Goal: Information Seeking & Learning: Learn about a topic

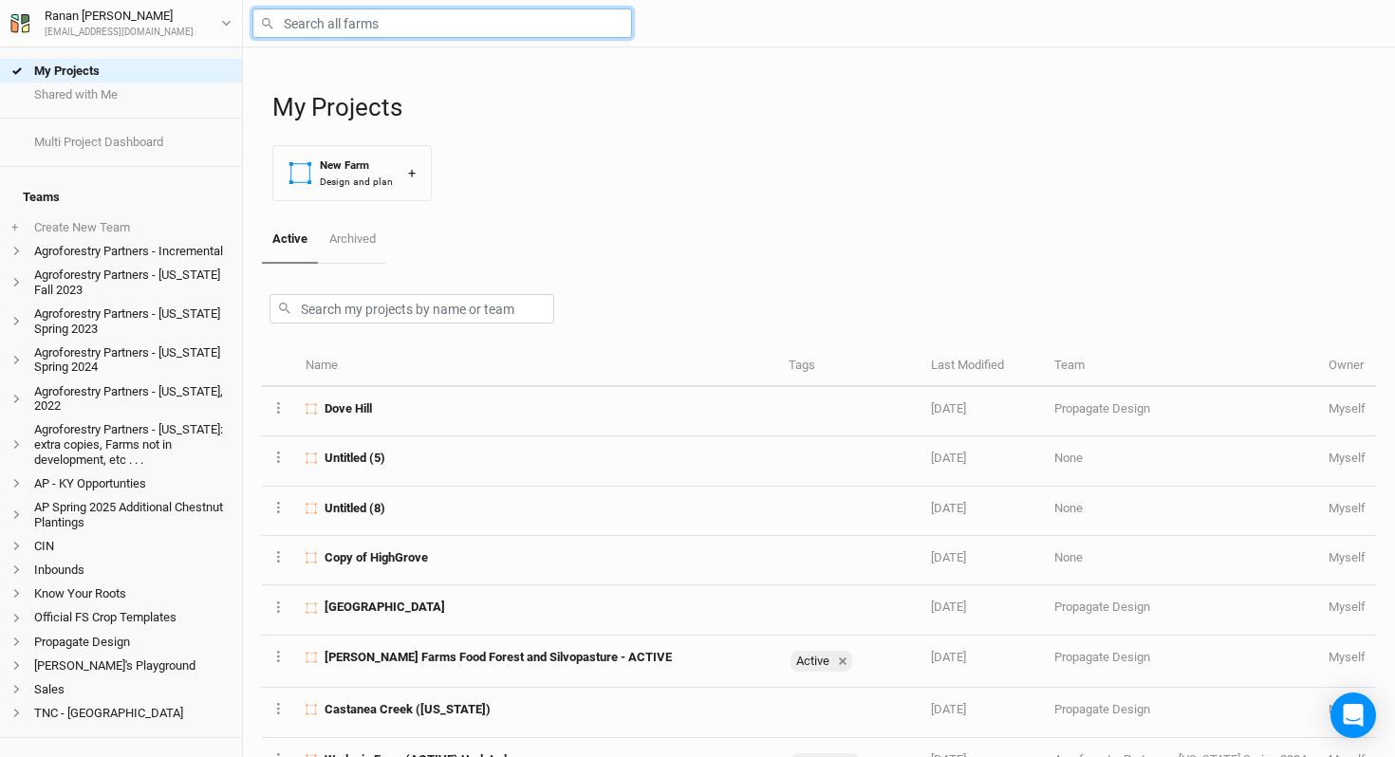
click at [393, 28] on input "text" at bounding box center [442, 23] width 380 height 29
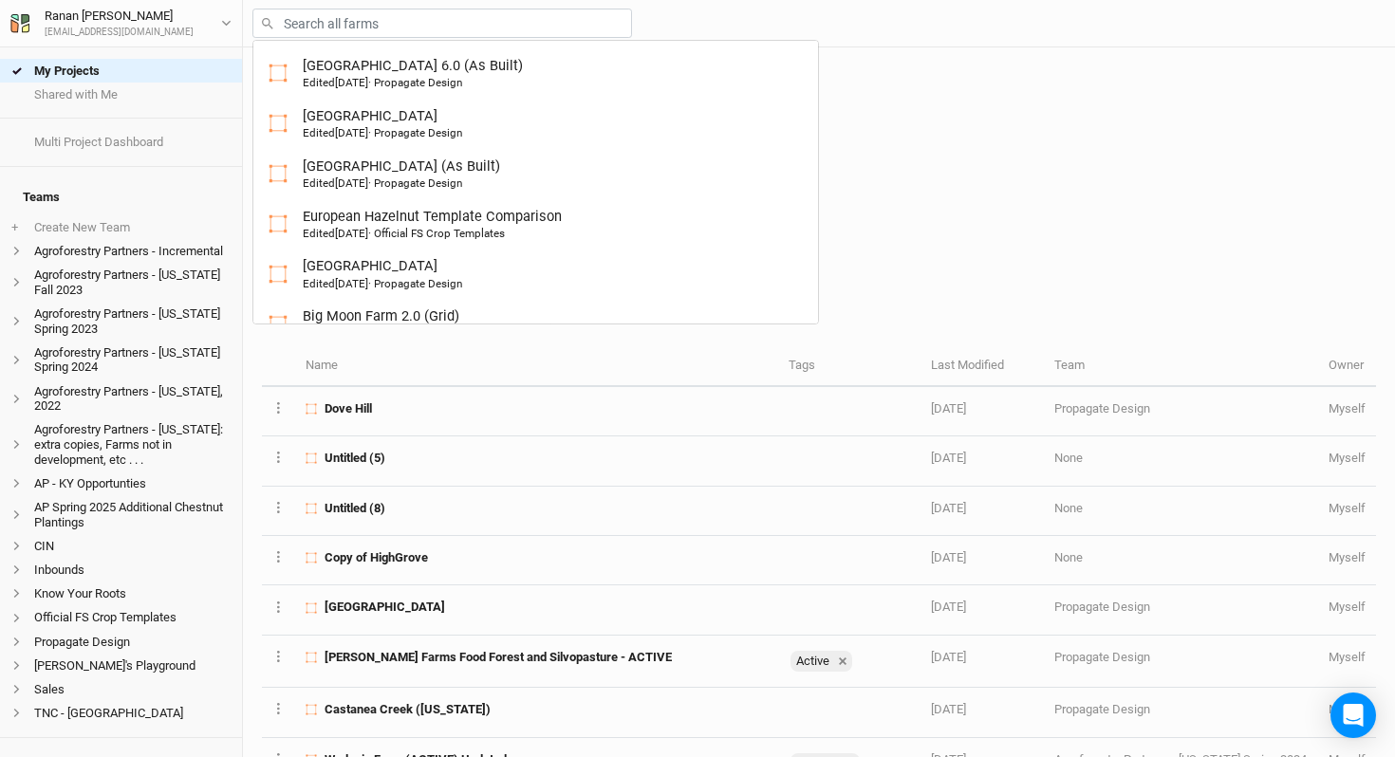
click at [986, 233] on div "Active Archived" at bounding box center [819, 239] width 1114 height 47
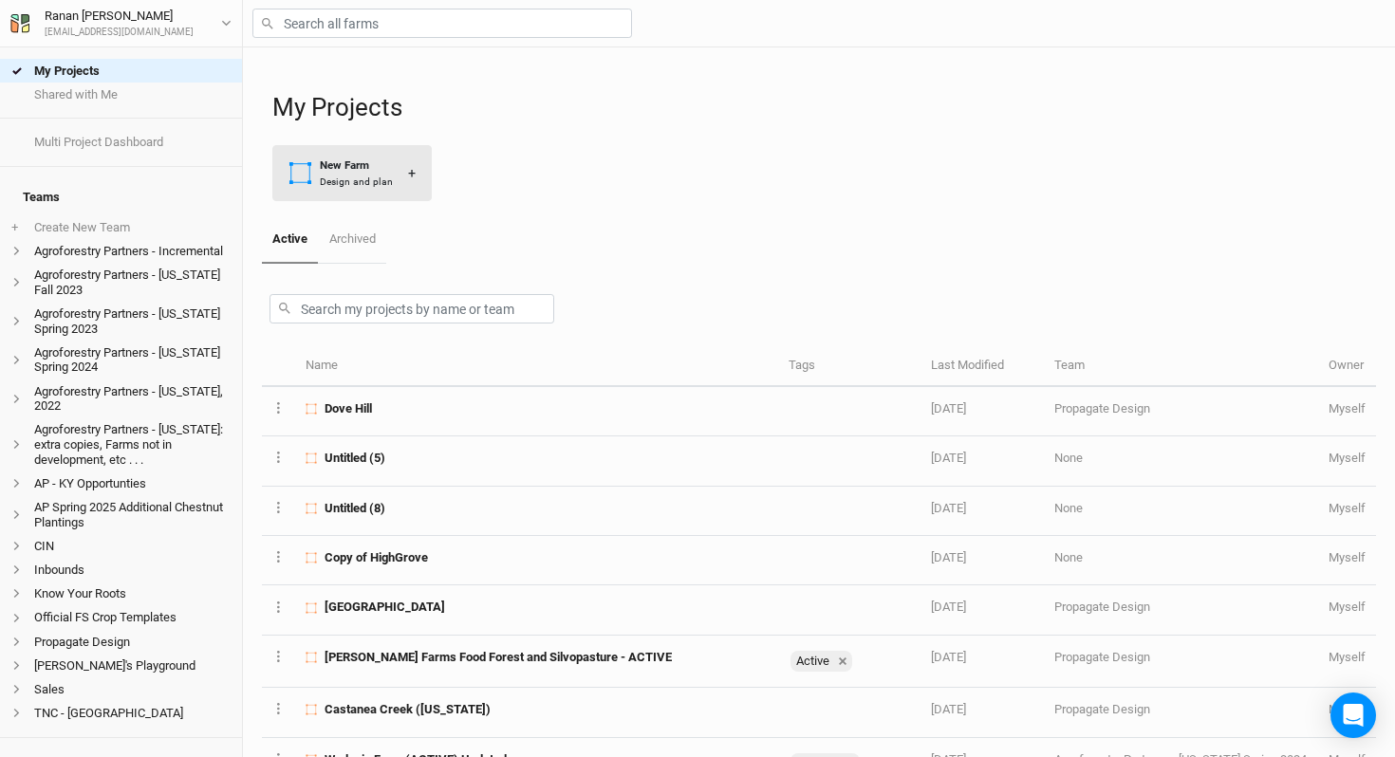
click at [357, 145] on button "New Farm Design and plan +" at bounding box center [351, 173] width 159 height 56
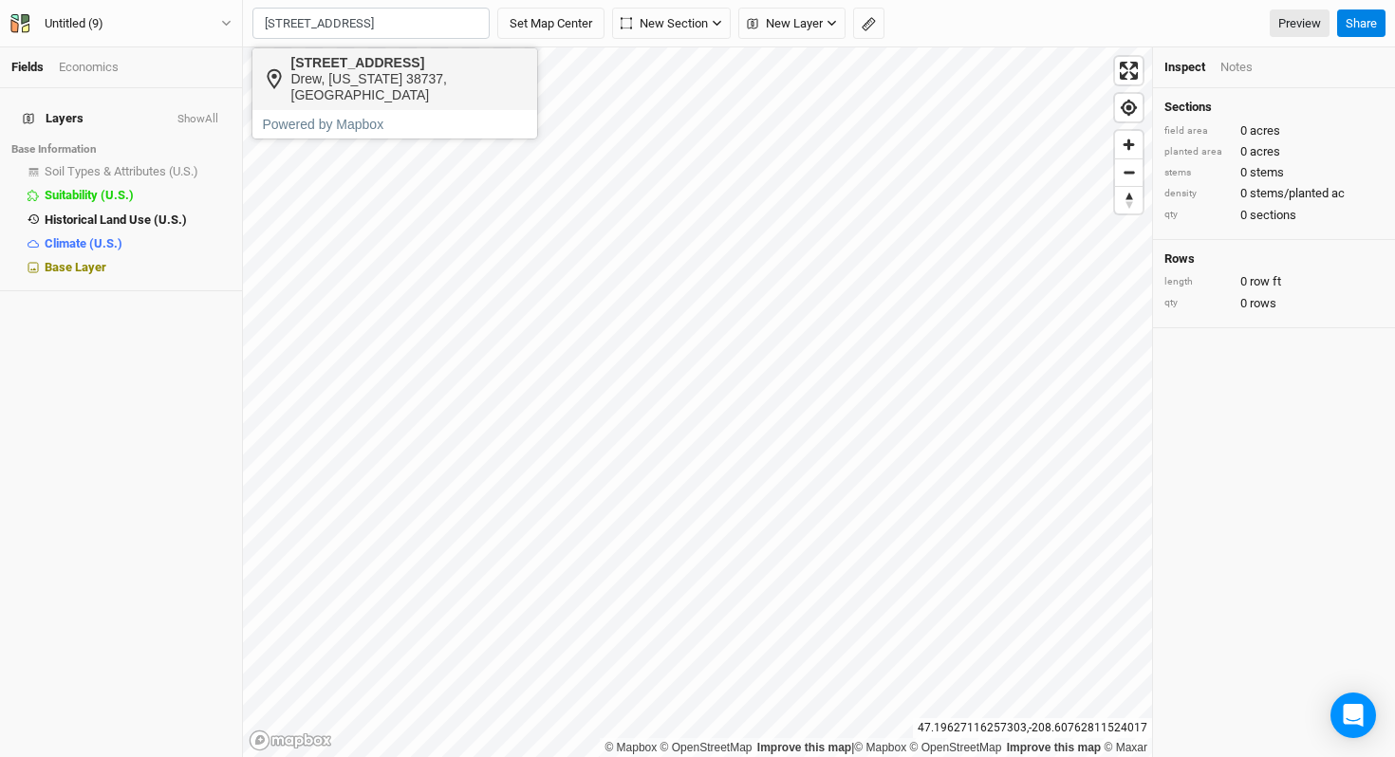
click at [371, 66] on div "[STREET_ADDRESS]" at bounding box center [409, 63] width 236 height 16
type input "[STREET_ADDRESS][US_STATE]"
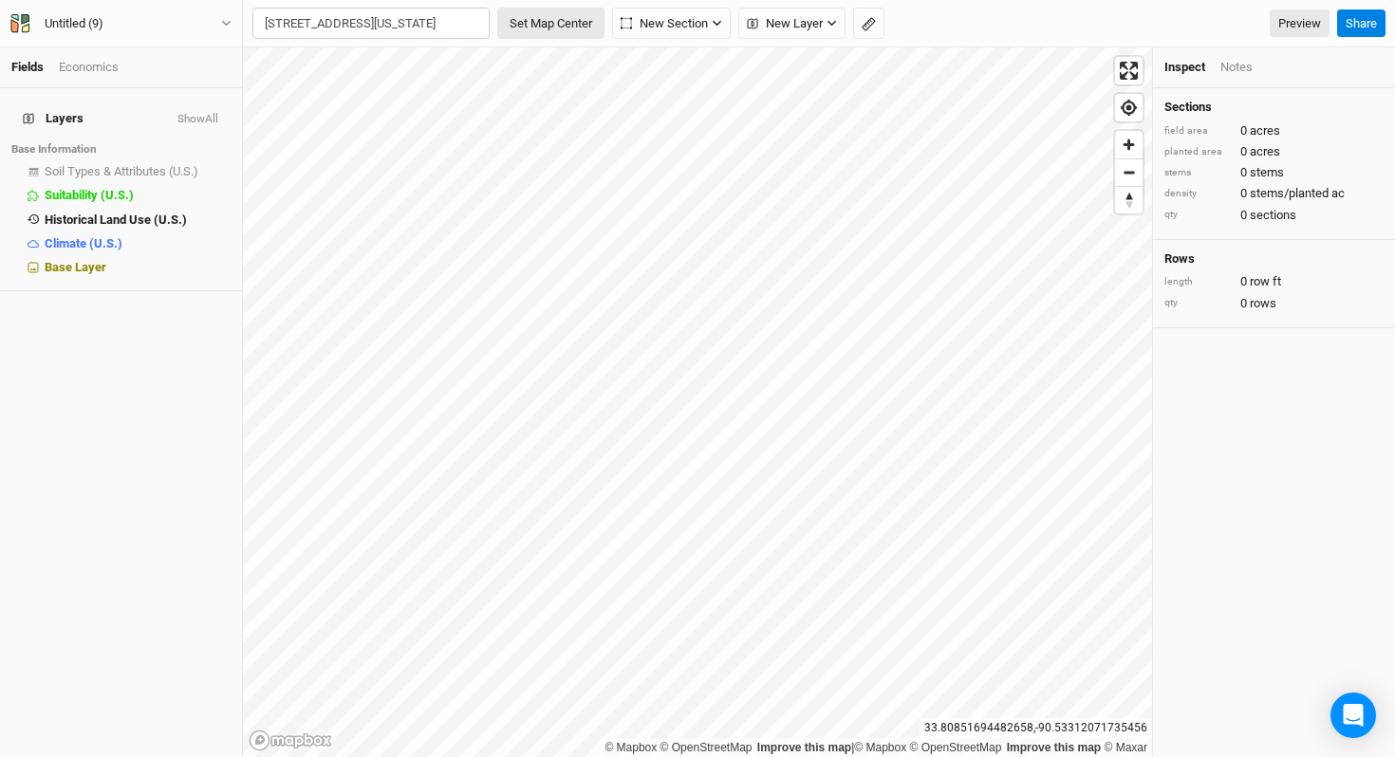
click at [536, 21] on button "Set Map Center" at bounding box center [550, 24] width 107 height 32
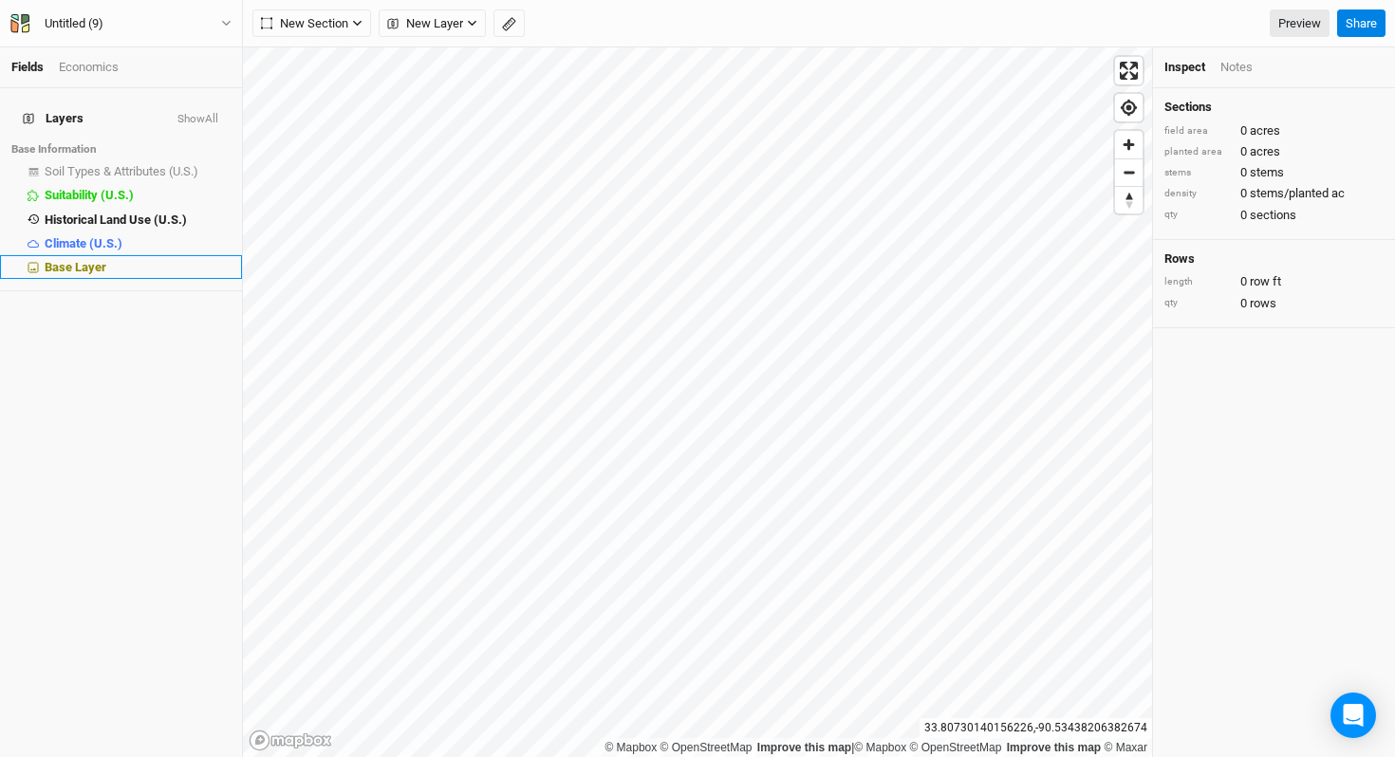
click at [113, 260] on div "Base Layer" at bounding box center [138, 267] width 186 height 15
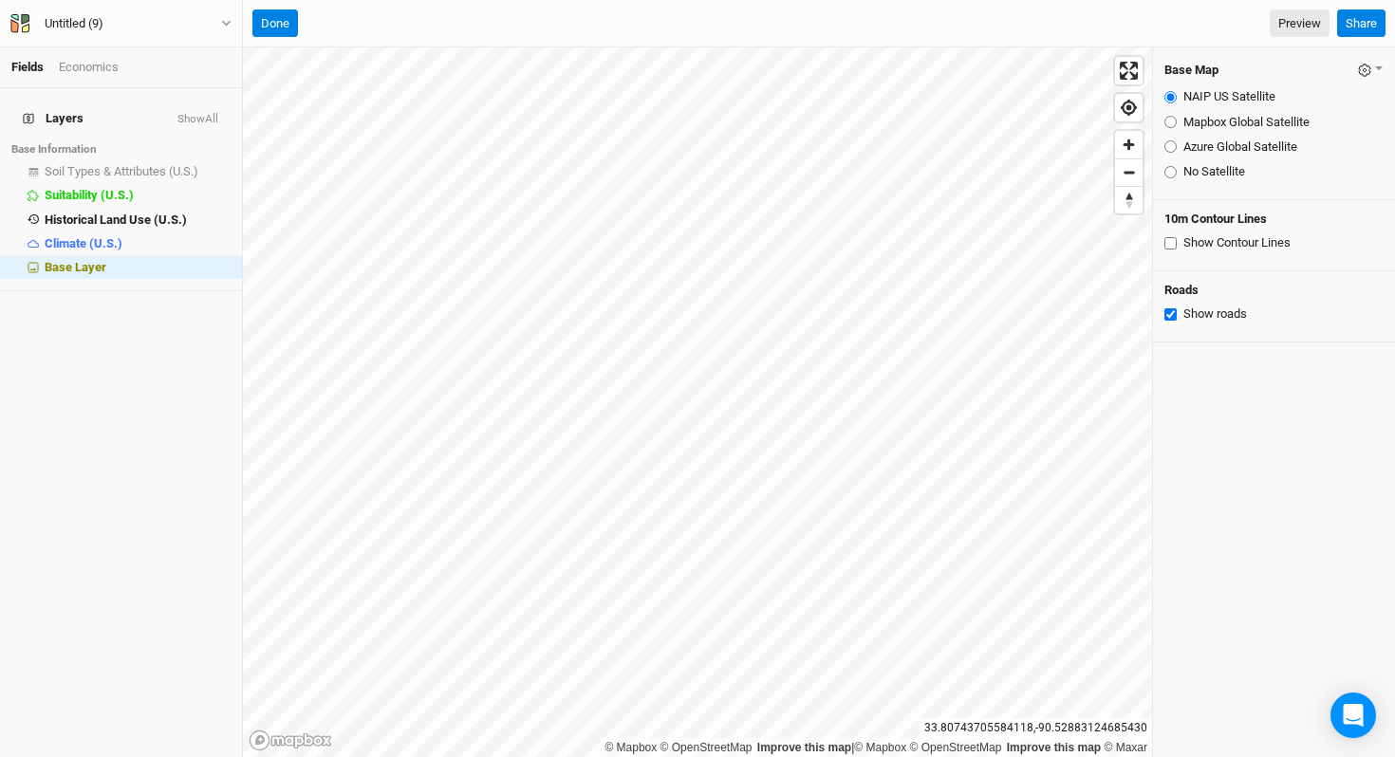
click at [1233, 127] on label "Mapbox Global Satellite" at bounding box center [1247, 122] width 126 height 17
click at [1177, 127] on input "Mapbox Global Satellite" at bounding box center [1171, 122] width 12 height 12
radio input "true"
click at [1227, 152] on label "Azure Global Satellite" at bounding box center [1241, 147] width 114 height 17
click at [1177, 152] on input "Azure Global Satellite" at bounding box center [1171, 146] width 12 height 12
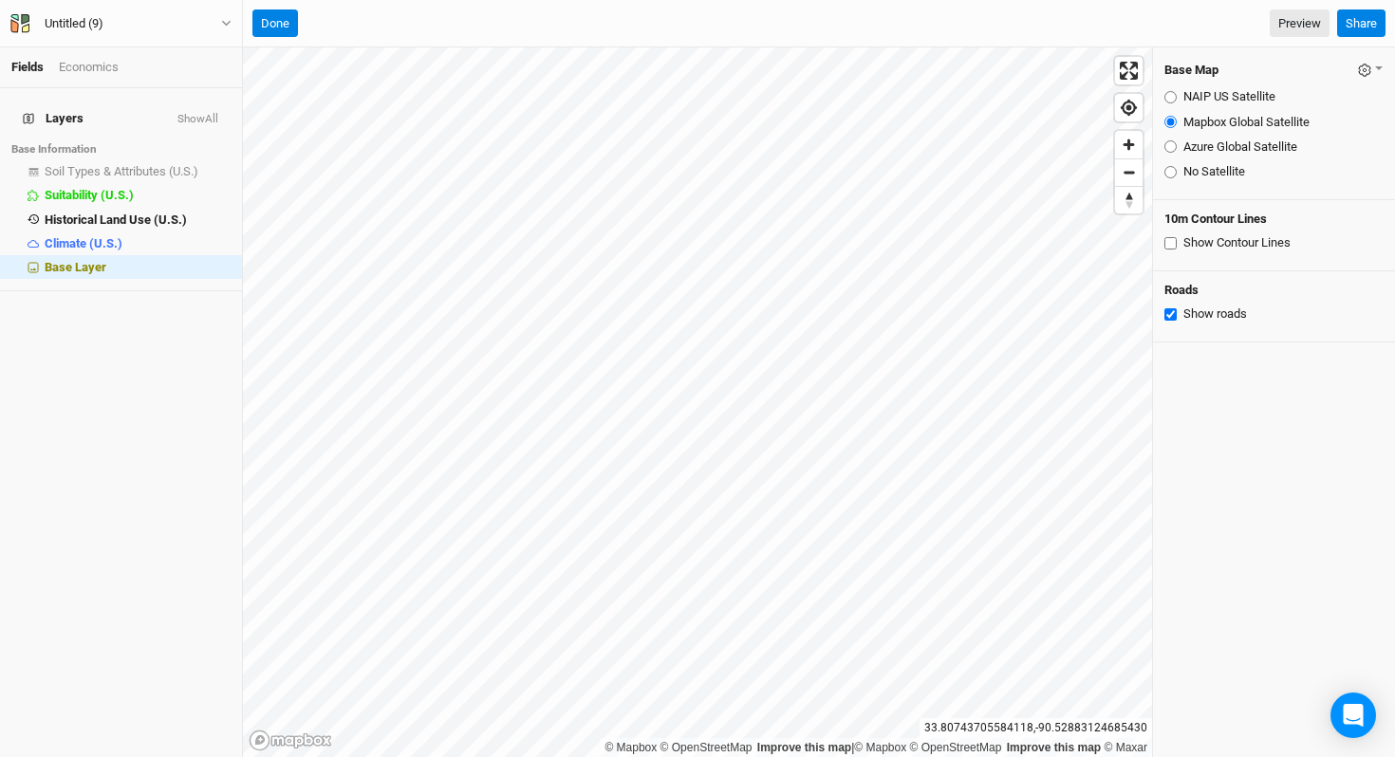
radio input "true"
click at [1221, 125] on label "Mapbox Global Satellite" at bounding box center [1247, 122] width 126 height 17
click at [1177, 125] on input "Mapbox Global Satellite" at bounding box center [1171, 122] width 12 height 12
radio input "true"
click at [1221, 100] on label "NAIP US Satellite" at bounding box center [1230, 96] width 92 height 17
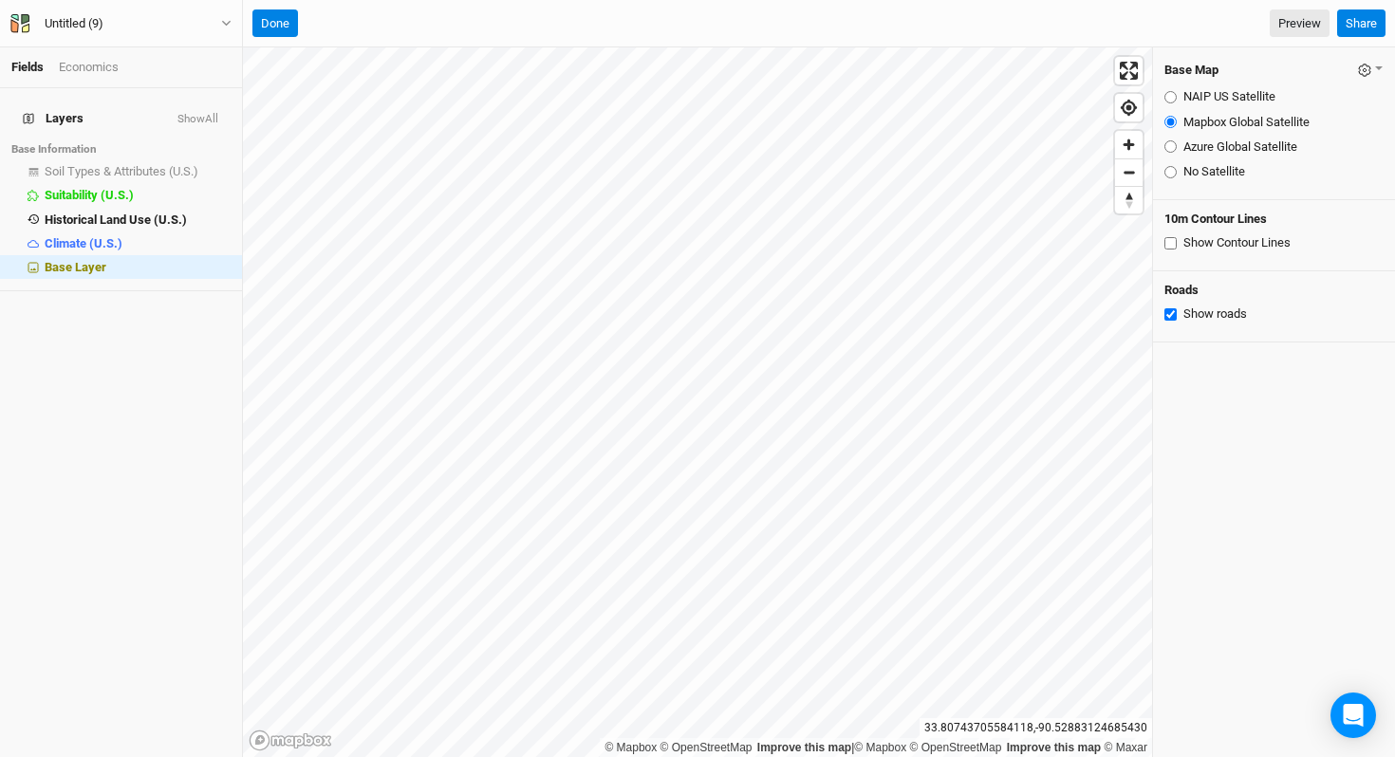
click at [1177, 100] on input "NAIP US Satellite" at bounding box center [1171, 97] width 12 height 12
radio input "true"
click at [1214, 157] on fieldset "NAIP US Satellite Mapbox Global Satellite Azure Global Satellite No Satellite" at bounding box center [1274, 134] width 219 height 107
click at [1223, 145] on label "Azure Global Satellite" at bounding box center [1241, 147] width 114 height 17
click at [1207, 147] on label "Azure Global Satellite" at bounding box center [1241, 147] width 114 height 17
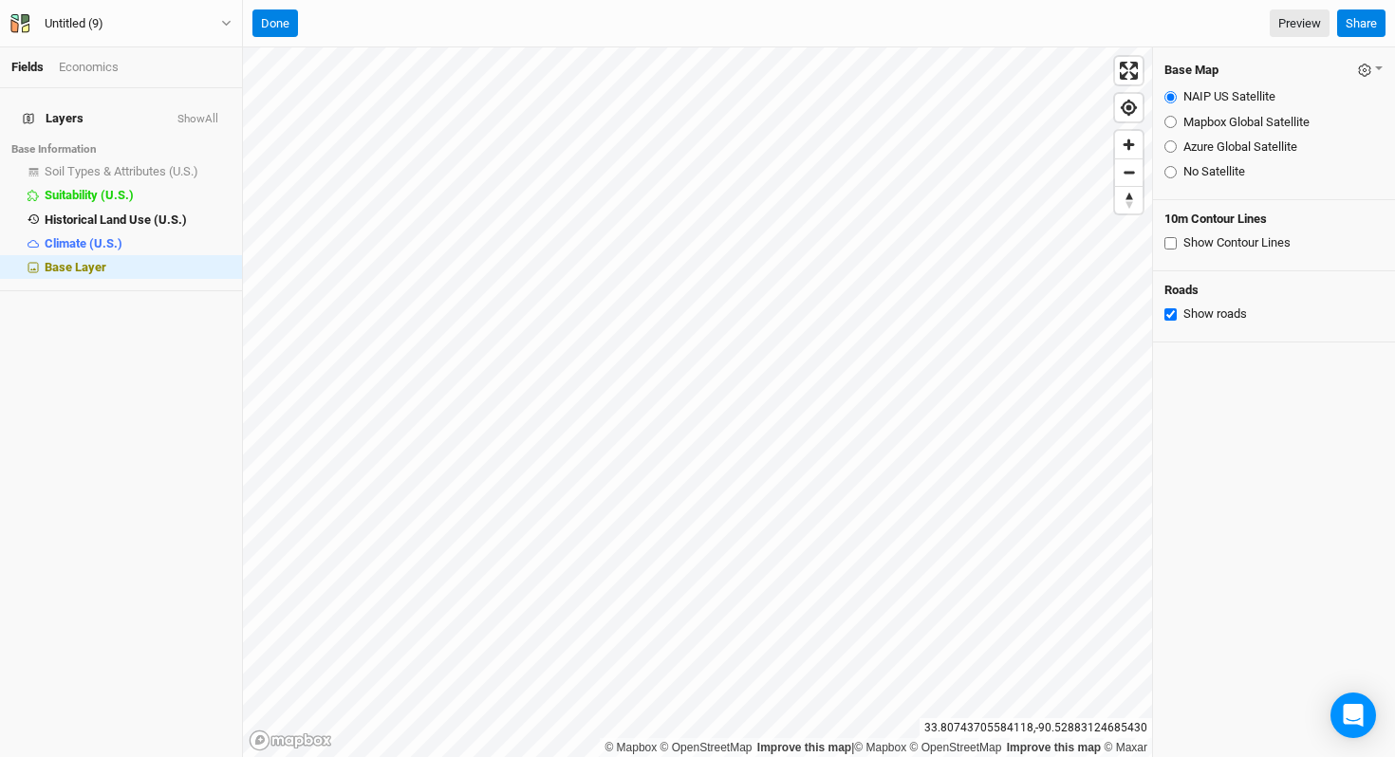
click at [1177, 147] on input "Azure Global Satellite" at bounding box center [1171, 146] width 12 height 12
radio input "true"
click at [1358, 67] on icon "button" at bounding box center [1364, 70] width 13 height 13
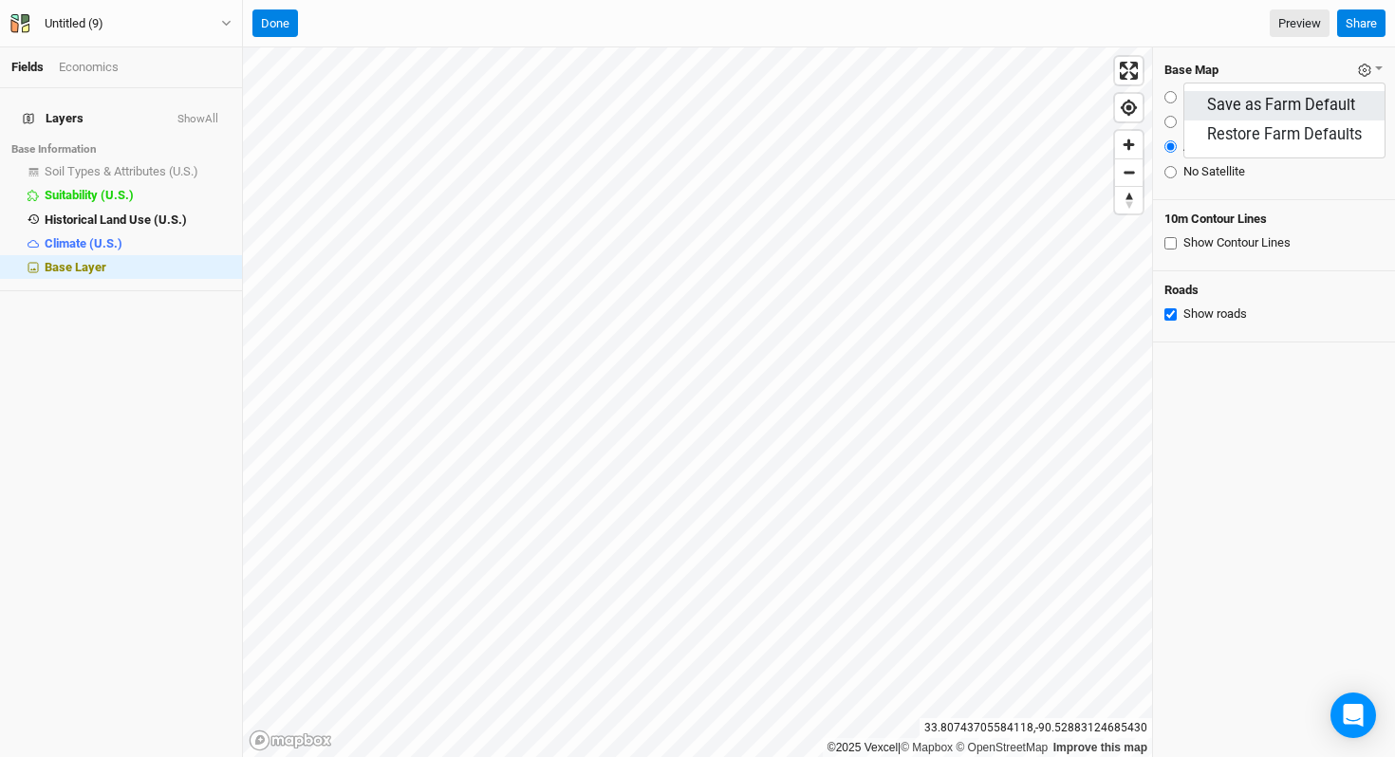
click at [1330, 106] on button "Save as Farm Default" at bounding box center [1285, 105] width 200 height 29
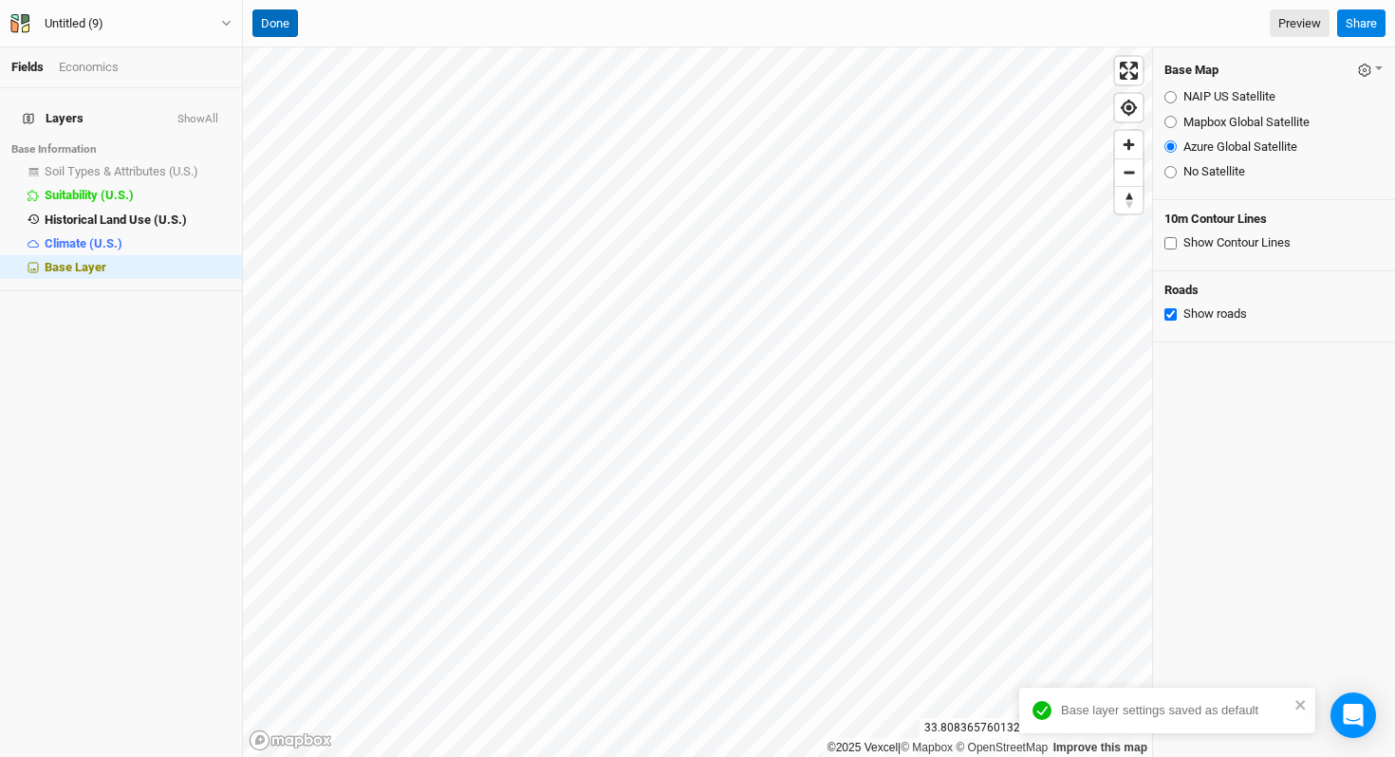
click at [278, 23] on button "Done" at bounding box center [275, 23] width 46 height 28
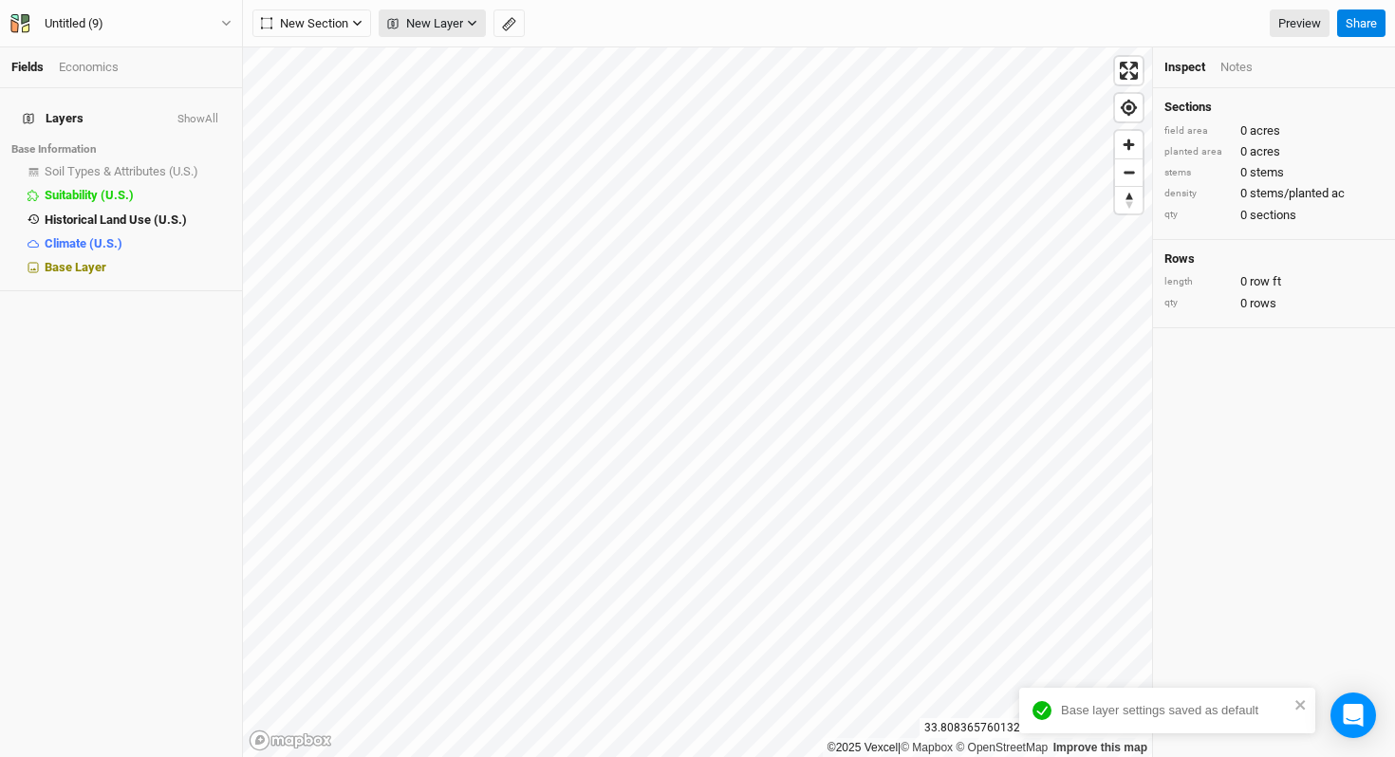
click at [446, 24] on span "New Layer" at bounding box center [425, 23] width 76 height 19
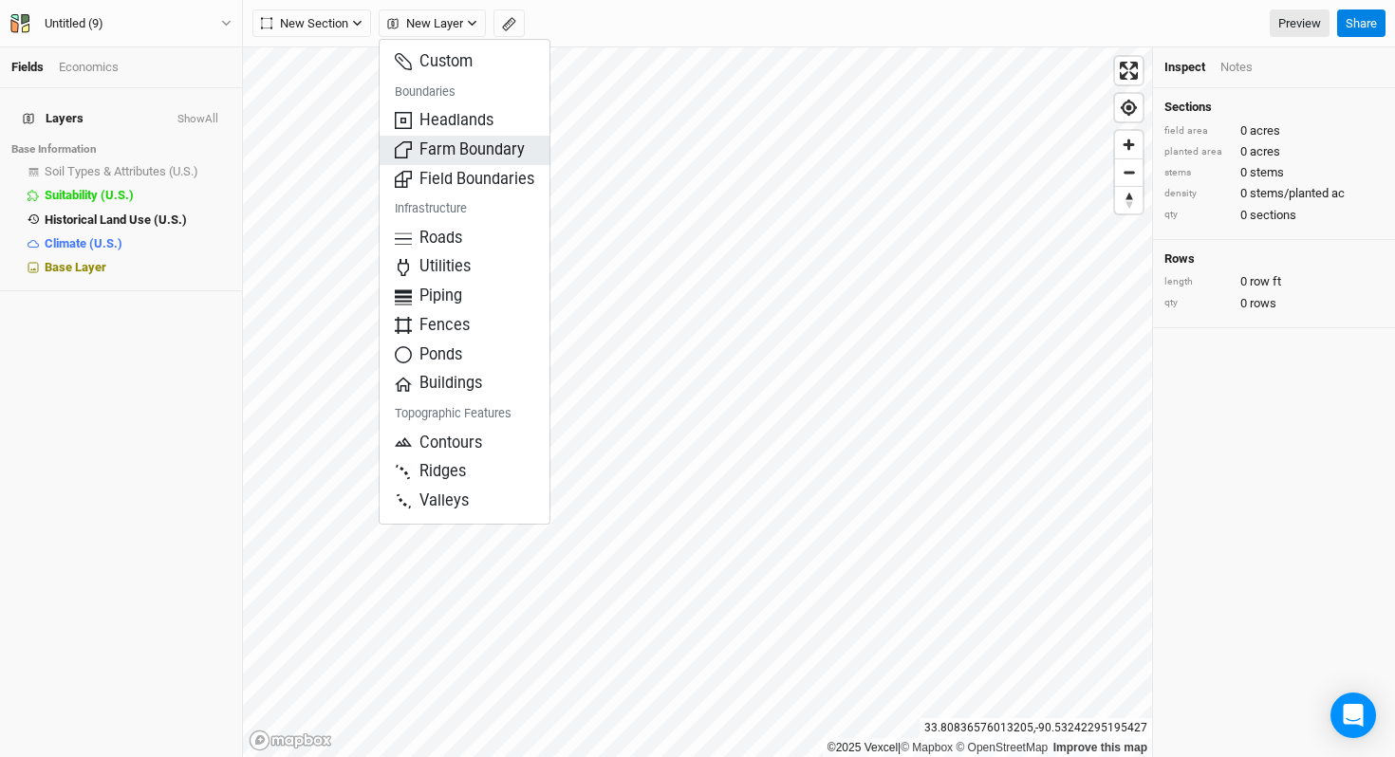
click at [514, 142] on span "Farm Boundary" at bounding box center [460, 151] width 130 height 22
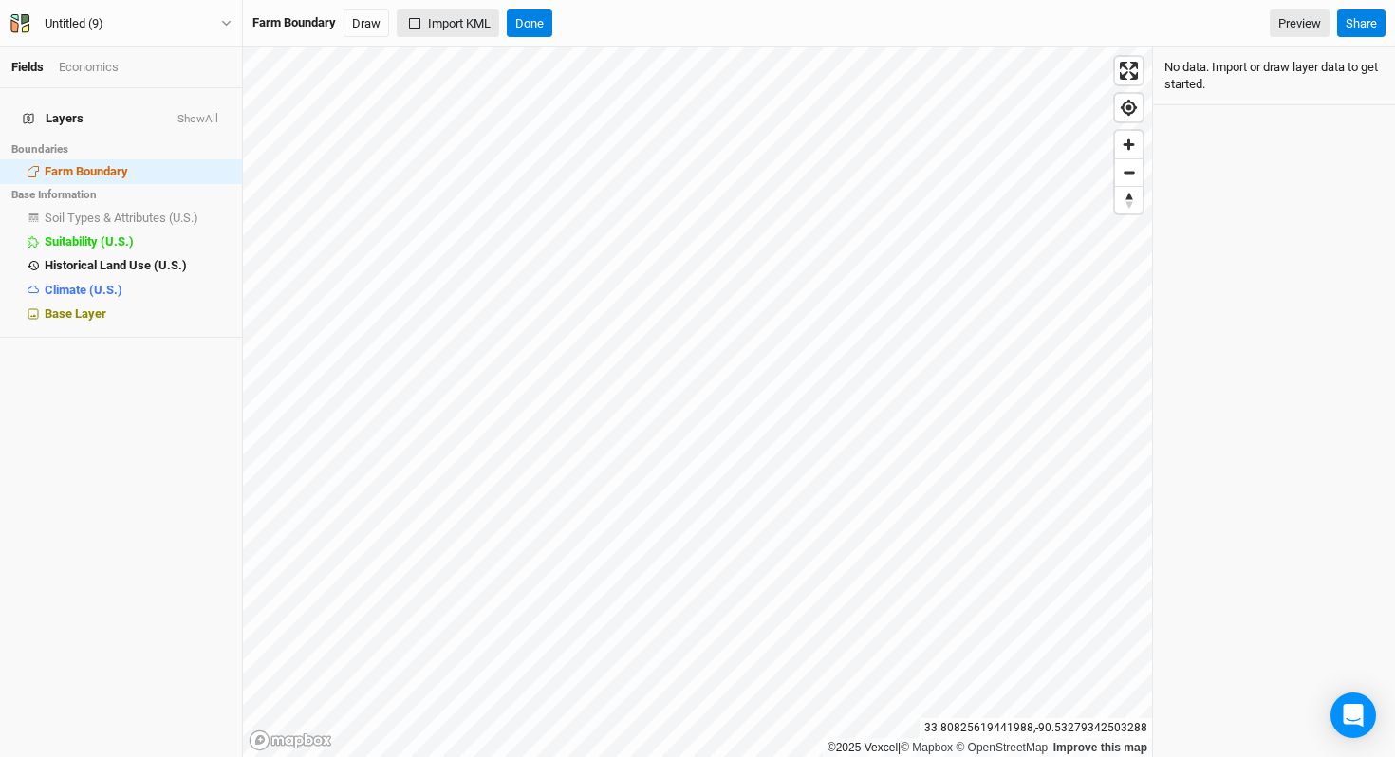
click at [444, 30] on button "Import KML" at bounding box center [448, 23] width 103 height 28
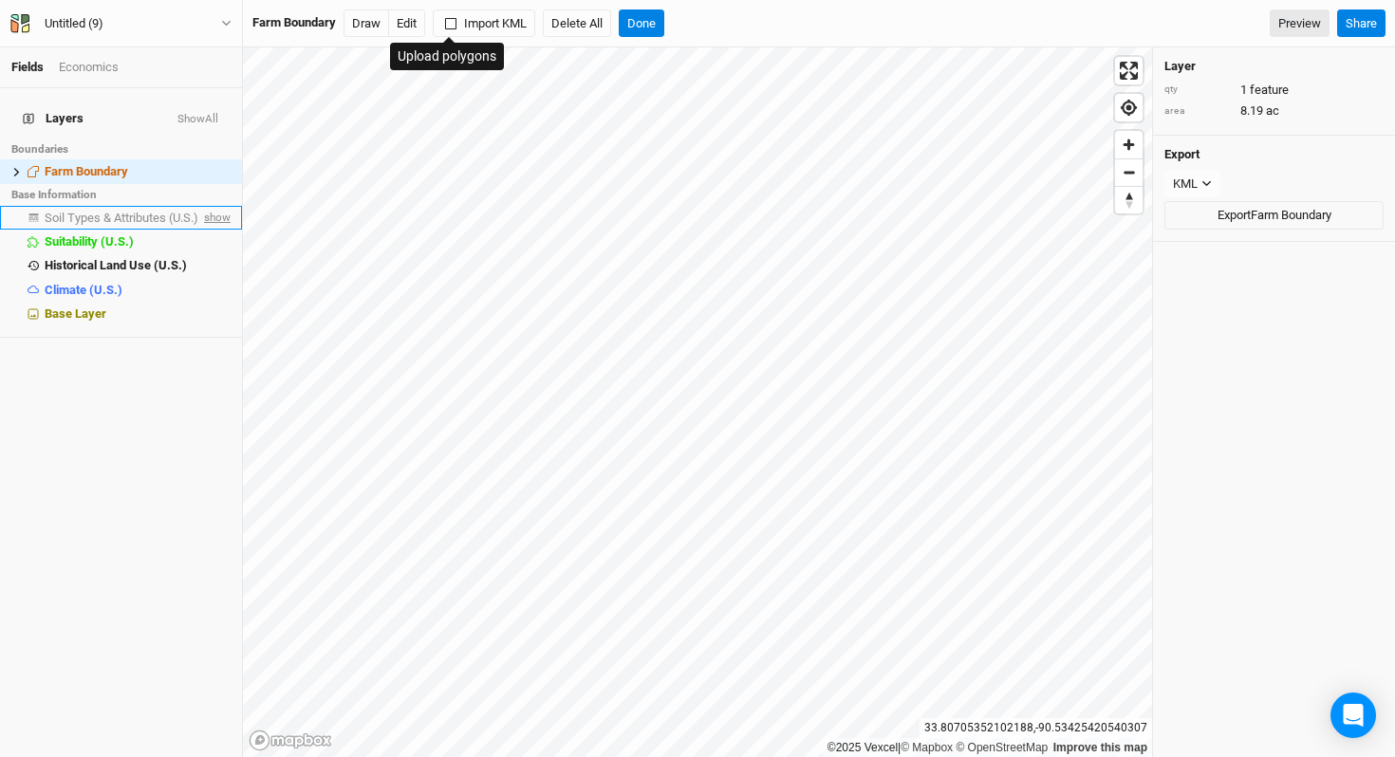
click at [200, 209] on span "show" at bounding box center [215, 218] width 30 height 24
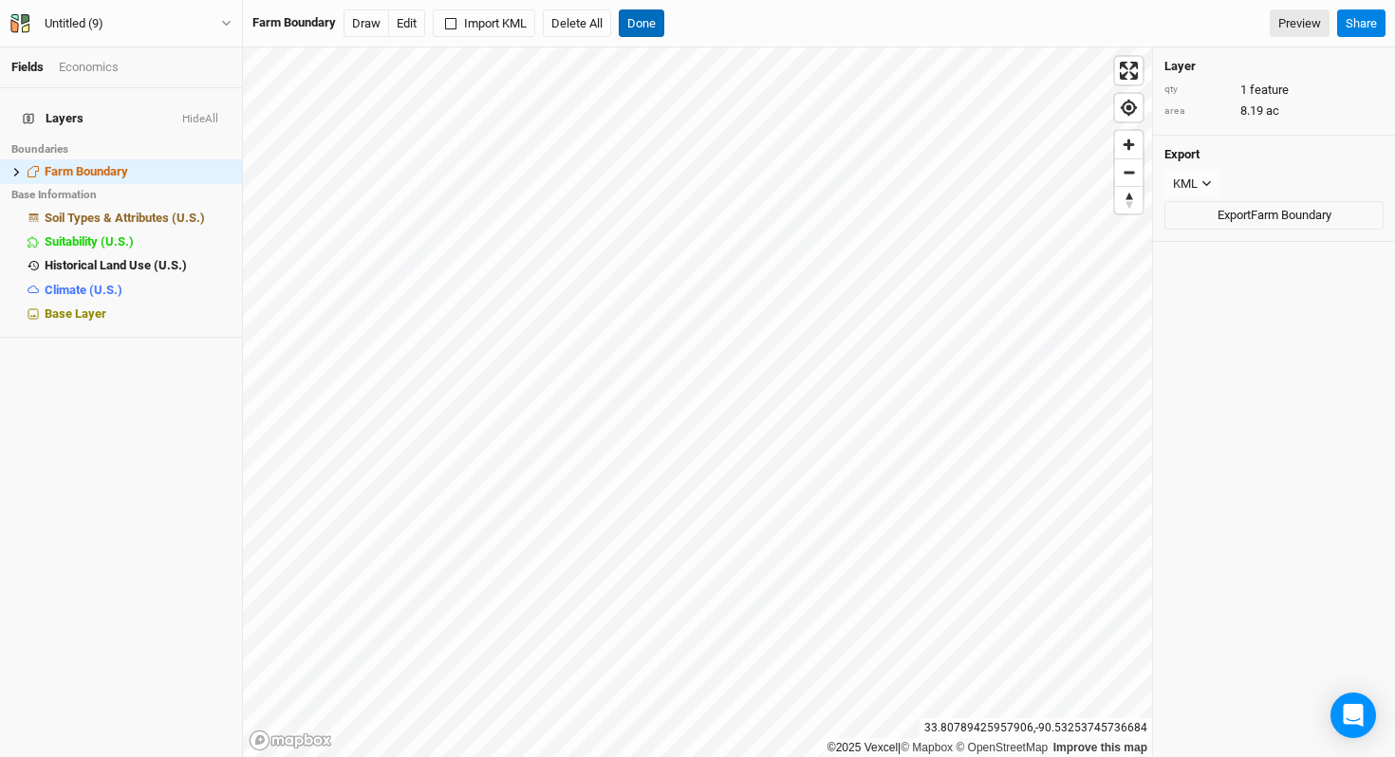
click at [636, 21] on button "Done" at bounding box center [642, 23] width 46 height 28
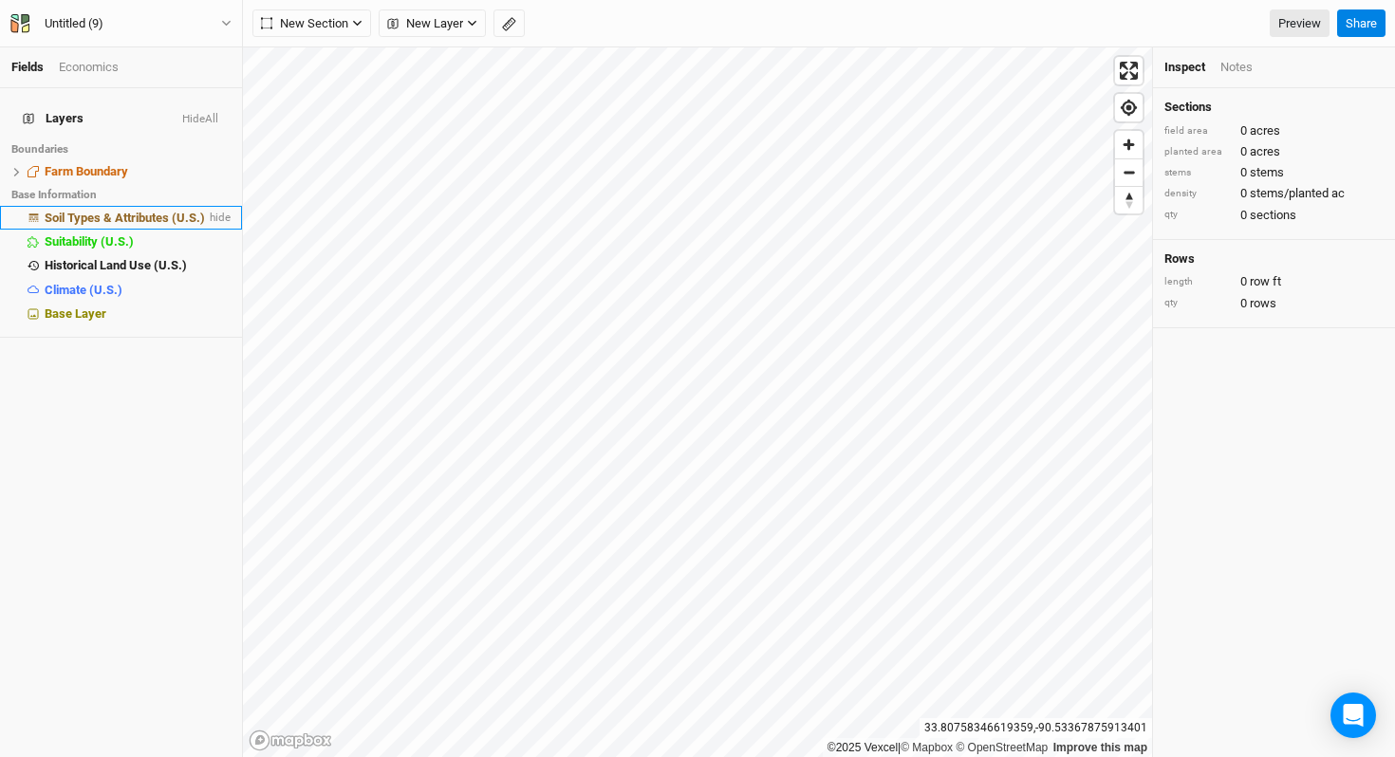
click at [65, 211] on span "Soil Types & Attributes (U.S.)" at bounding box center [125, 218] width 160 height 14
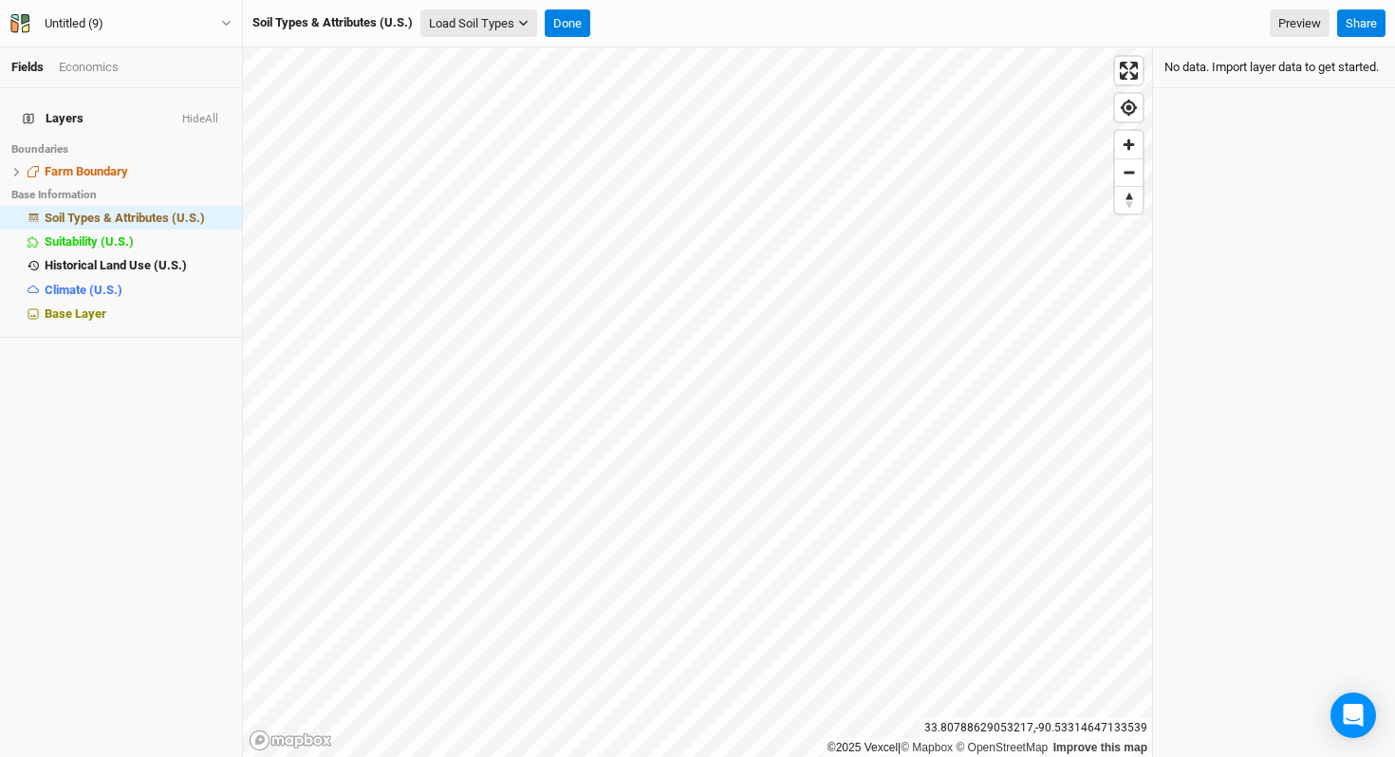
click at [482, 36] on button "Load Soil Types" at bounding box center [478, 23] width 117 height 28
click at [500, 57] on button "Load for Farm Boundary" at bounding box center [501, 56] width 159 height 25
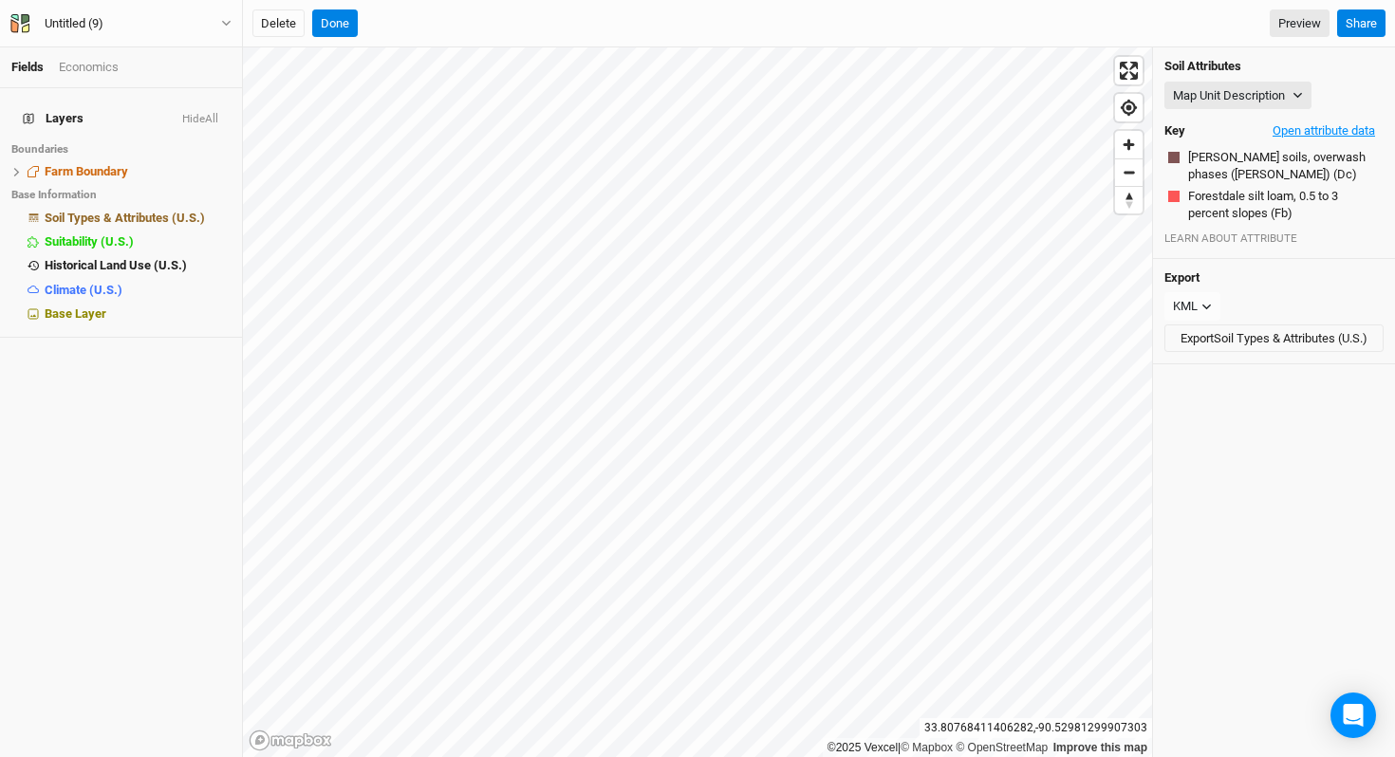
click at [1304, 129] on button "Open attribute data" at bounding box center [1324, 131] width 120 height 28
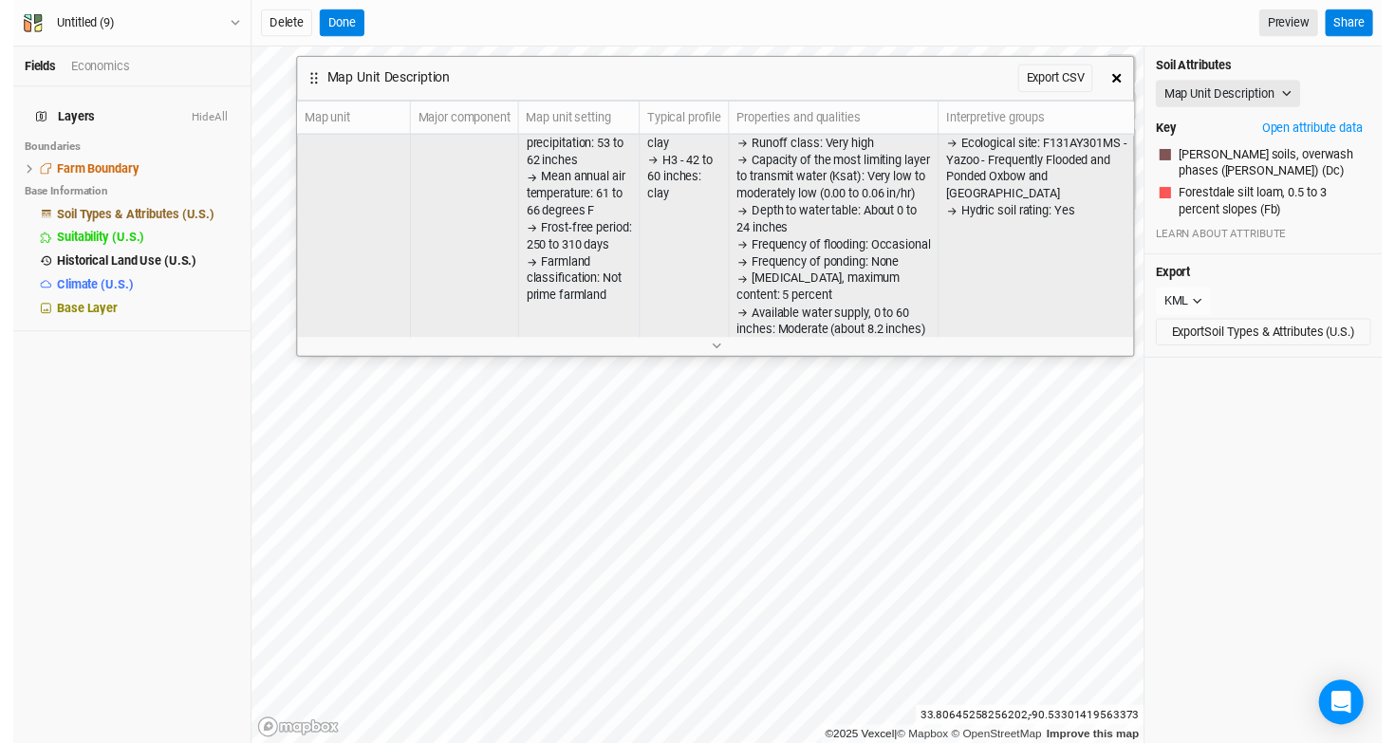
scroll to position [91, 0]
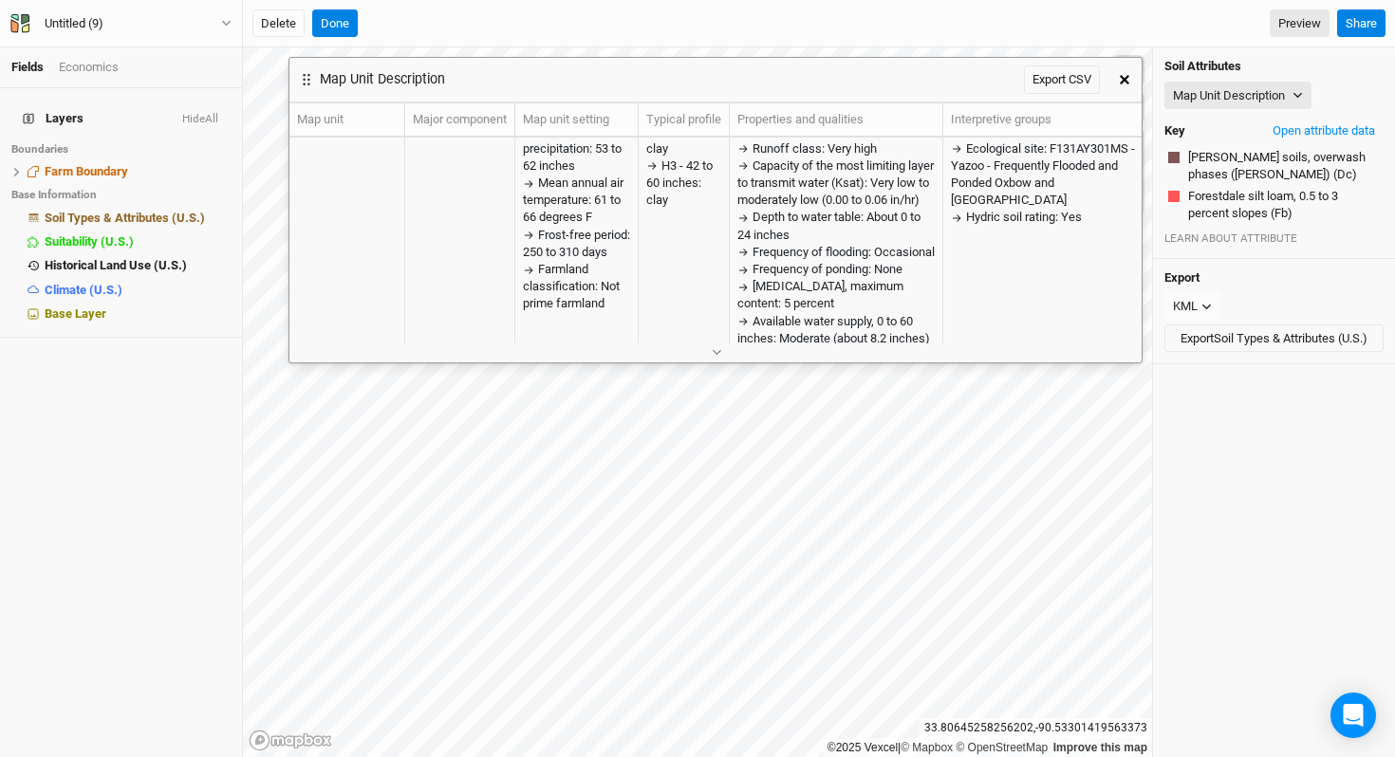
click at [1124, 86] on button "button" at bounding box center [1125, 80] width 34 height 34
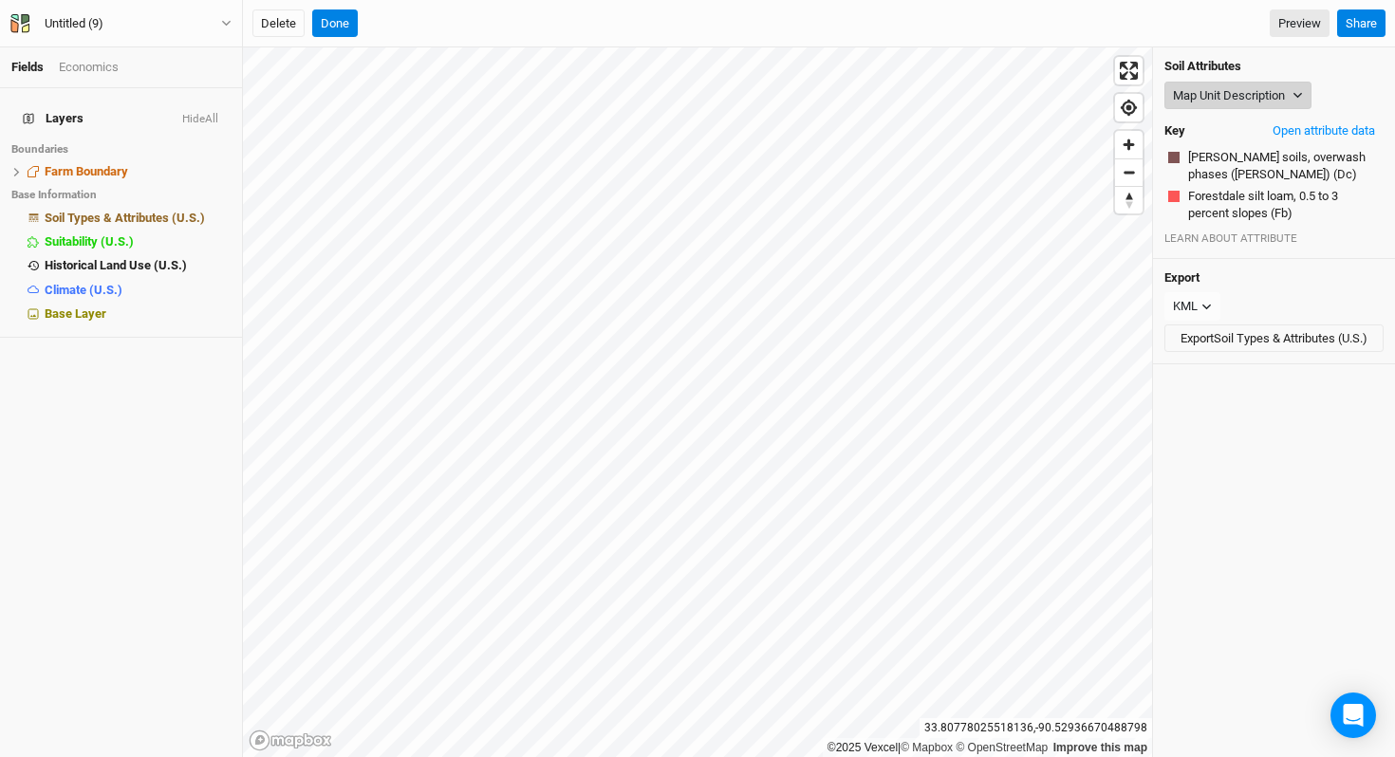
click at [1254, 99] on button "Map Unit Description" at bounding box center [1238, 96] width 147 height 28
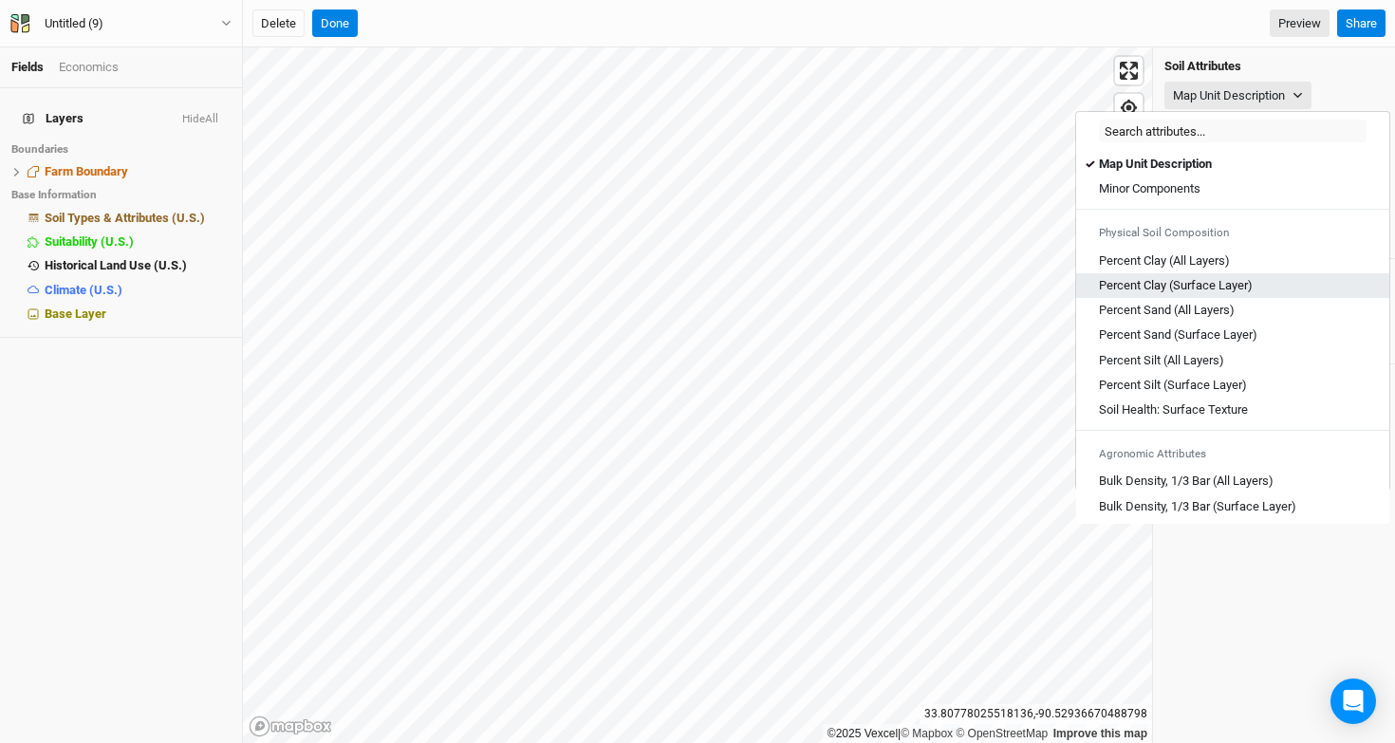
click at [1276, 288] on div "Percent Clay (Surface Layer)" at bounding box center [1233, 285] width 268 height 17
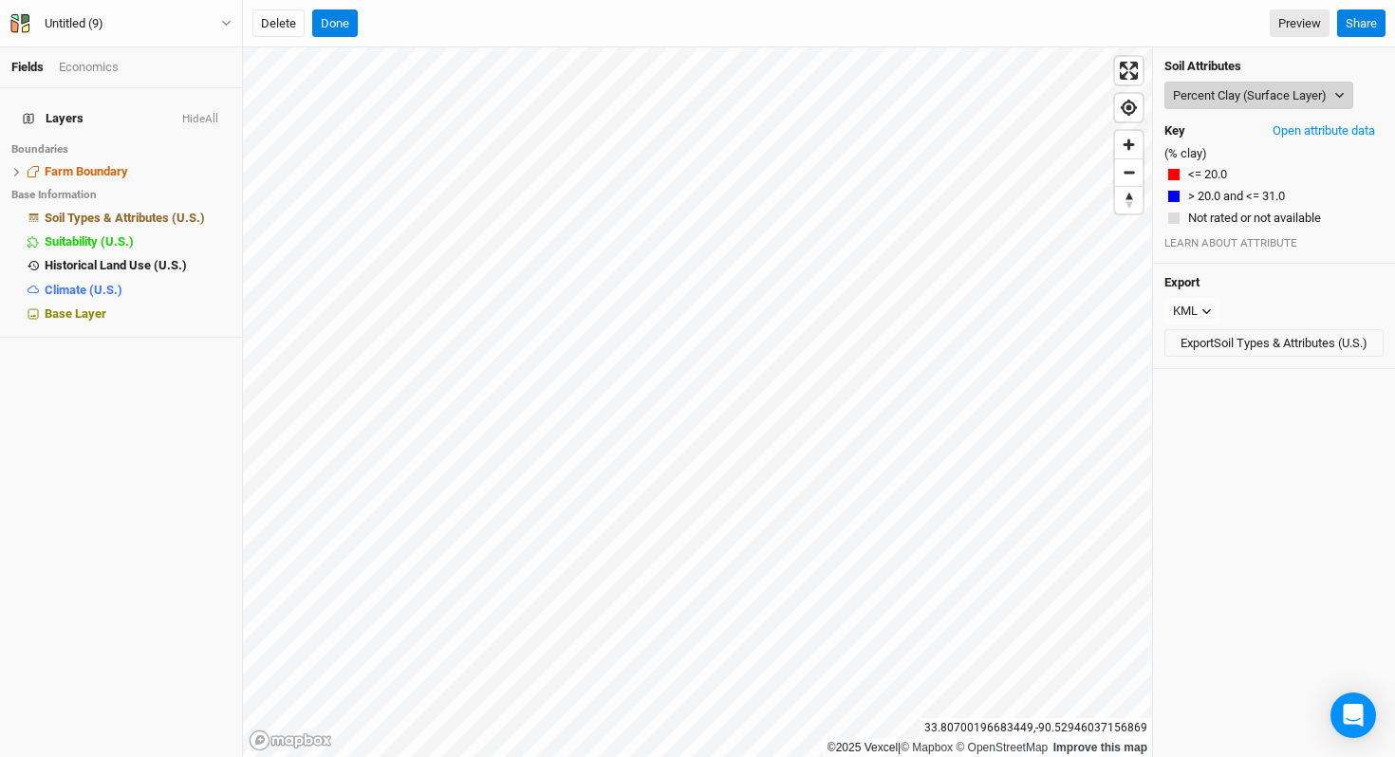
click at [1209, 96] on button "Percent Clay (Surface Layer)" at bounding box center [1259, 96] width 189 height 28
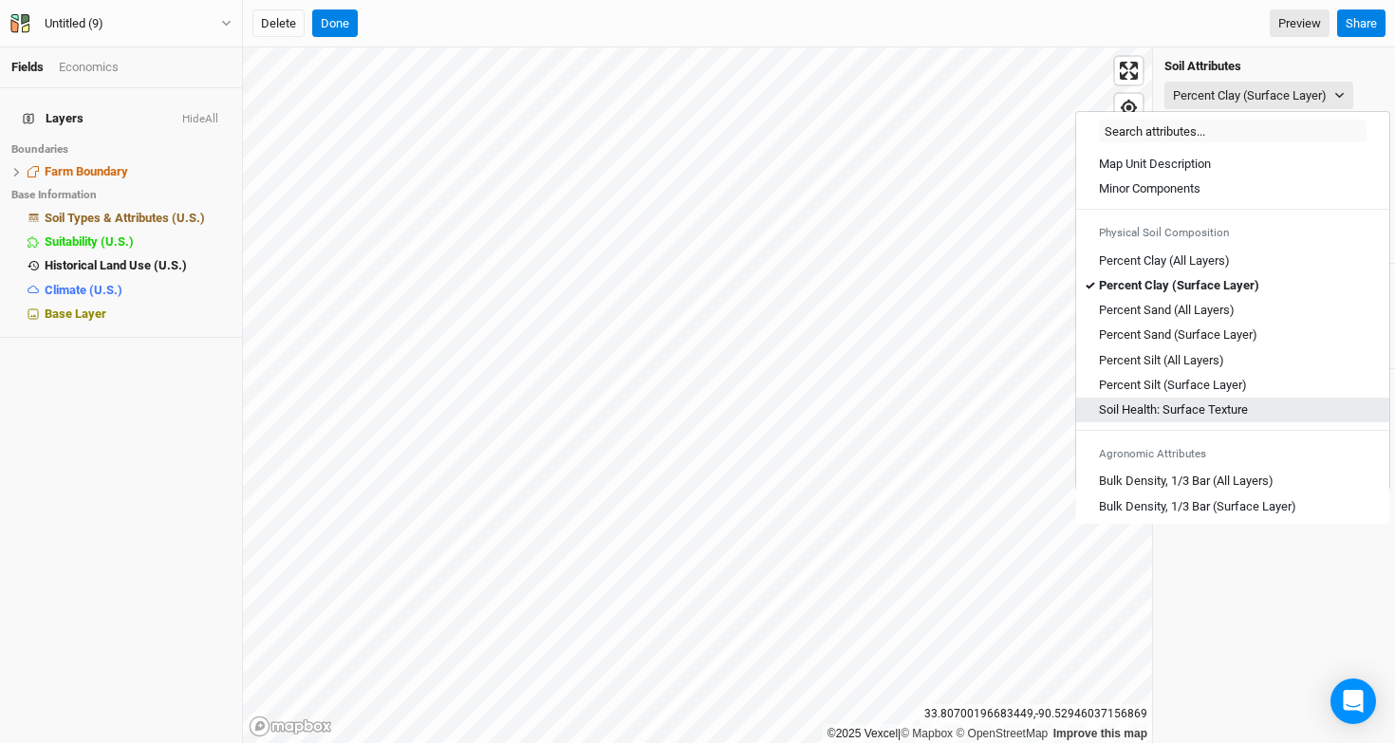
click at [1230, 411] on Texture "Soil Health: Surface Texture" at bounding box center [1173, 409] width 149 height 17
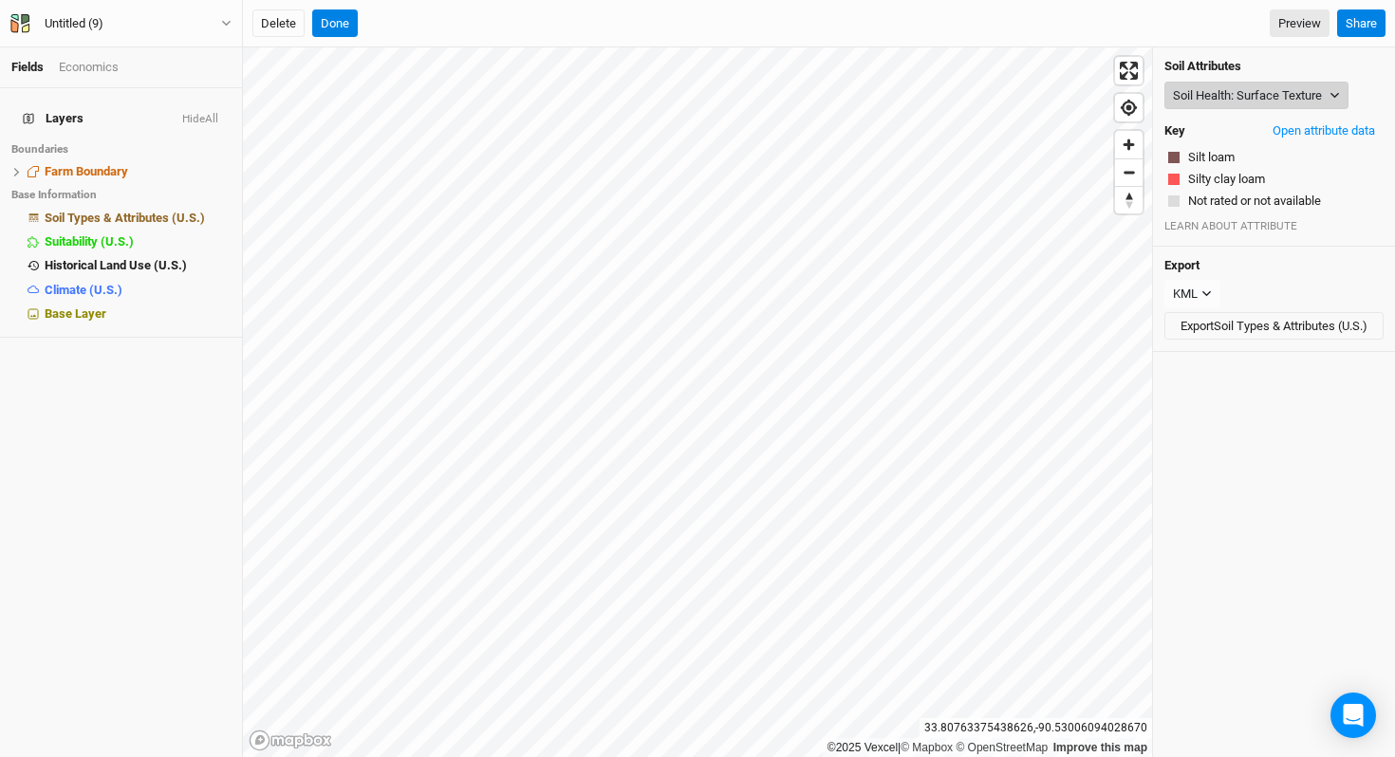
click at [1209, 84] on button "Soil Health: Surface Texture" at bounding box center [1257, 96] width 184 height 28
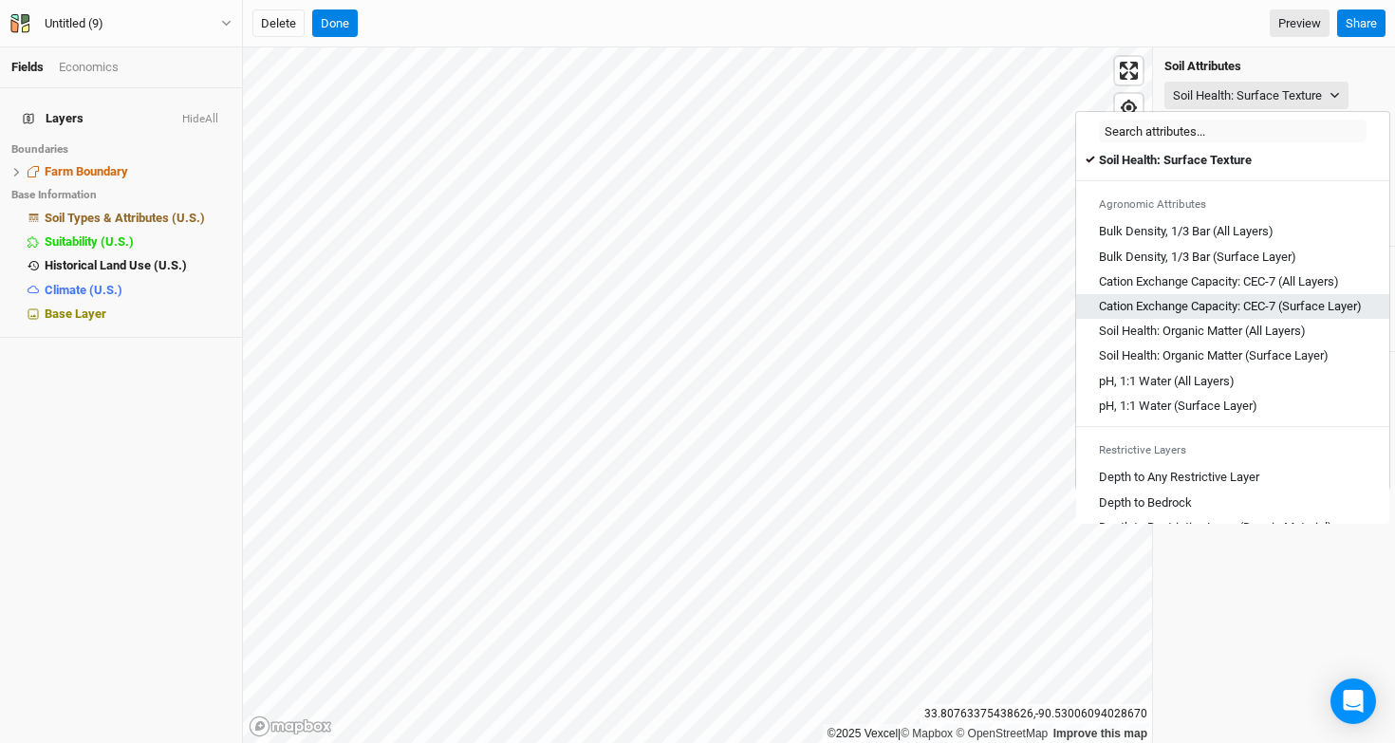
scroll to position [251, 0]
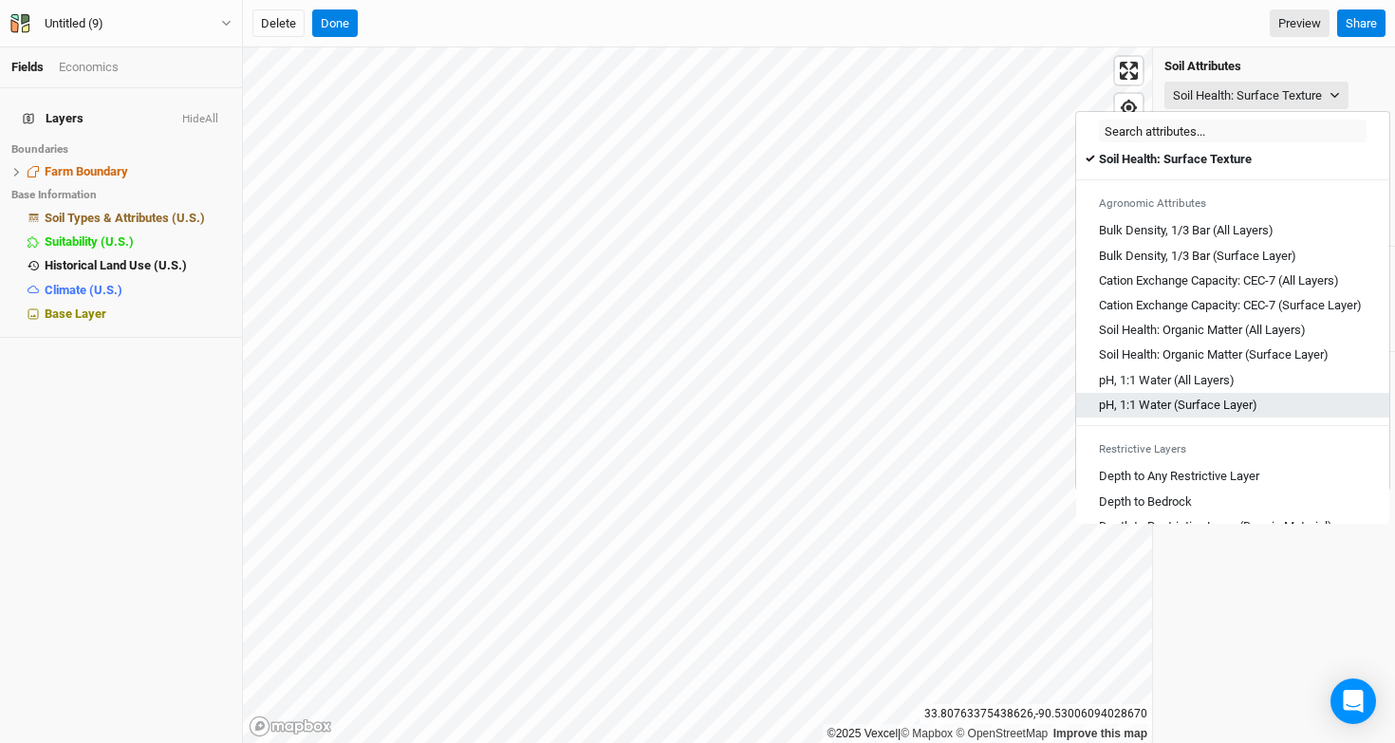
click at [1281, 412] on link "pH, 1:1 Water (Surface Layer)" at bounding box center [1232, 405] width 313 height 25
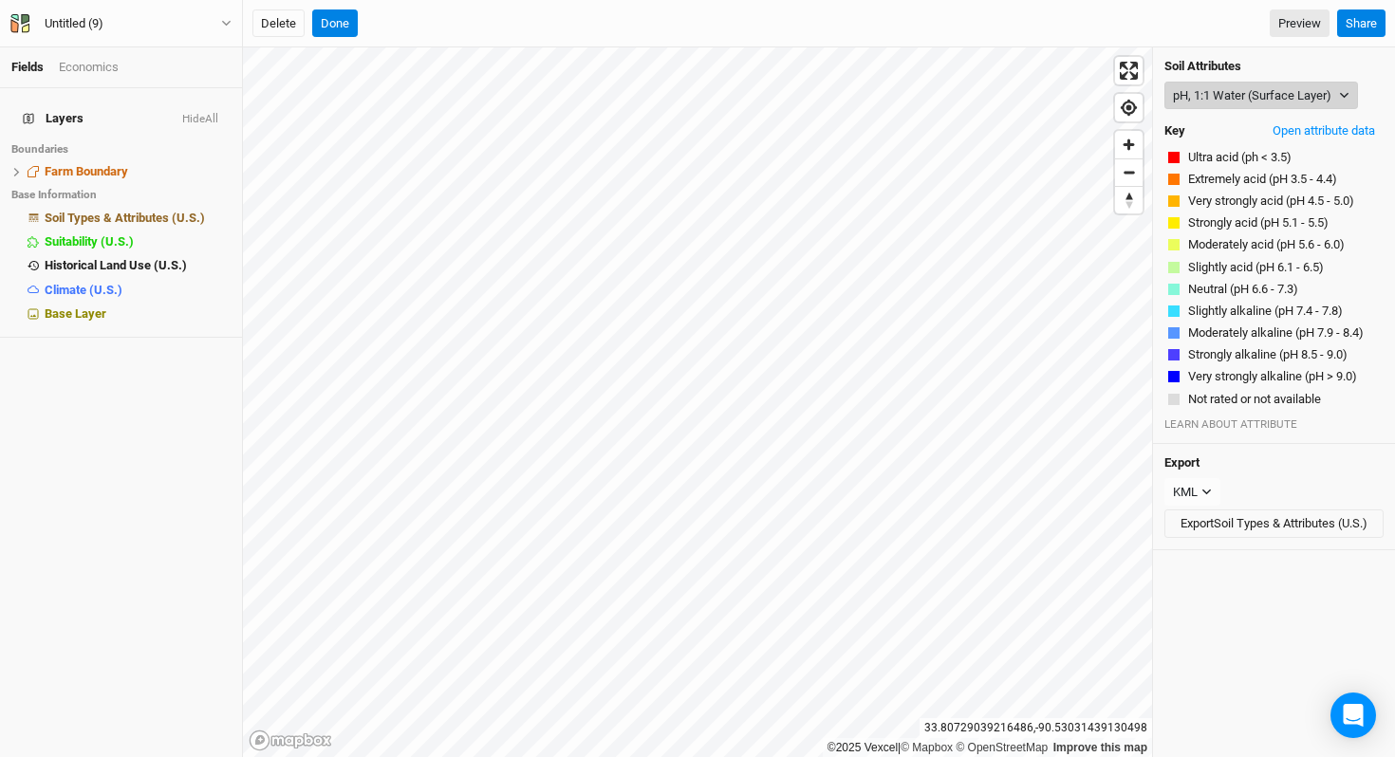
click at [1262, 92] on button "pH, 1:1 Water (Surface Layer)" at bounding box center [1262, 96] width 194 height 28
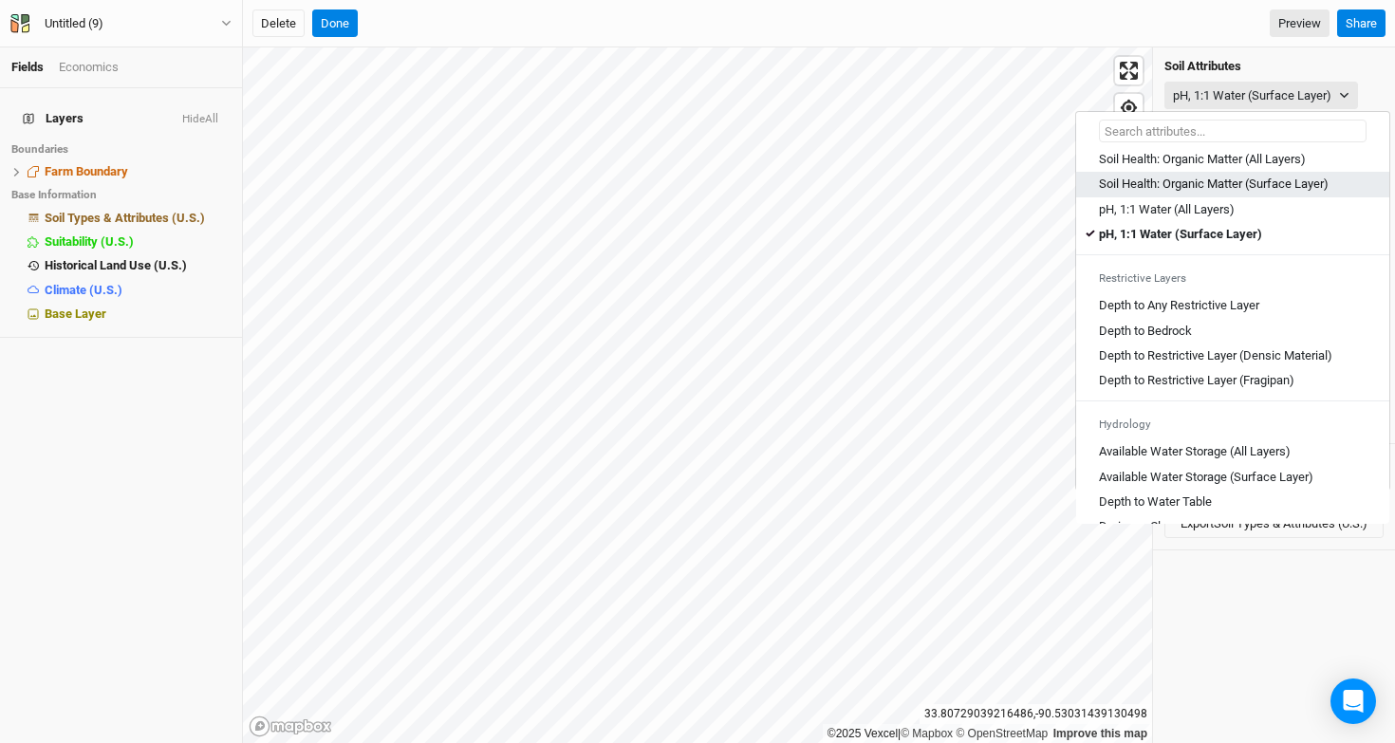
scroll to position [448, 0]
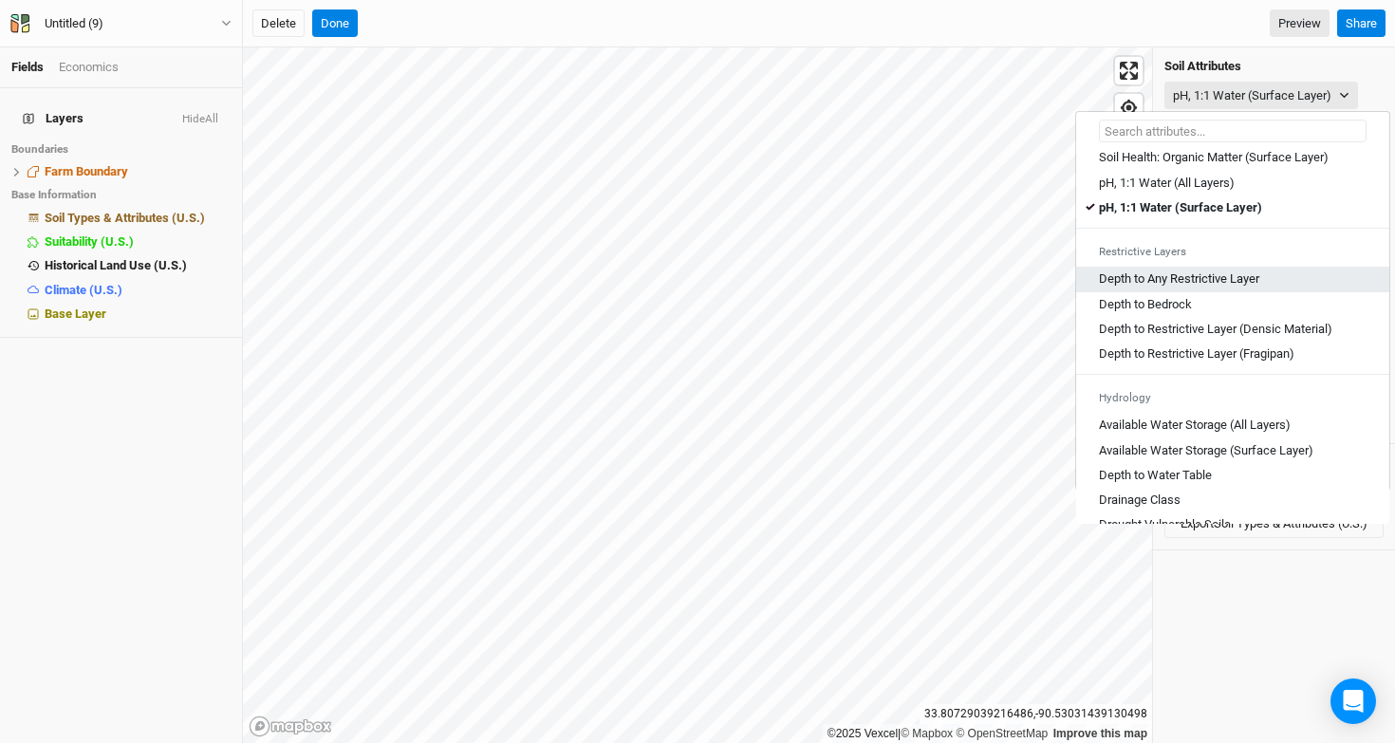
click at [1246, 288] on Layer "Depth to Any Restrictive Layer" at bounding box center [1179, 279] width 160 height 17
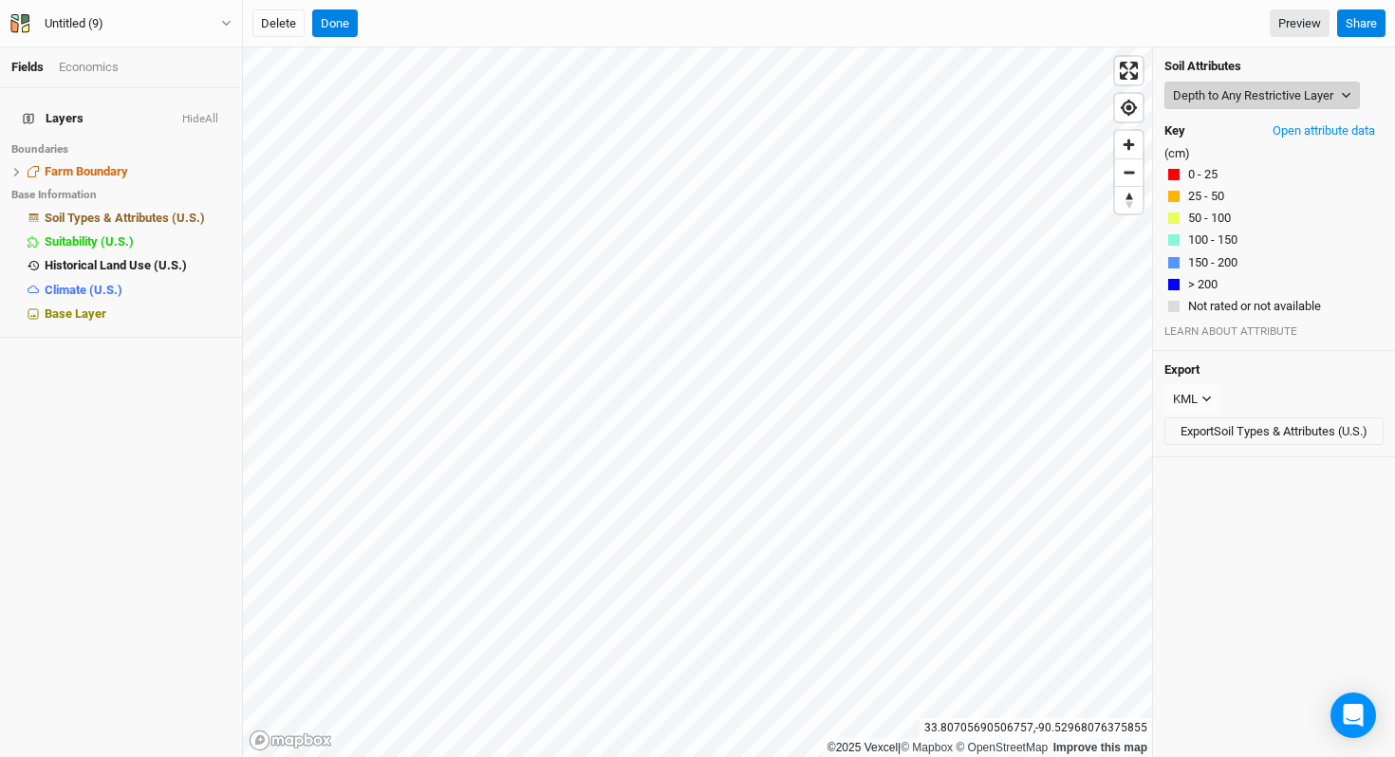
click at [1242, 86] on button "Depth to Any Restrictive Layer" at bounding box center [1263, 96] width 196 height 28
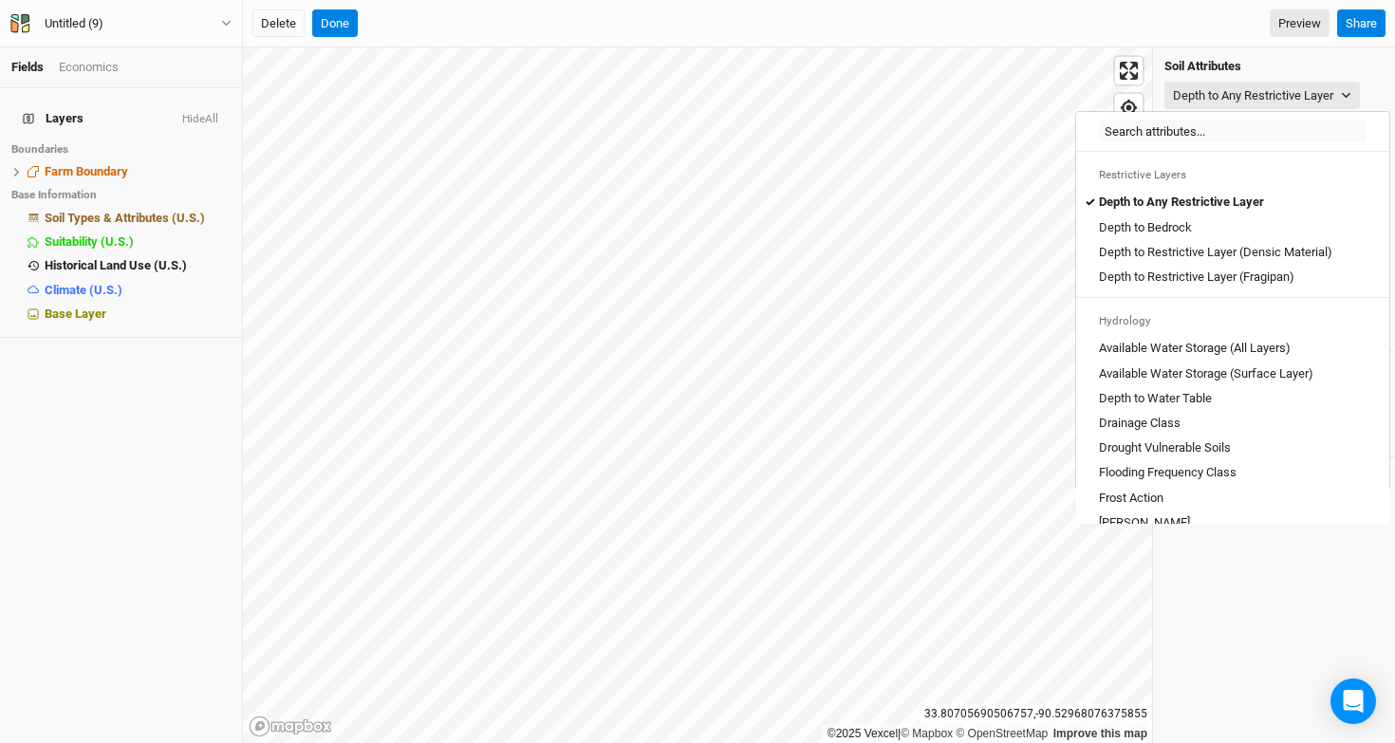
scroll to position [526, 0]
click at [1206, 404] on link "Depth to Water Table" at bounding box center [1232, 397] width 313 height 25
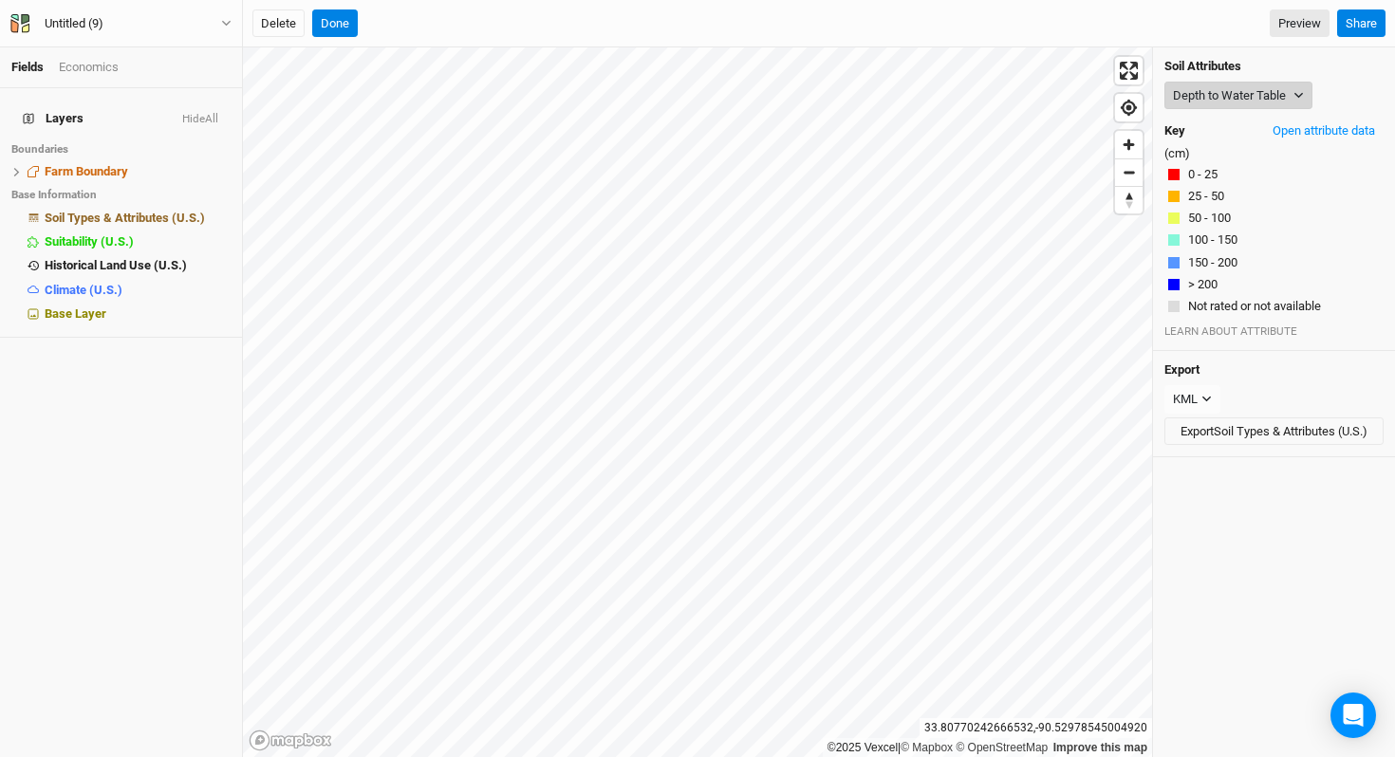
click at [1247, 98] on button "Depth to Water Table" at bounding box center [1239, 96] width 148 height 28
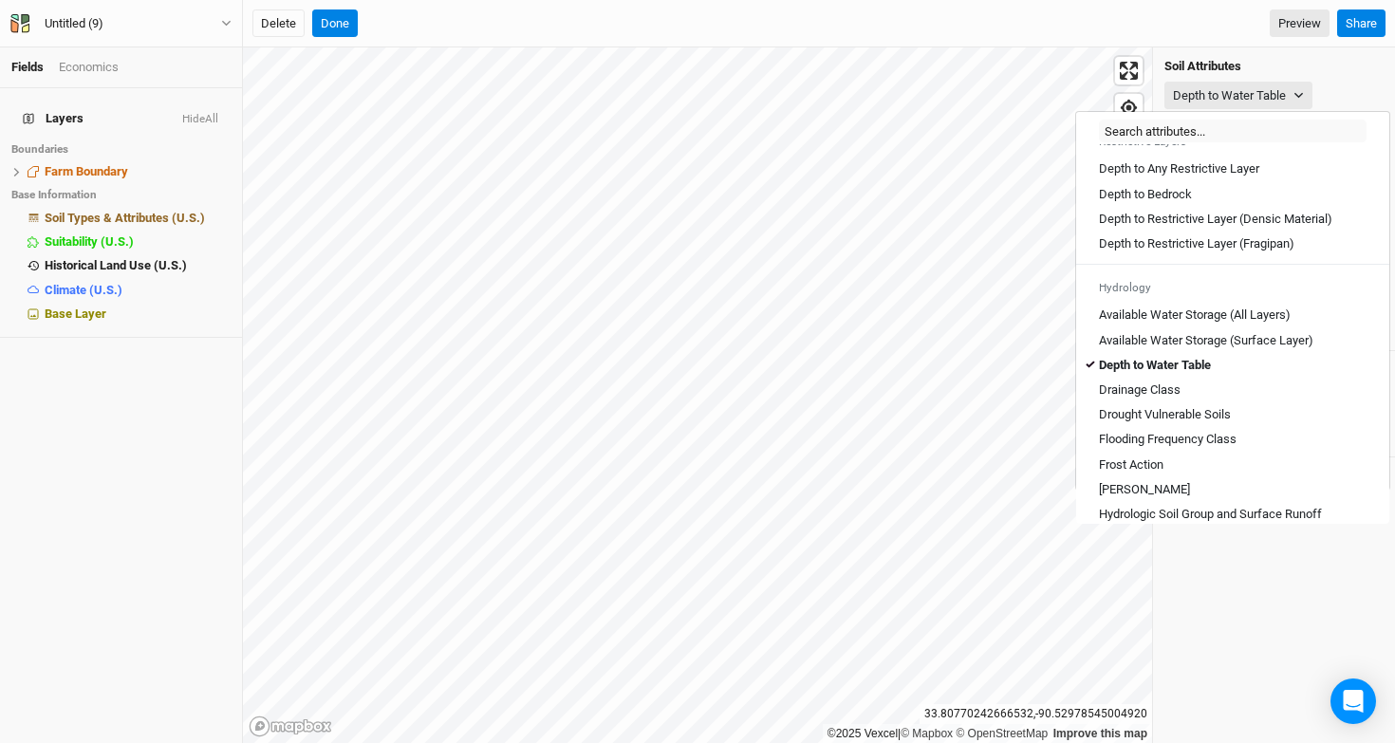
scroll to position [563, 0]
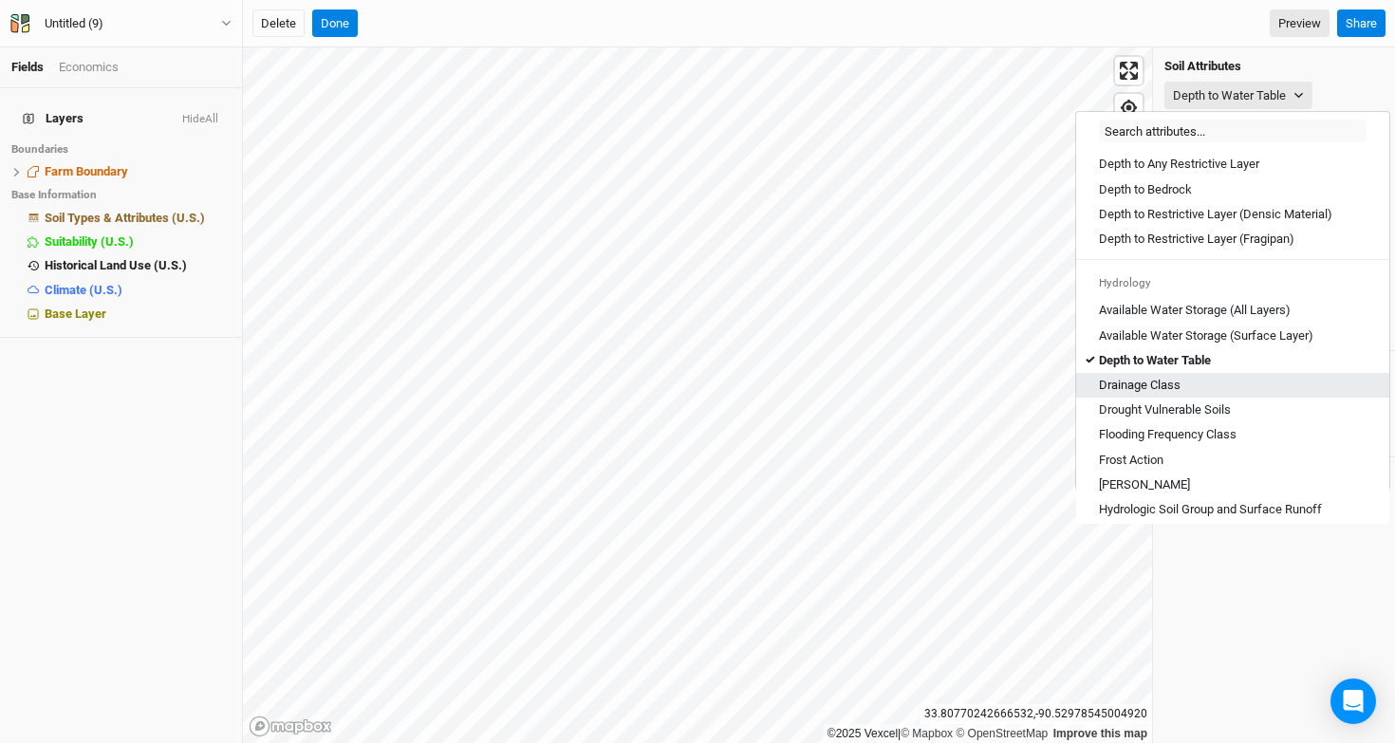
click at [1239, 394] on div "Drainage Class" at bounding box center [1233, 385] width 268 height 17
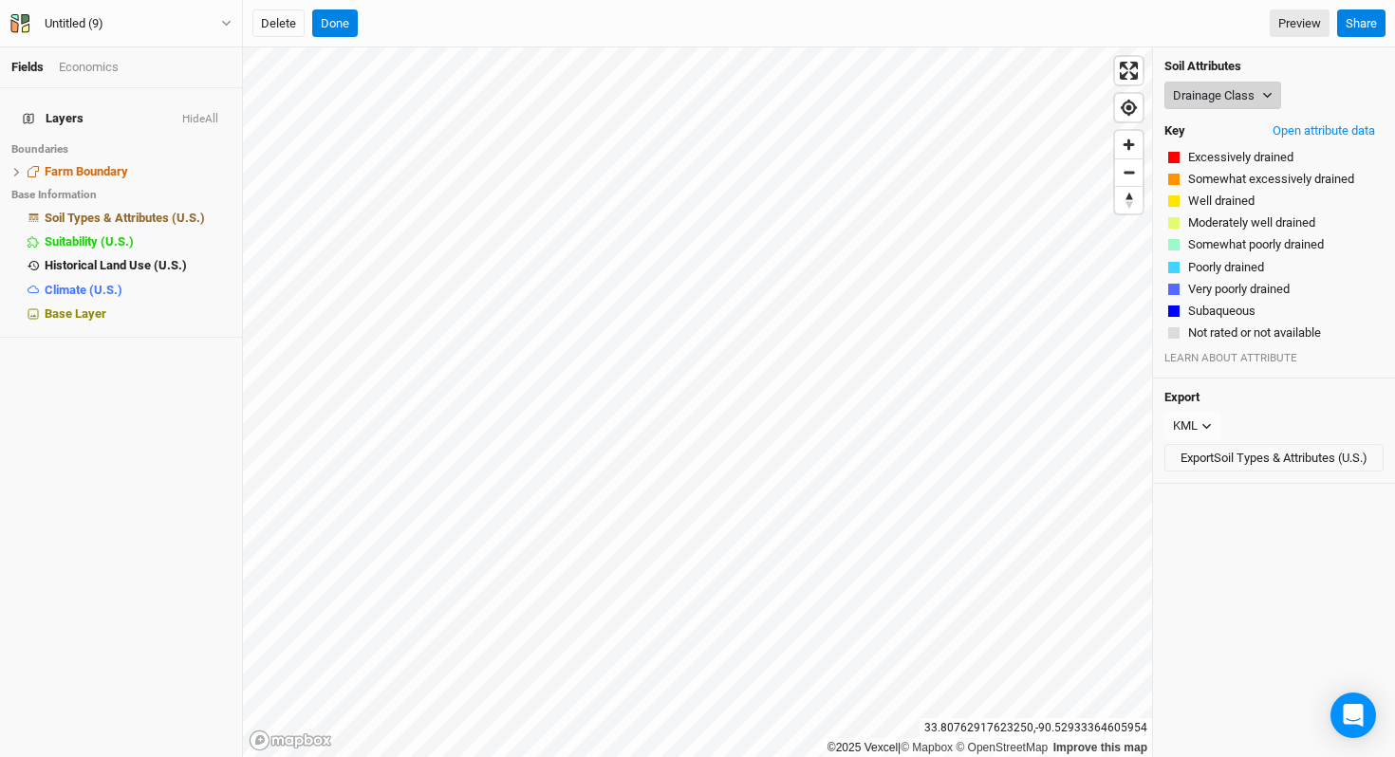
click at [1196, 91] on button "Drainage Class" at bounding box center [1223, 96] width 117 height 28
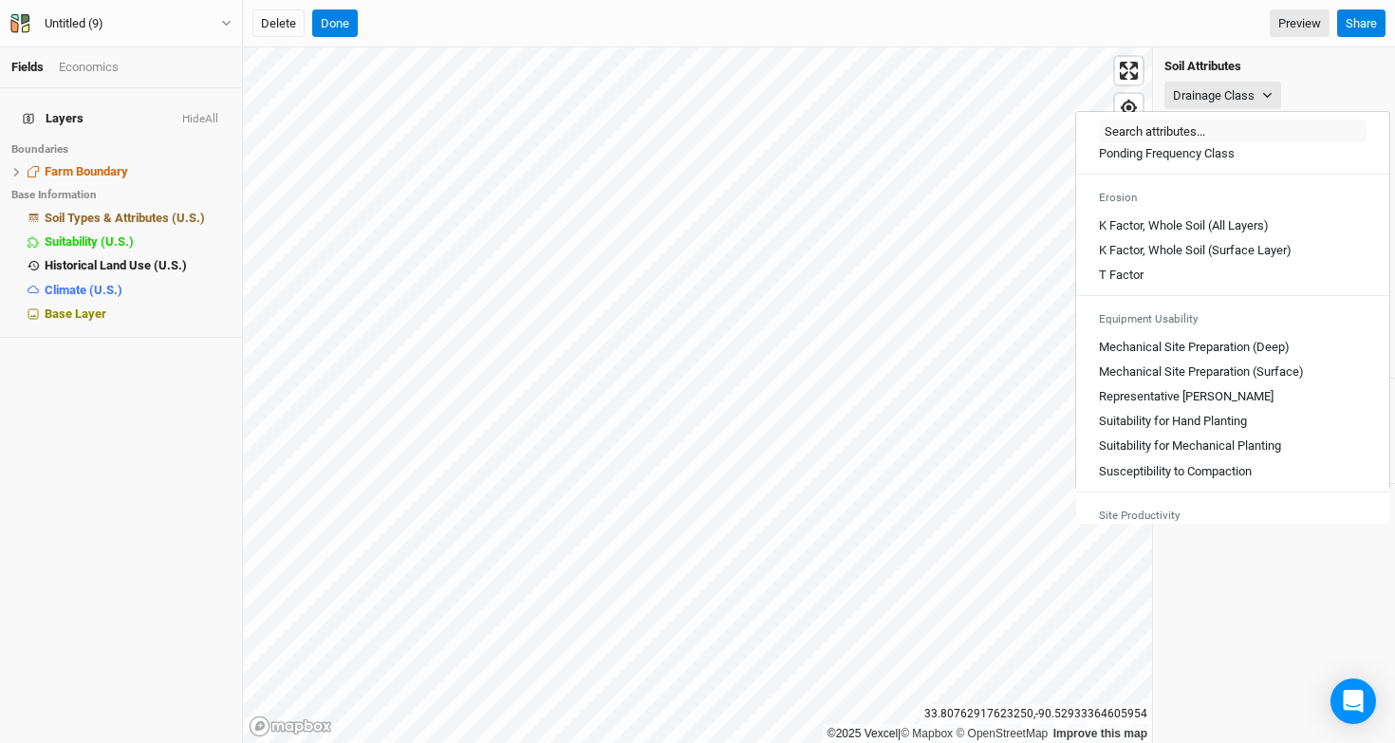
scroll to position [951, 0]
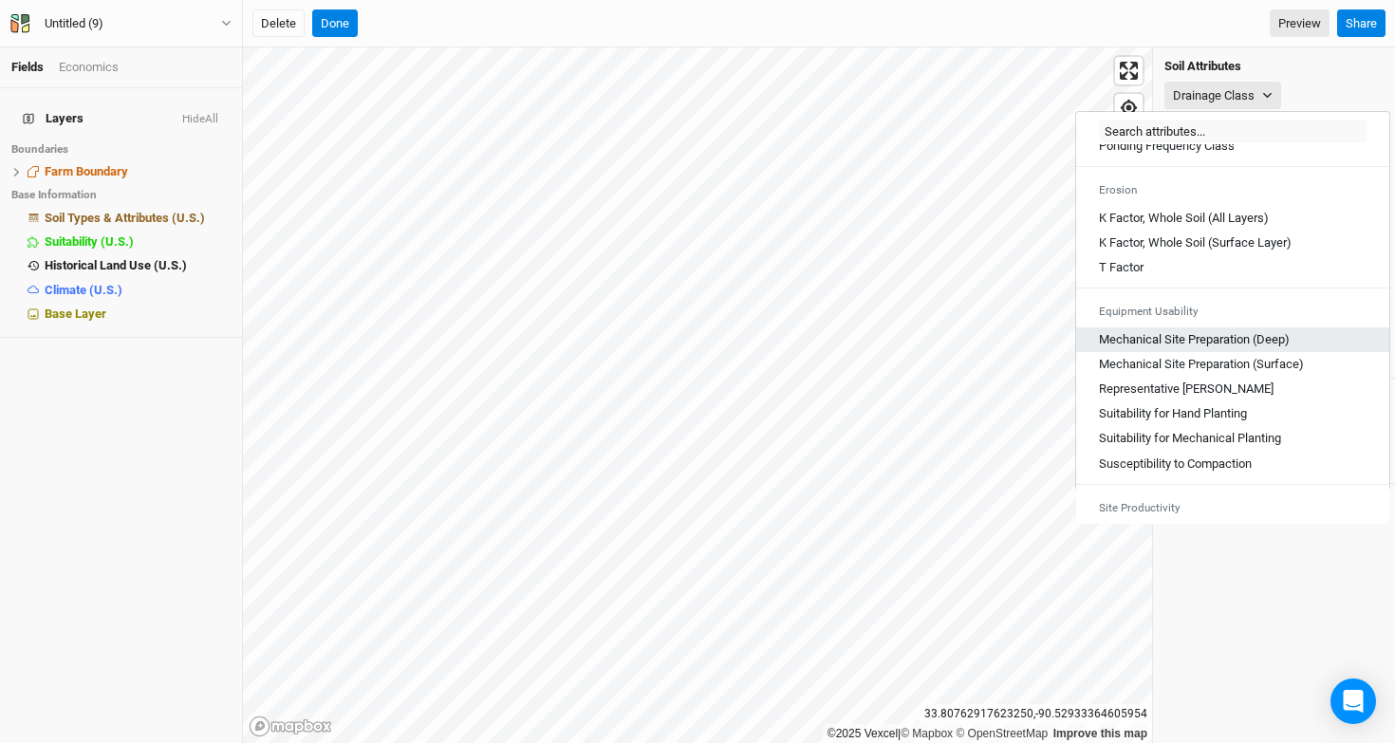
click at [1304, 348] on div "Mechanical Site Preparation (Deep)" at bounding box center [1233, 339] width 268 height 17
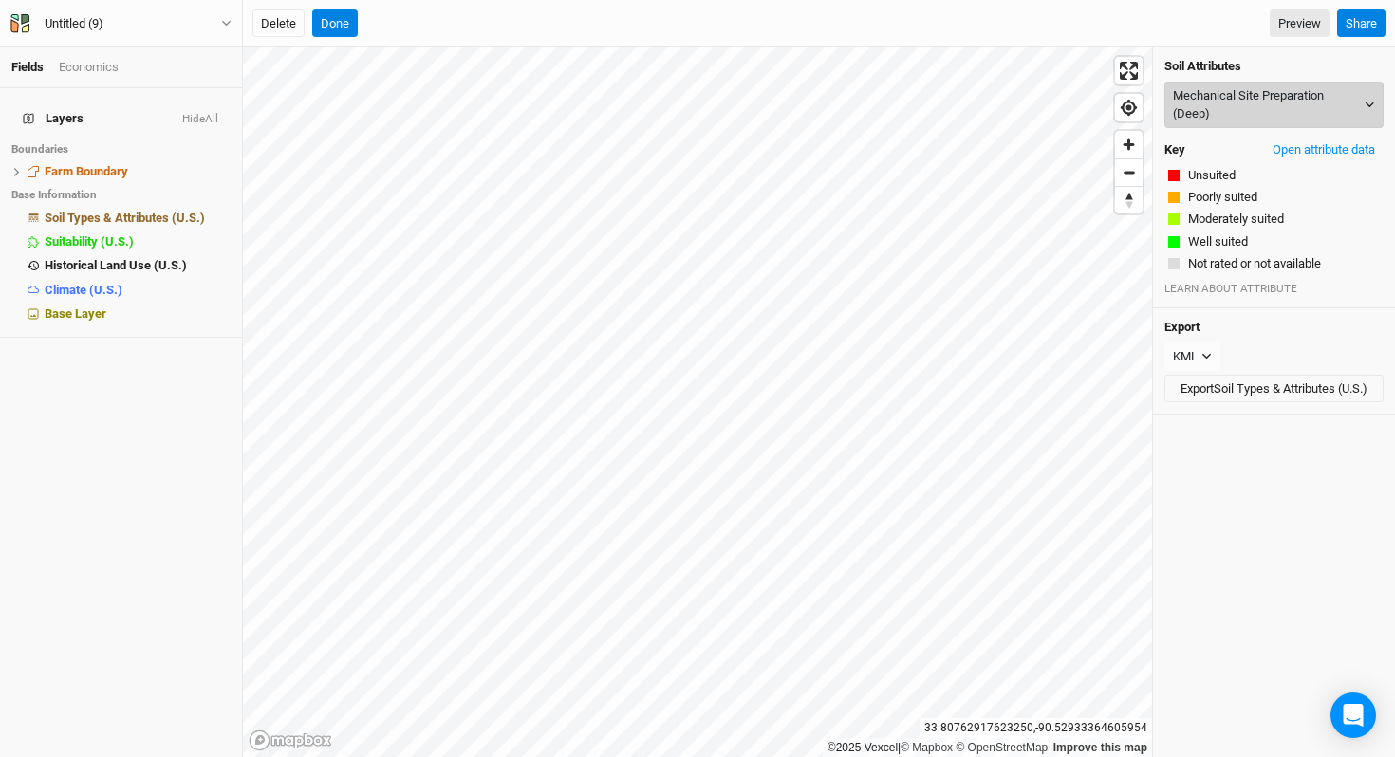
click at [1236, 103] on button "Mechanical Site Preparation (Deep)" at bounding box center [1274, 105] width 219 height 47
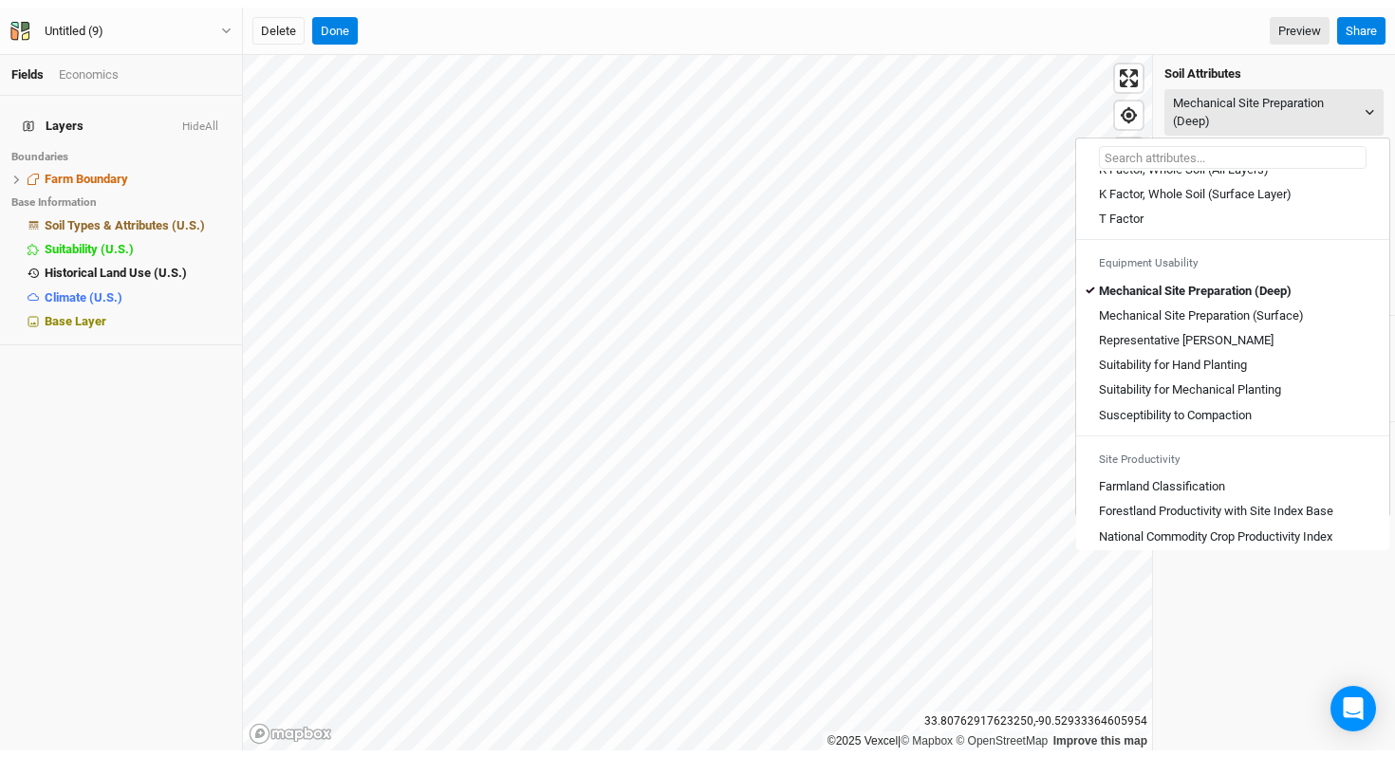
scroll to position [1046, 0]
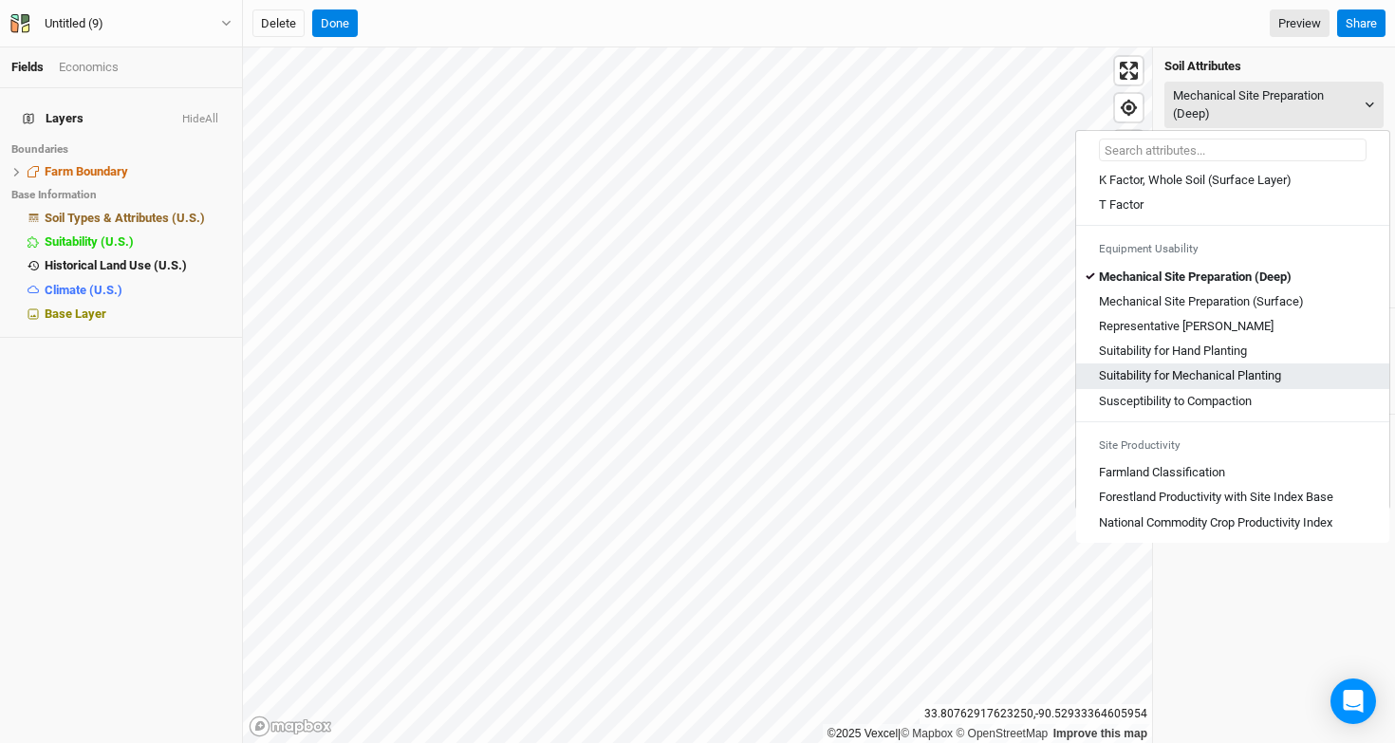
click at [1296, 372] on div "Suitability for Mechanical Planting" at bounding box center [1233, 375] width 268 height 17
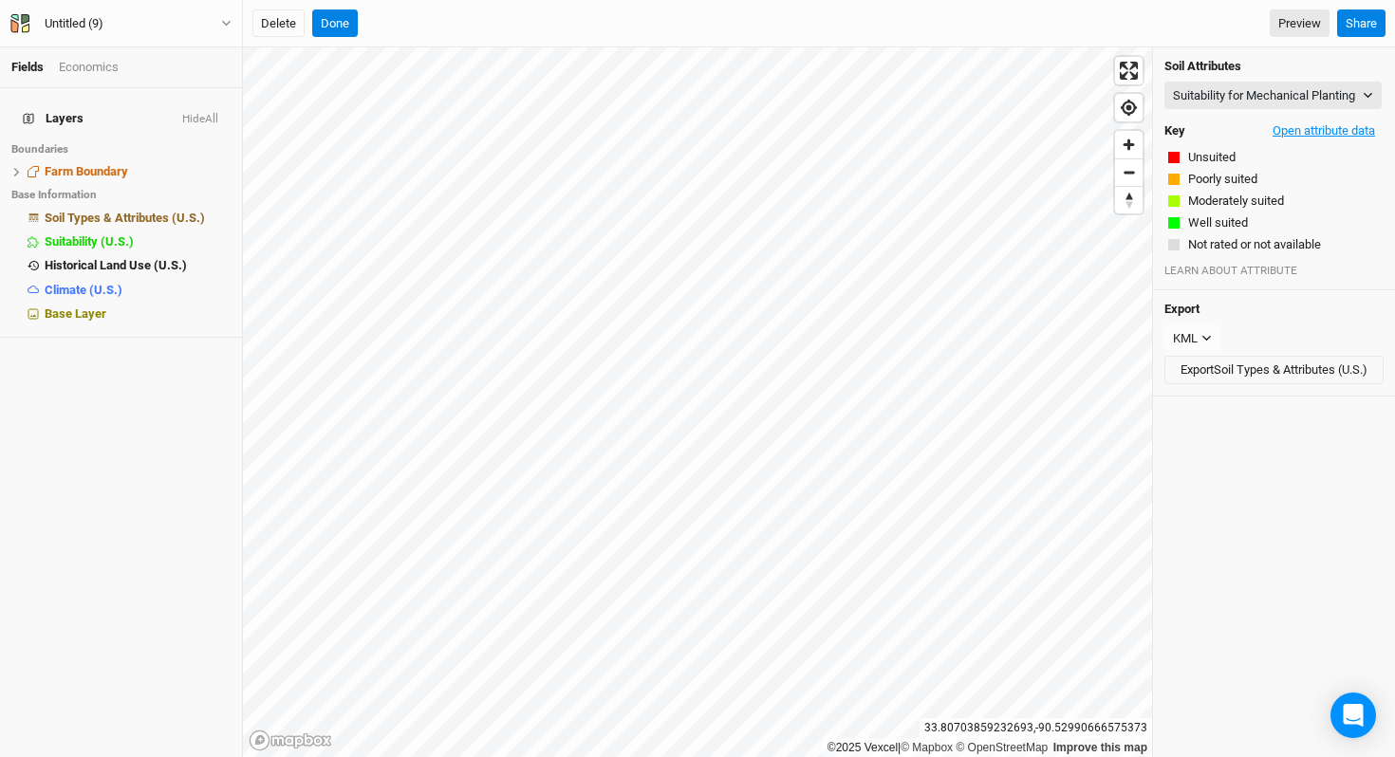
click at [1264, 145] on button "Open attribute data" at bounding box center [1324, 131] width 120 height 28
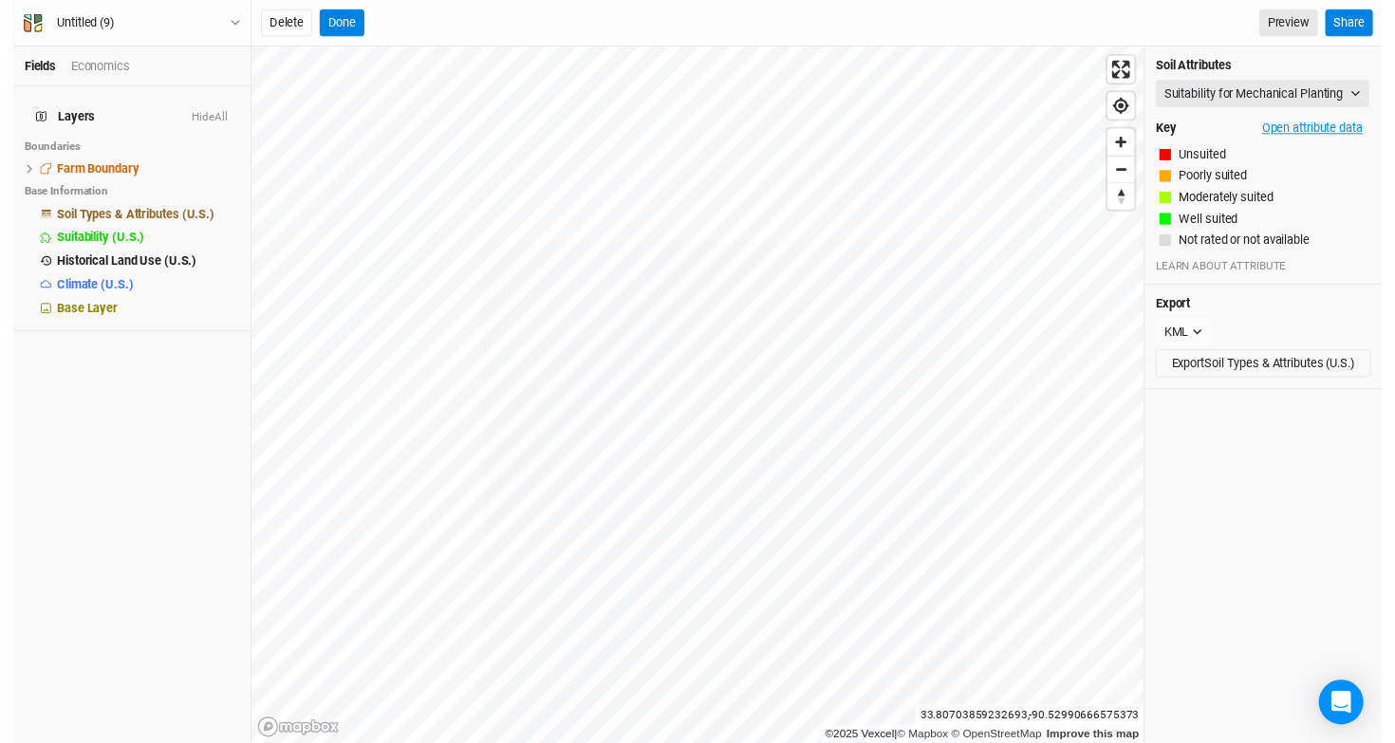
scroll to position [0, 0]
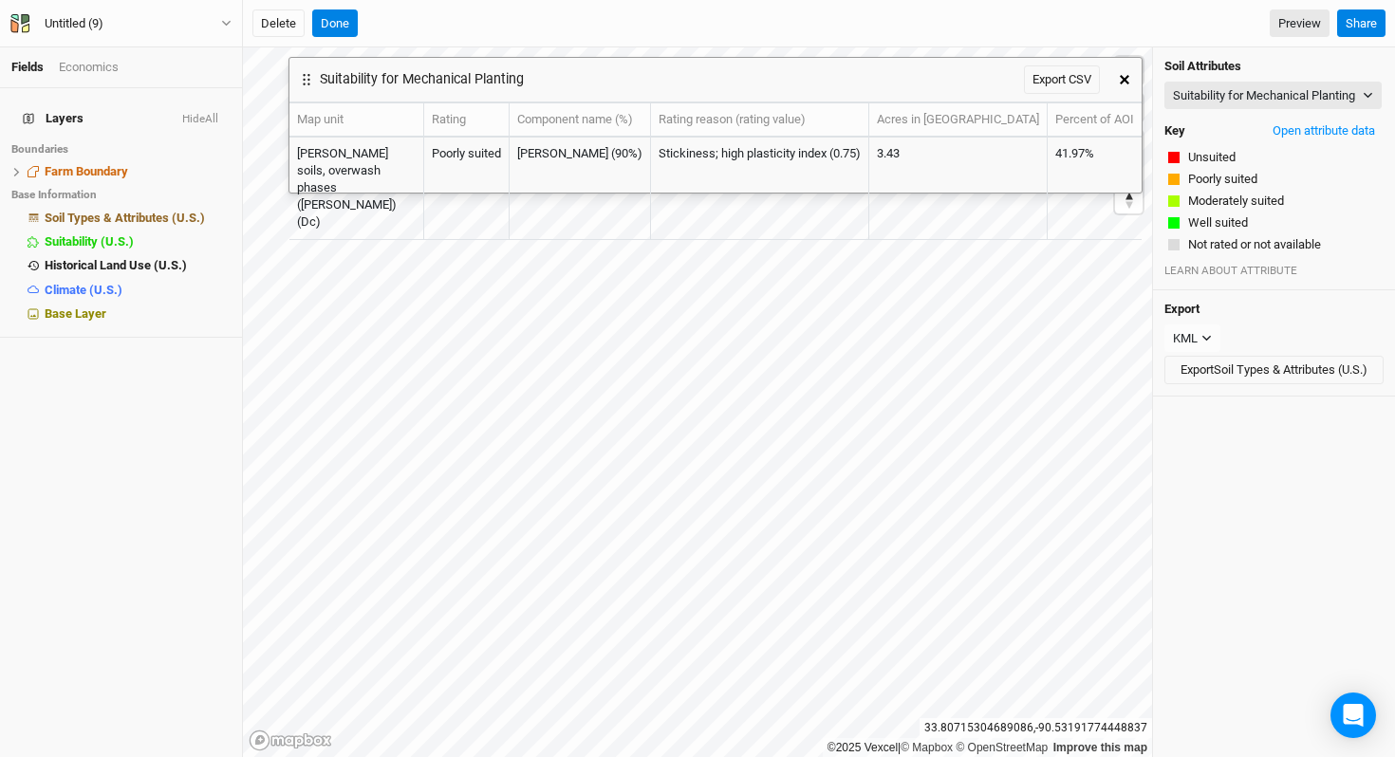
click at [1123, 94] on button "button" at bounding box center [1125, 80] width 34 height 34
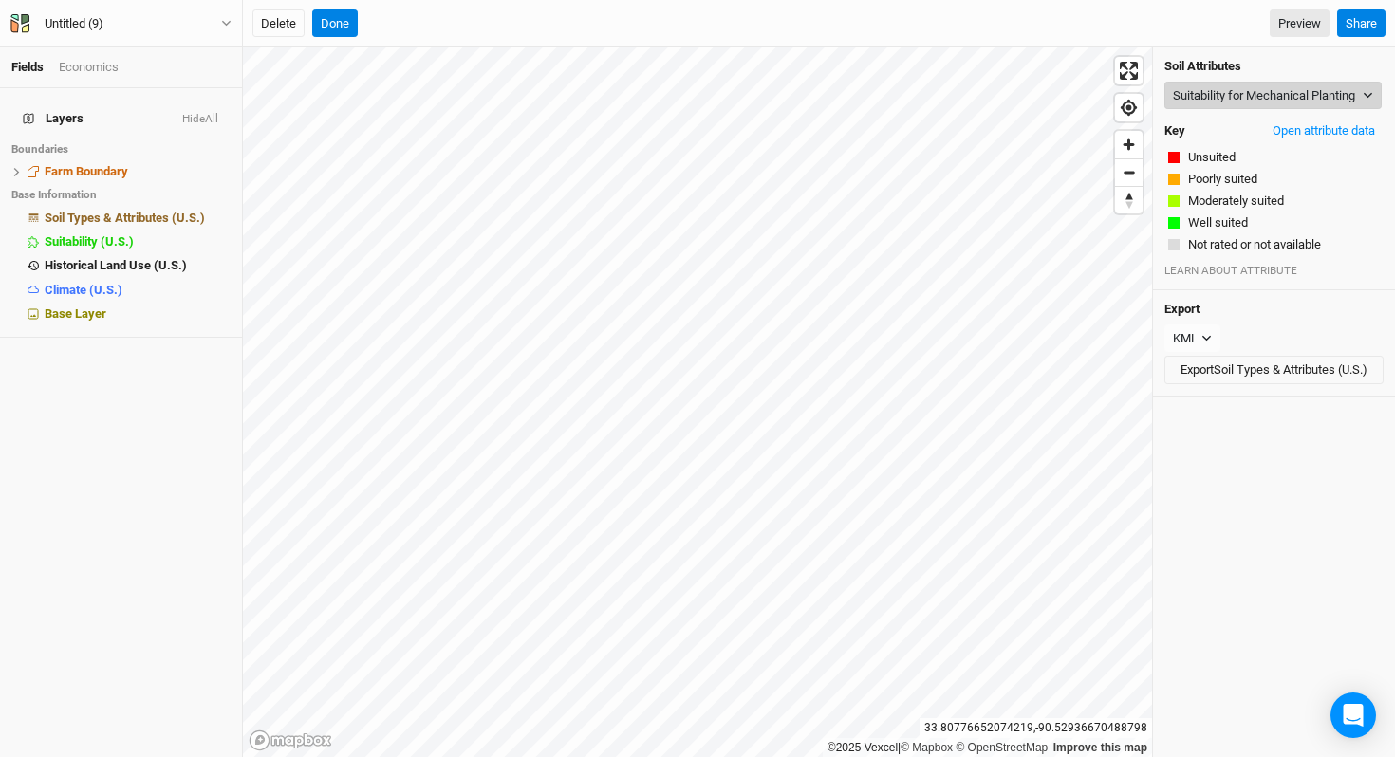
click at [1223, 94] on button "Suitability for Mechanical Planting" at bounding box center [1273, 96] width 217 height 28
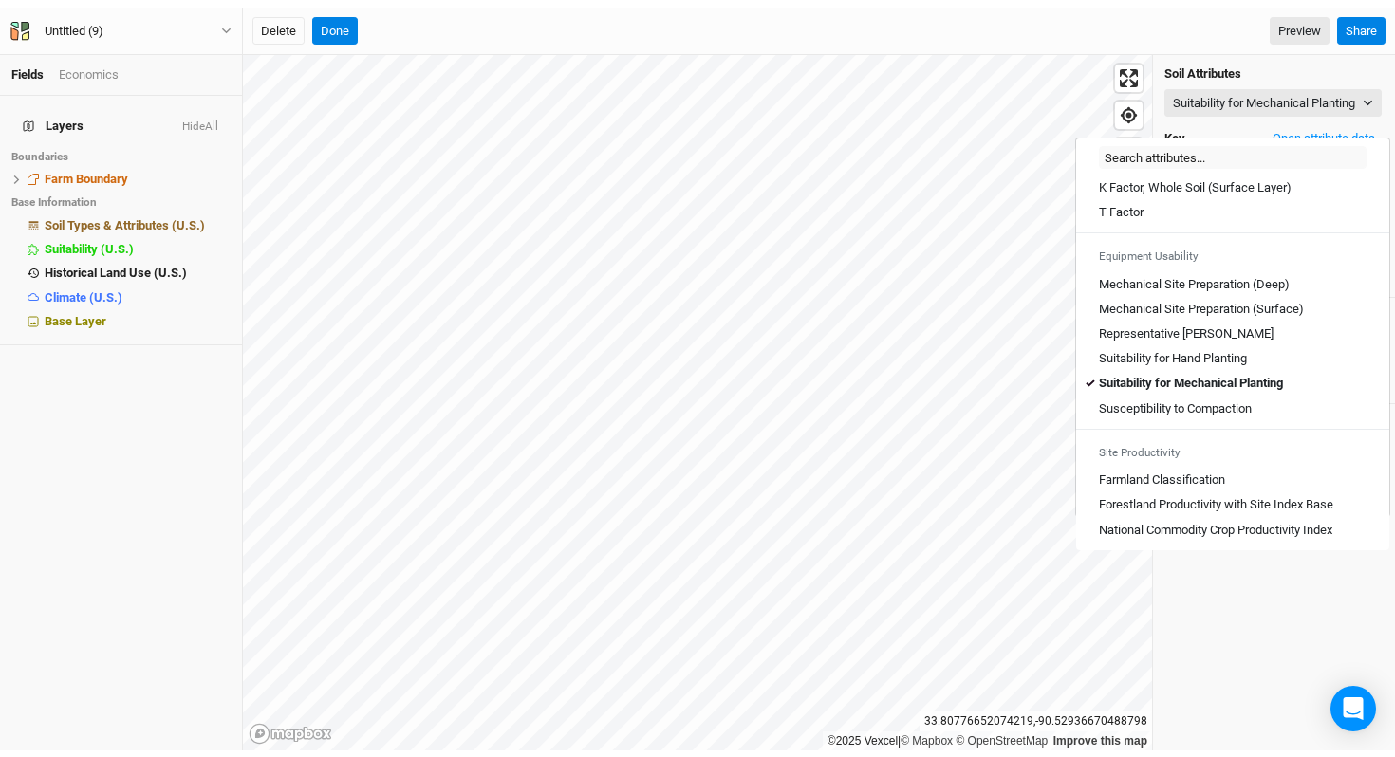
scroll to position [1050, 0]
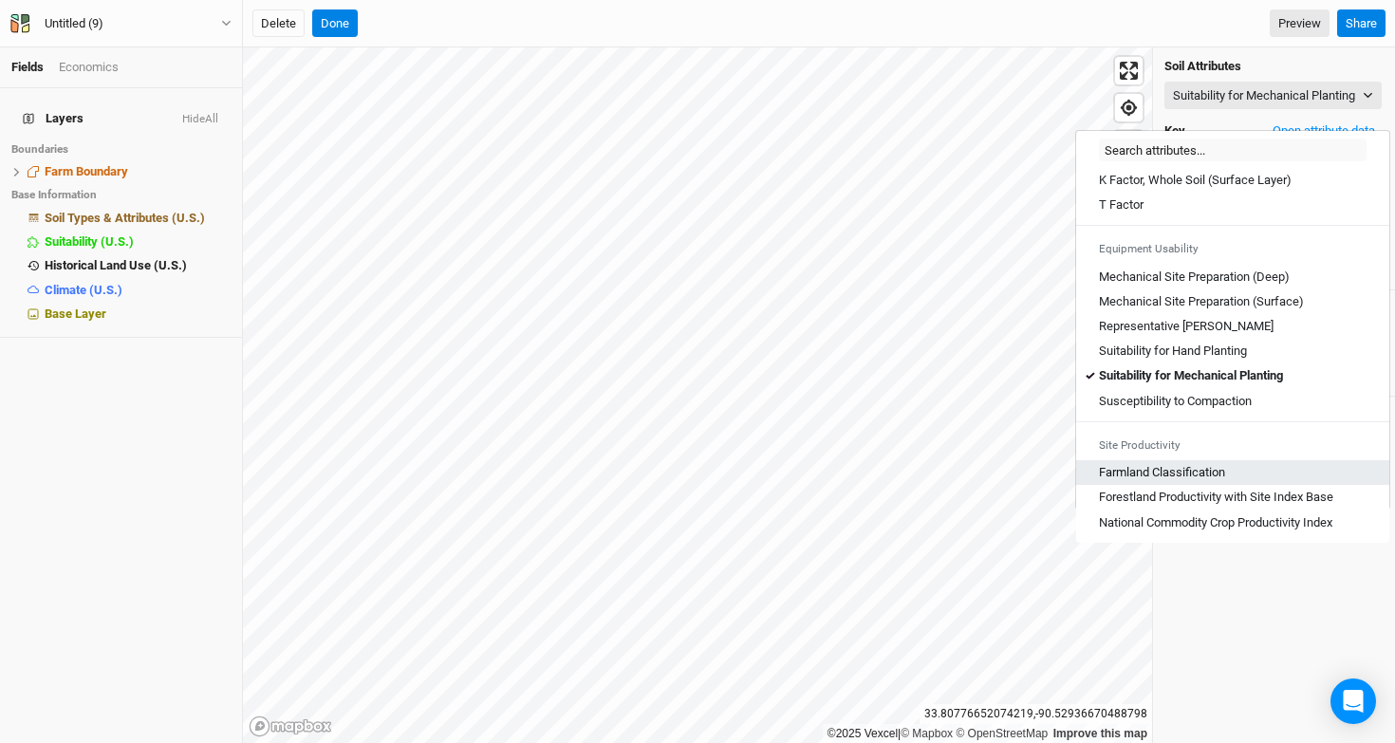
click at [1210, 464] on Classification "Farmland Classification" at bounding box center [1162, 472] width 126 height 17
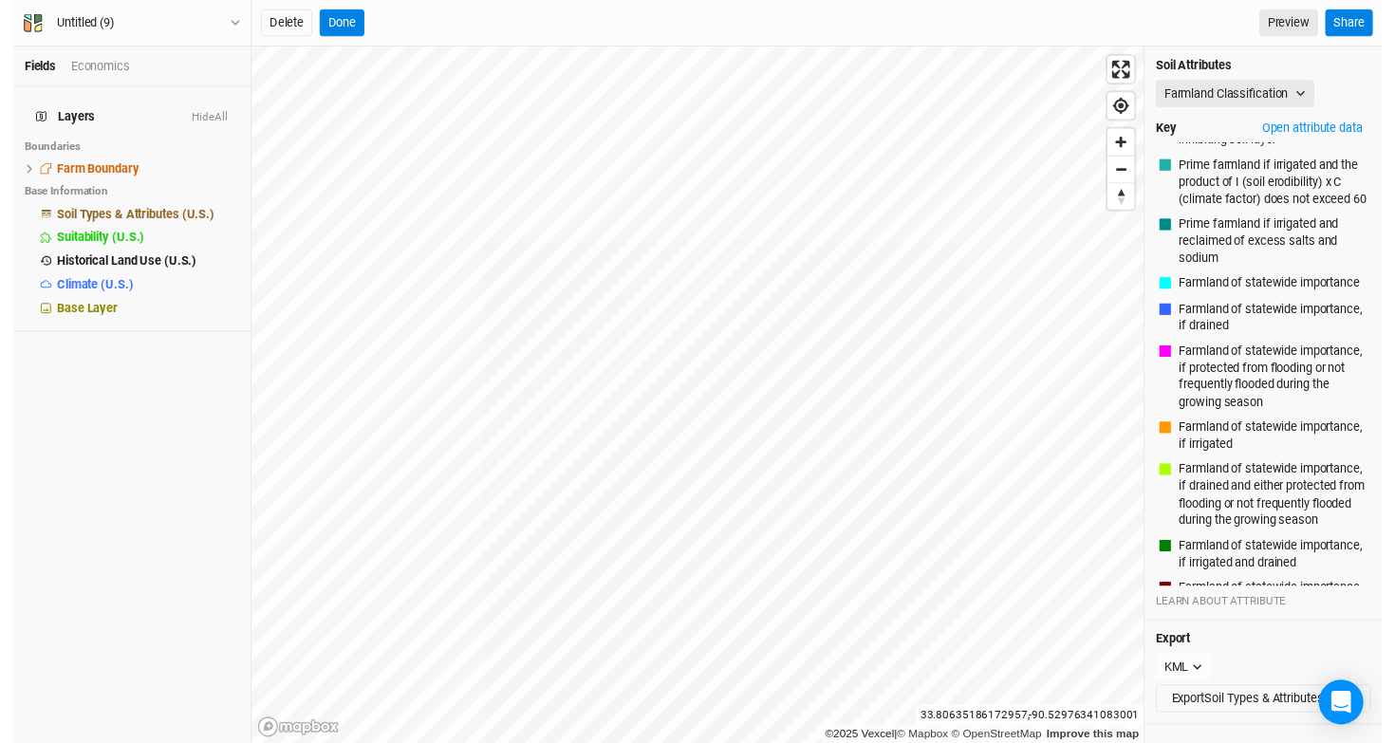
scroll to position [0, 0]
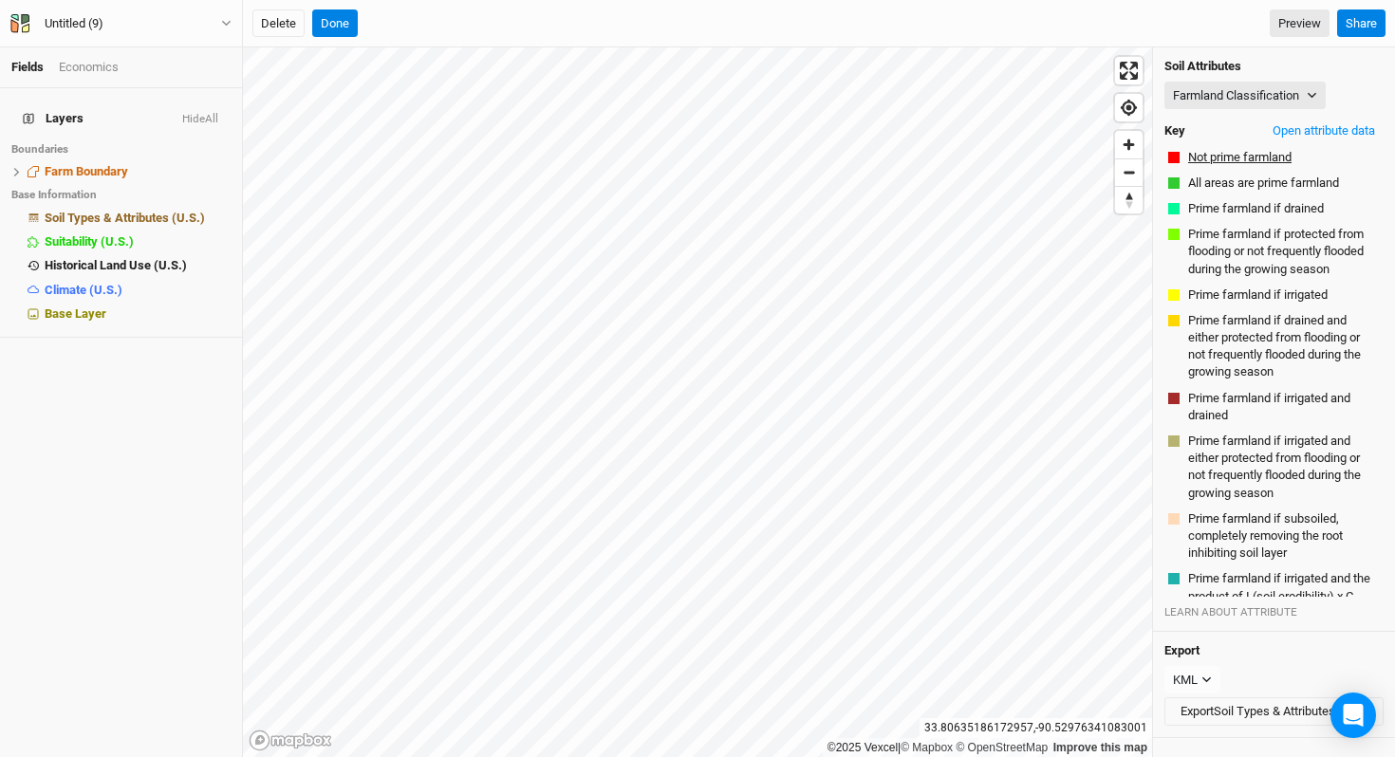
click at [1245, 163] on button "Not prime farmland" at bounding box center [1239, 157] width 105 height 19
click at [1303, 109] on div "Soil Attributes Farmland Classification Map Unit Description Minor Components P…" at bounding box center [1274, 339] width 242 height 585
click at [1299, 121] on button "Open attribute data" at bounding box center [1324, 131] width 120 height 28
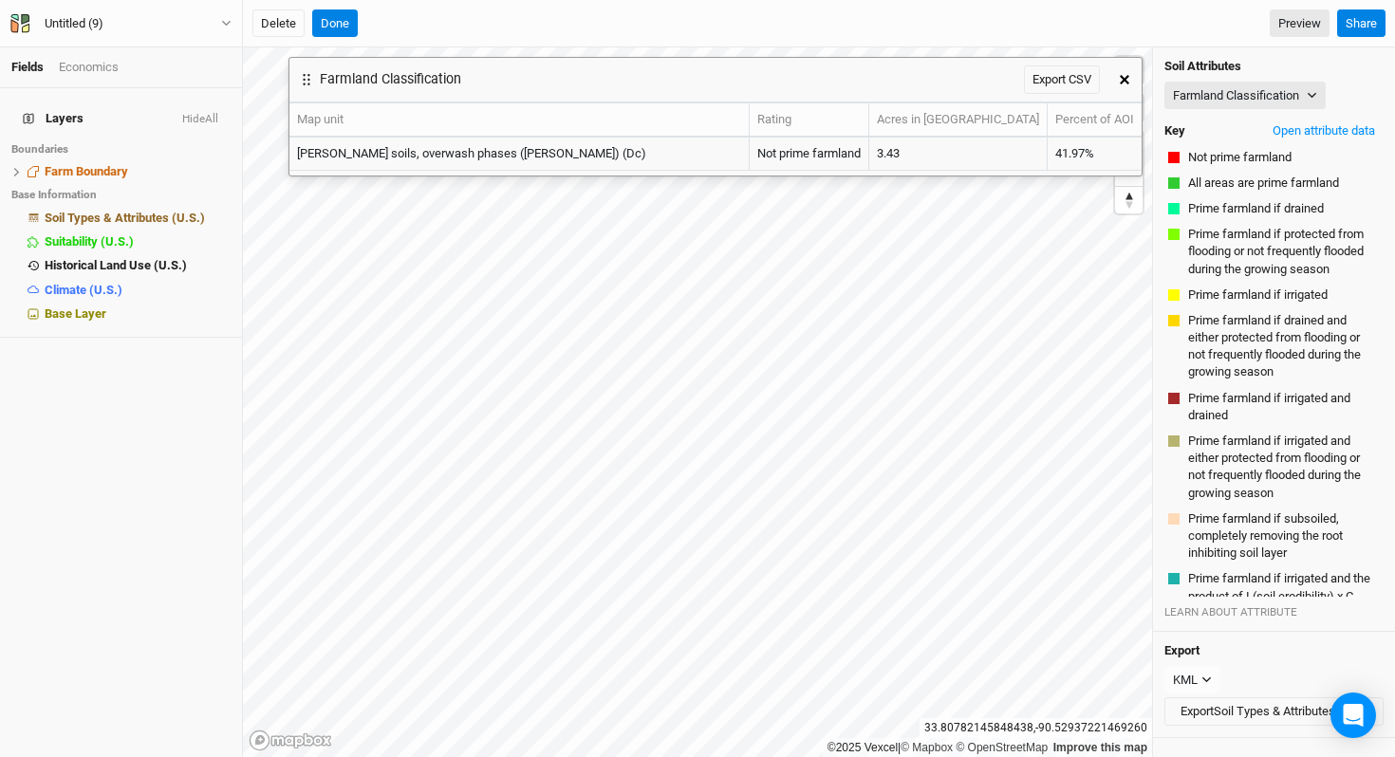
click at [1121, 75] on icon "button" at bounding box center [1124, 79] width 9 height 9
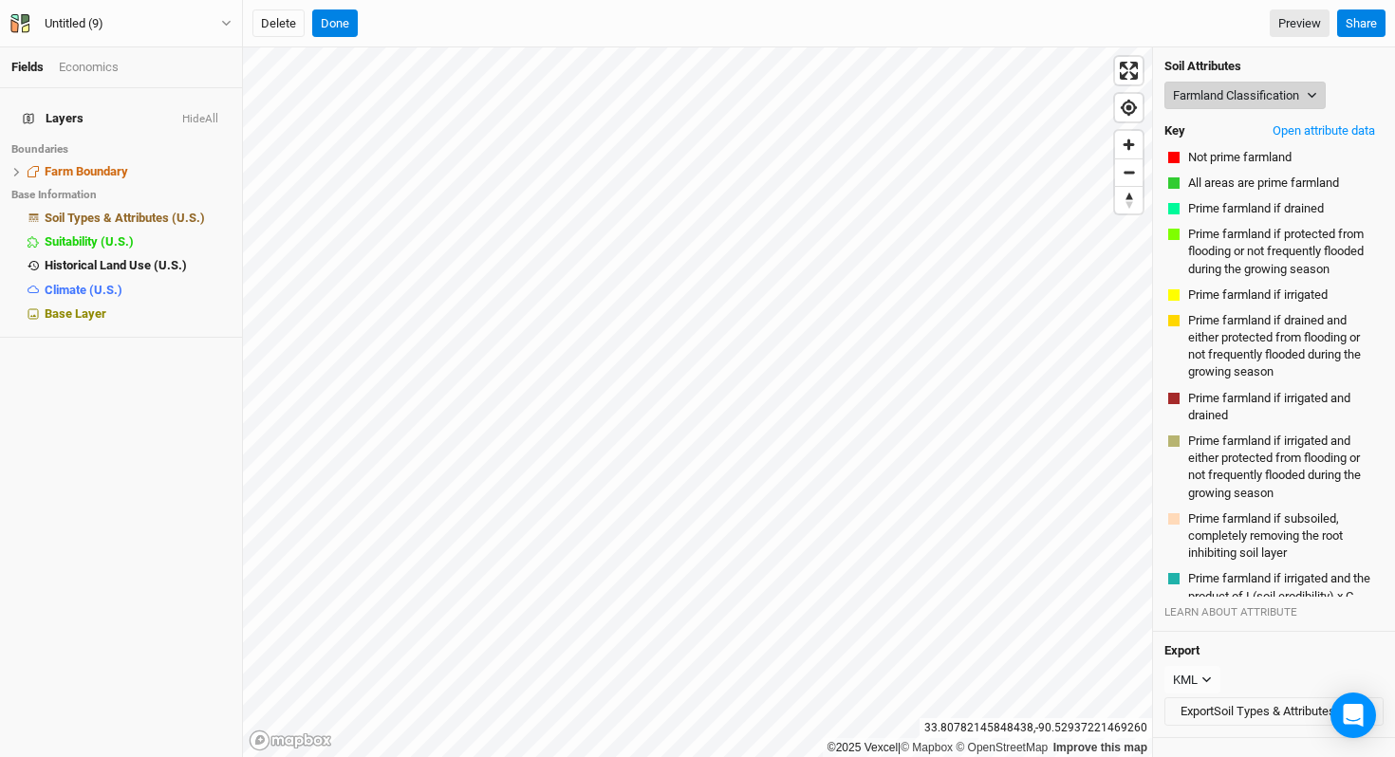
click at [1239, 89] on button "Farmland Classification" at bounding box center [1245, 96] width 161 height 28
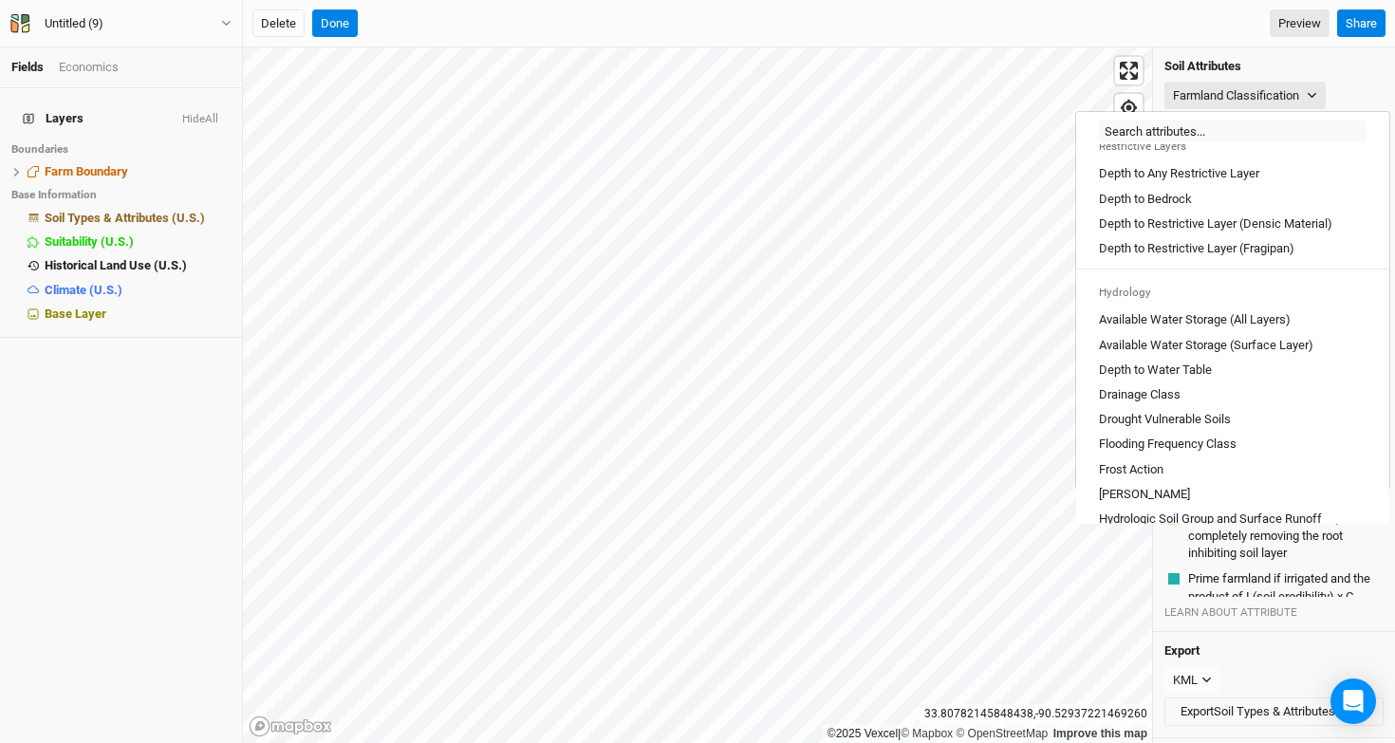
scroll to position [1050, 0]
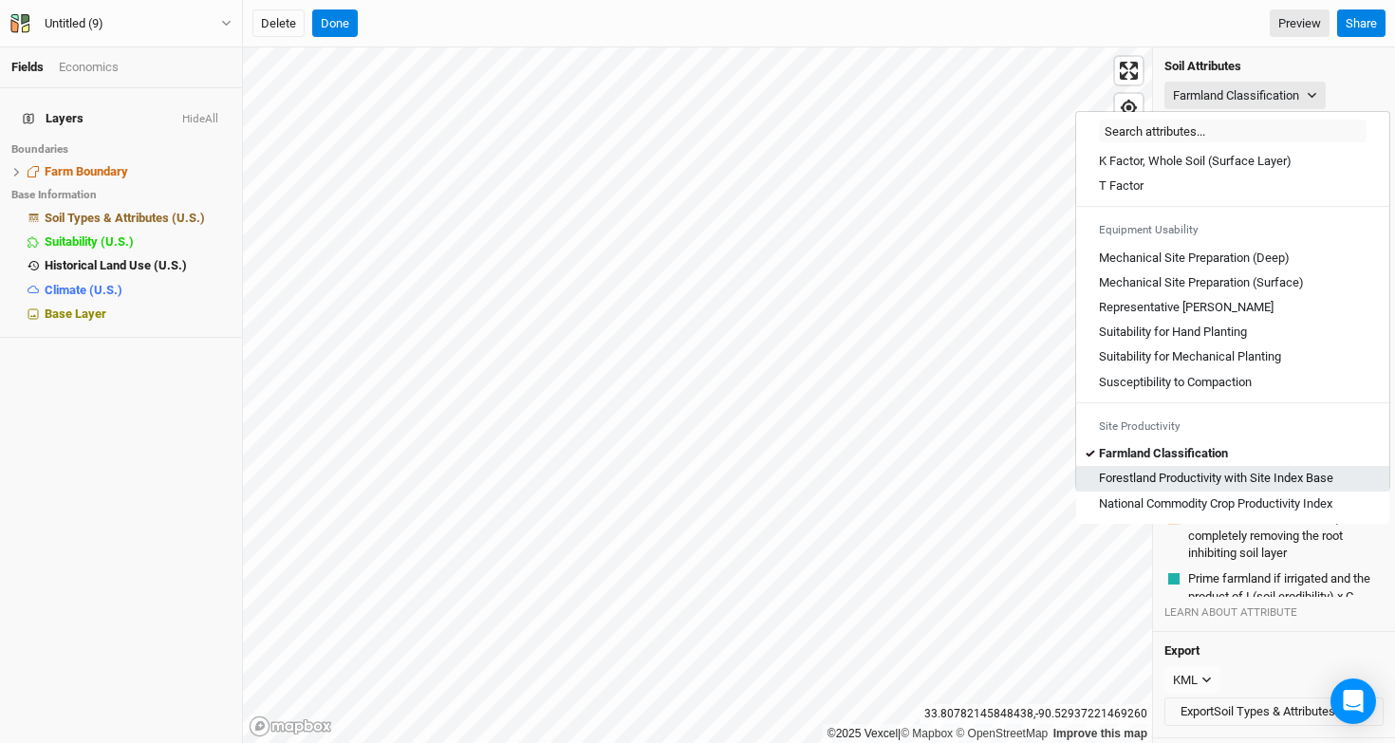
click at [1213, 476] on Base "Forestland Productivity with Site Index Base" at bounding box center [1216, 478] width 234 height 17
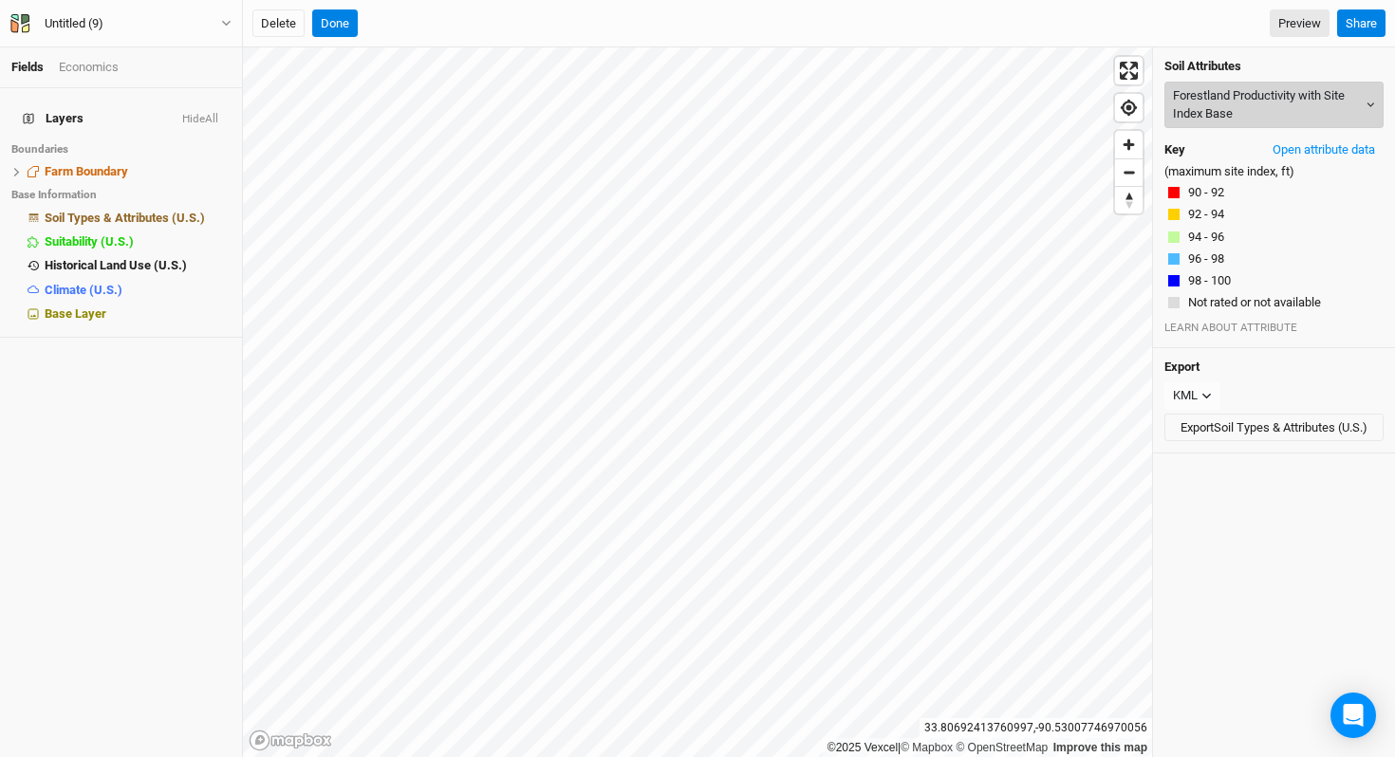
click at [1268, 95] on button "Forestland Productivity with Site Index Base" at bounding box center [1274, 105] width 219 height 47
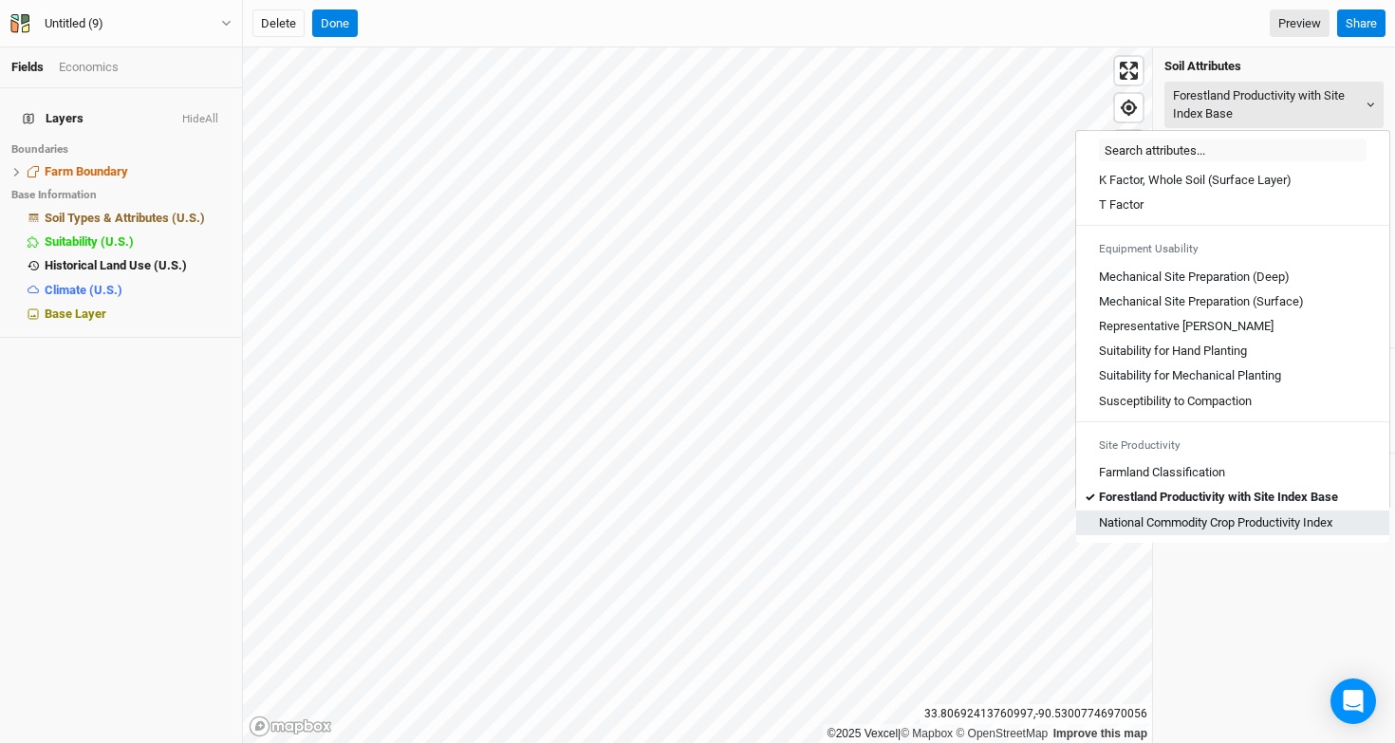
click at [1196, 524] on Index "National Commodity Crop Productivity Index" at bounding box center [1215, 522] width 233 height 17
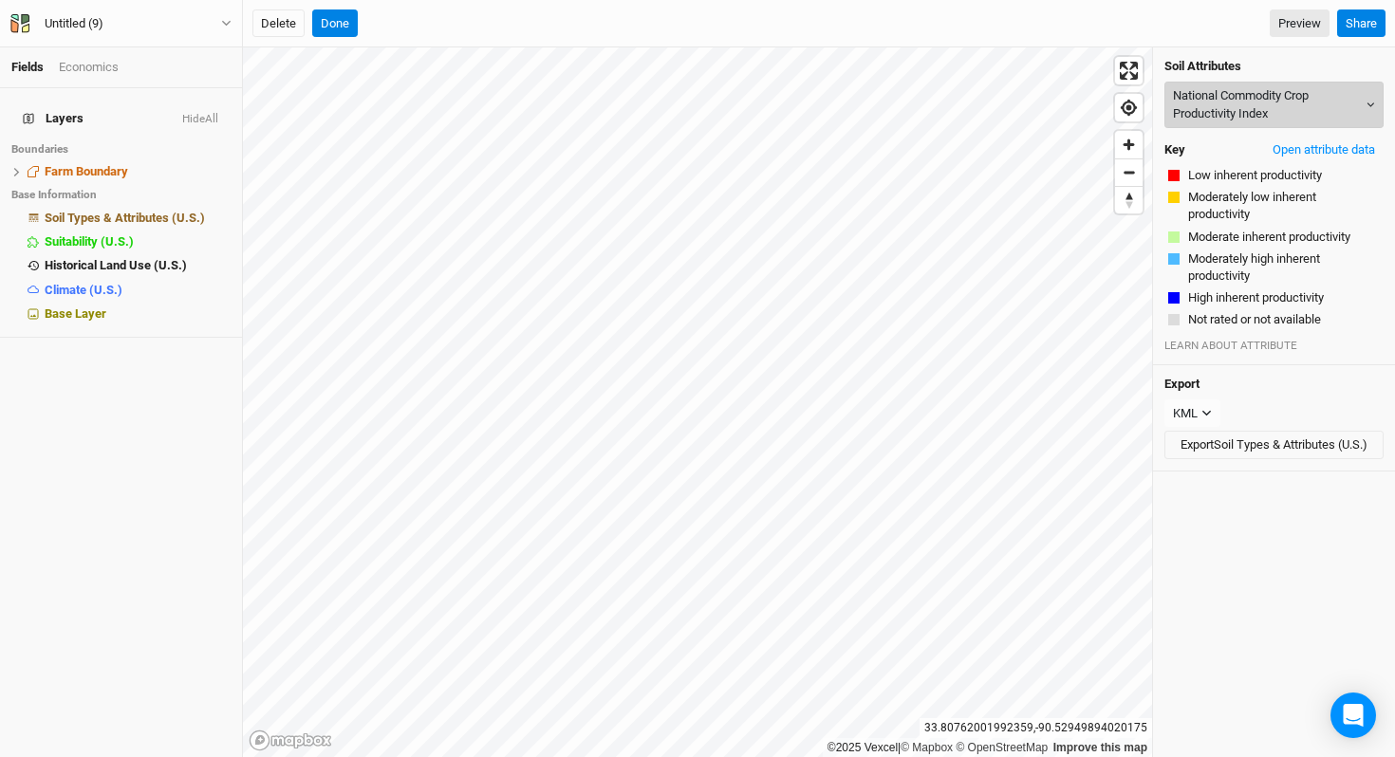
click at [1237, 107] on button "National Commodity Crop Productivity Index" at bounding box center [1274, 105] width 219 height 47
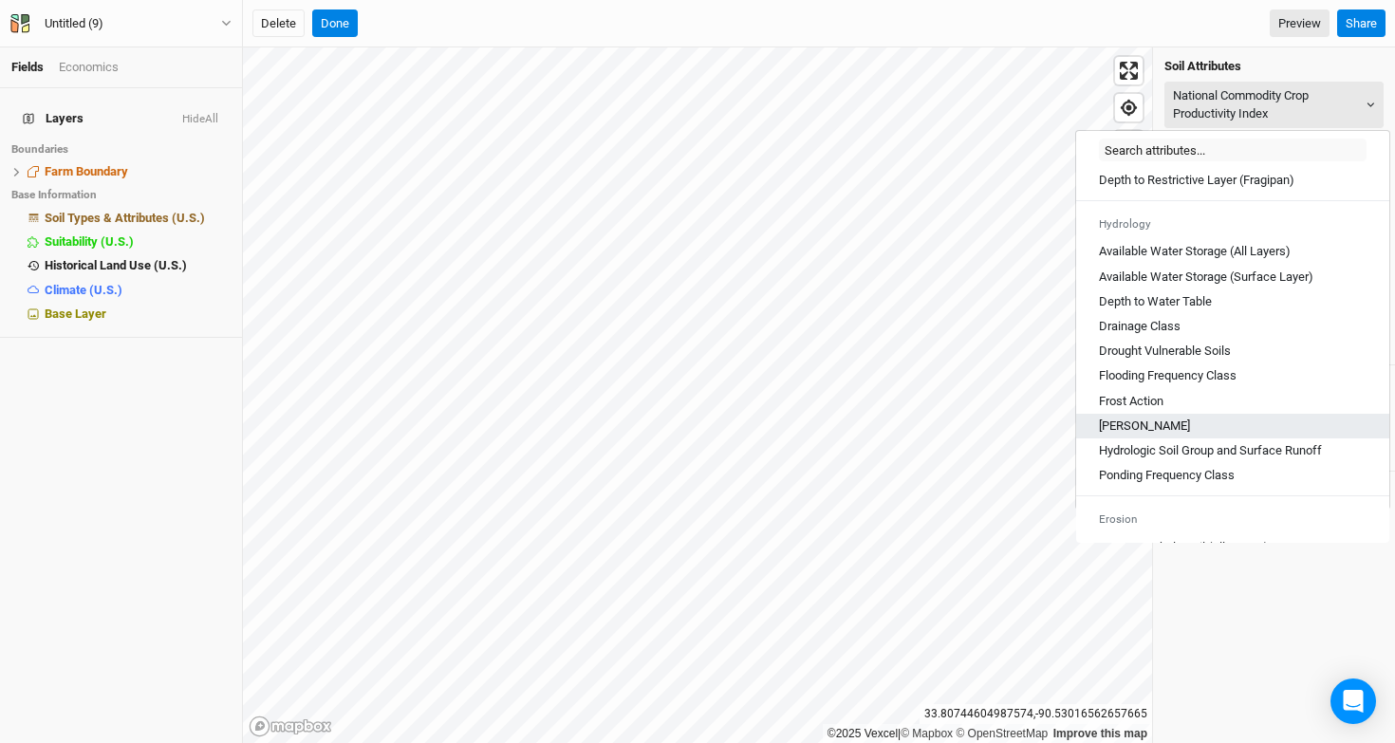
scroll to position [644, 0]
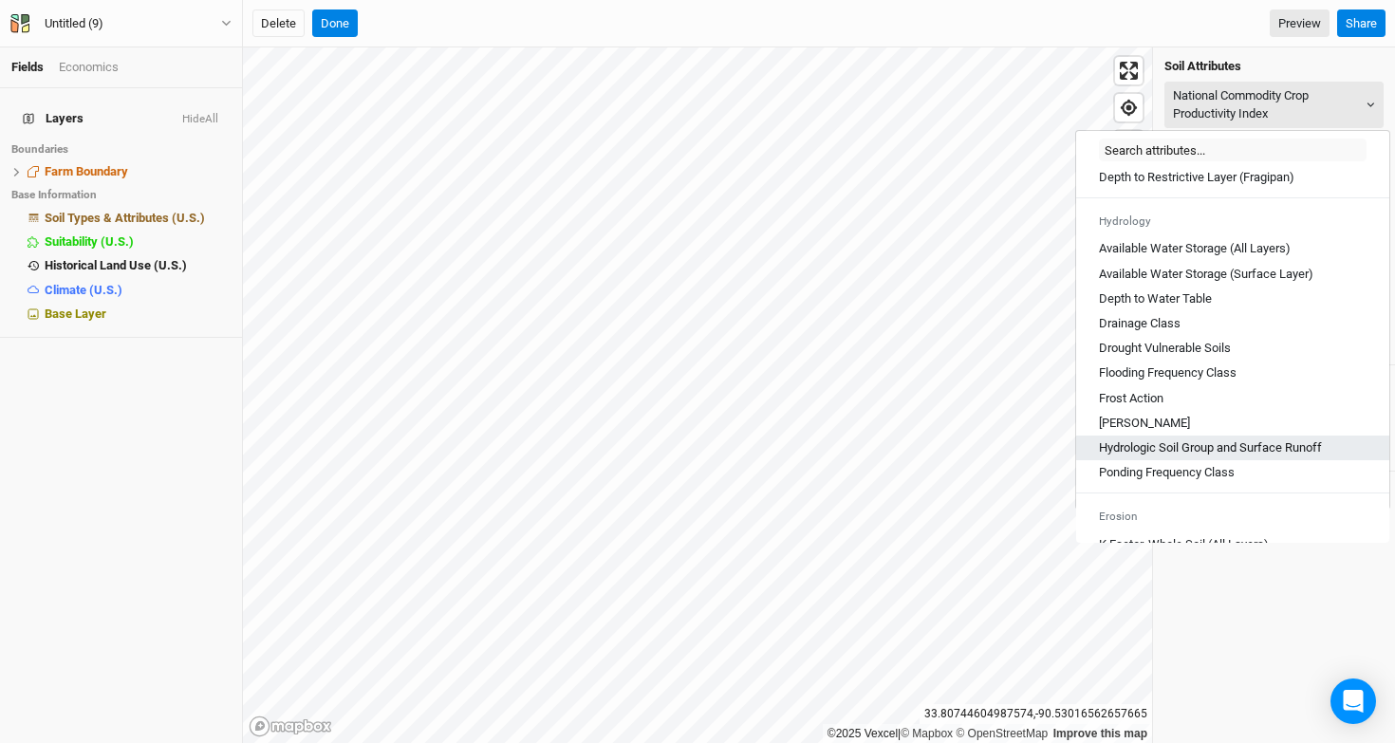
click at [1176, 457] on Runoff "Hydrologic Soil Group and Surface Runoff" at bounding box center [1210, 447] width 223 height 17
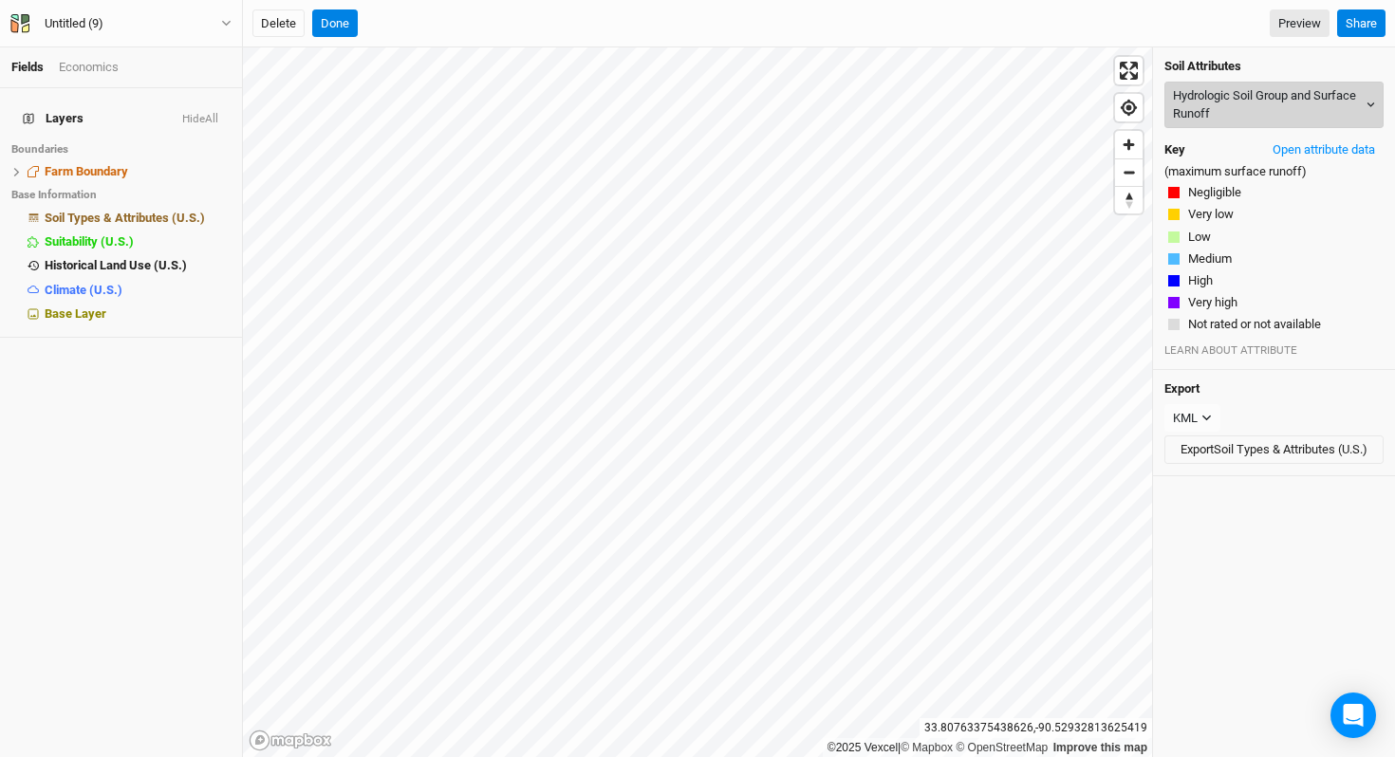
click at [1211, 113] on button "Hydrologic Soil Group and Surface Runoff" at bounding box center [1274, 105] width 219 height 47
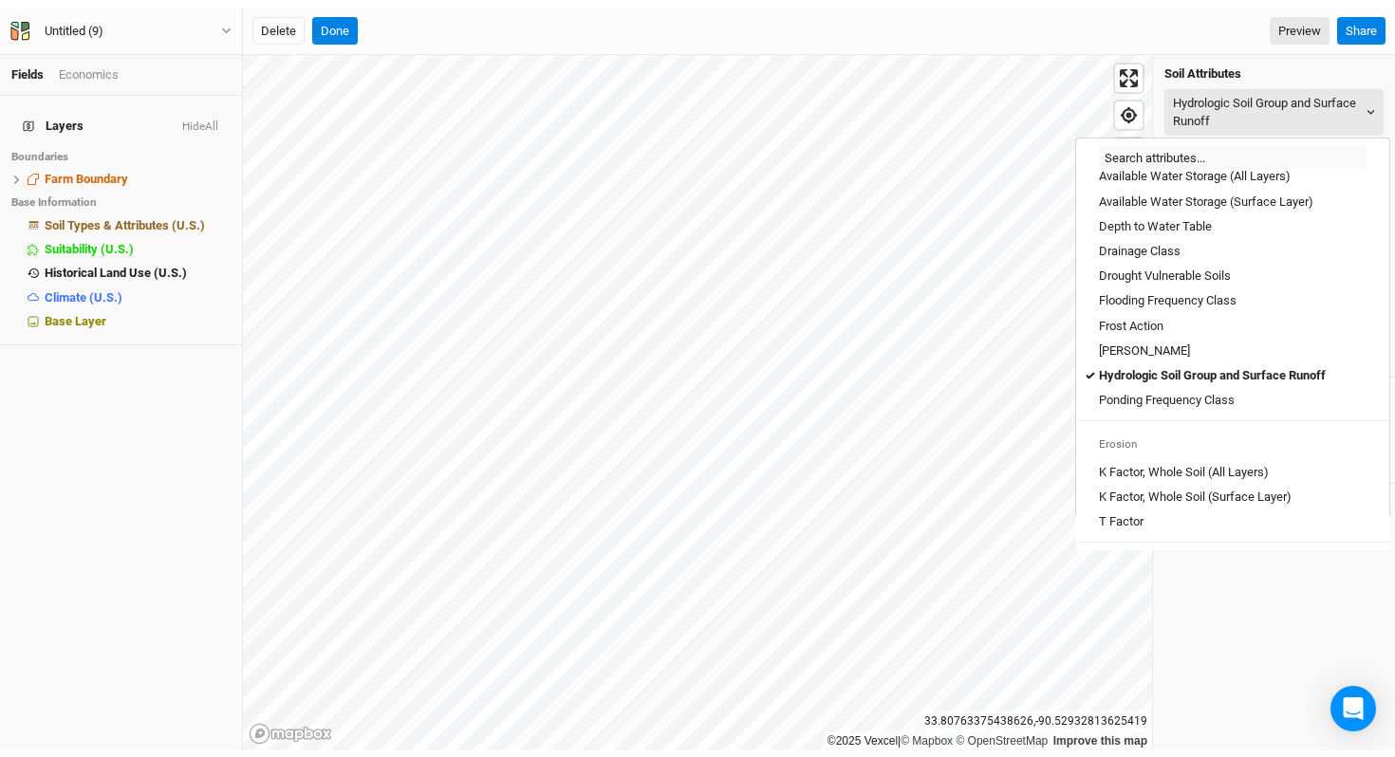
scroll to position [648, 0]
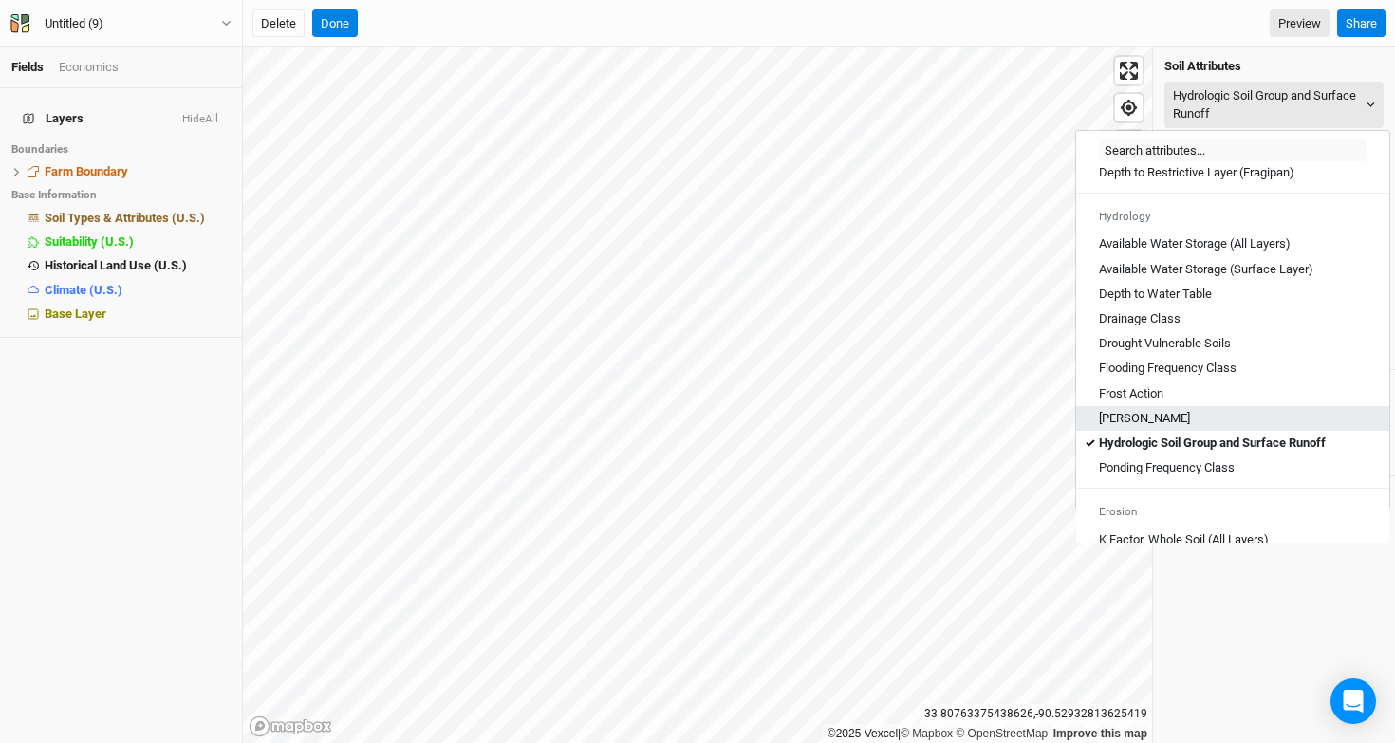
click at [1204, 427] on div "[PERSON_NAME]" at bounding box center [1233, 418] width 268 height 17
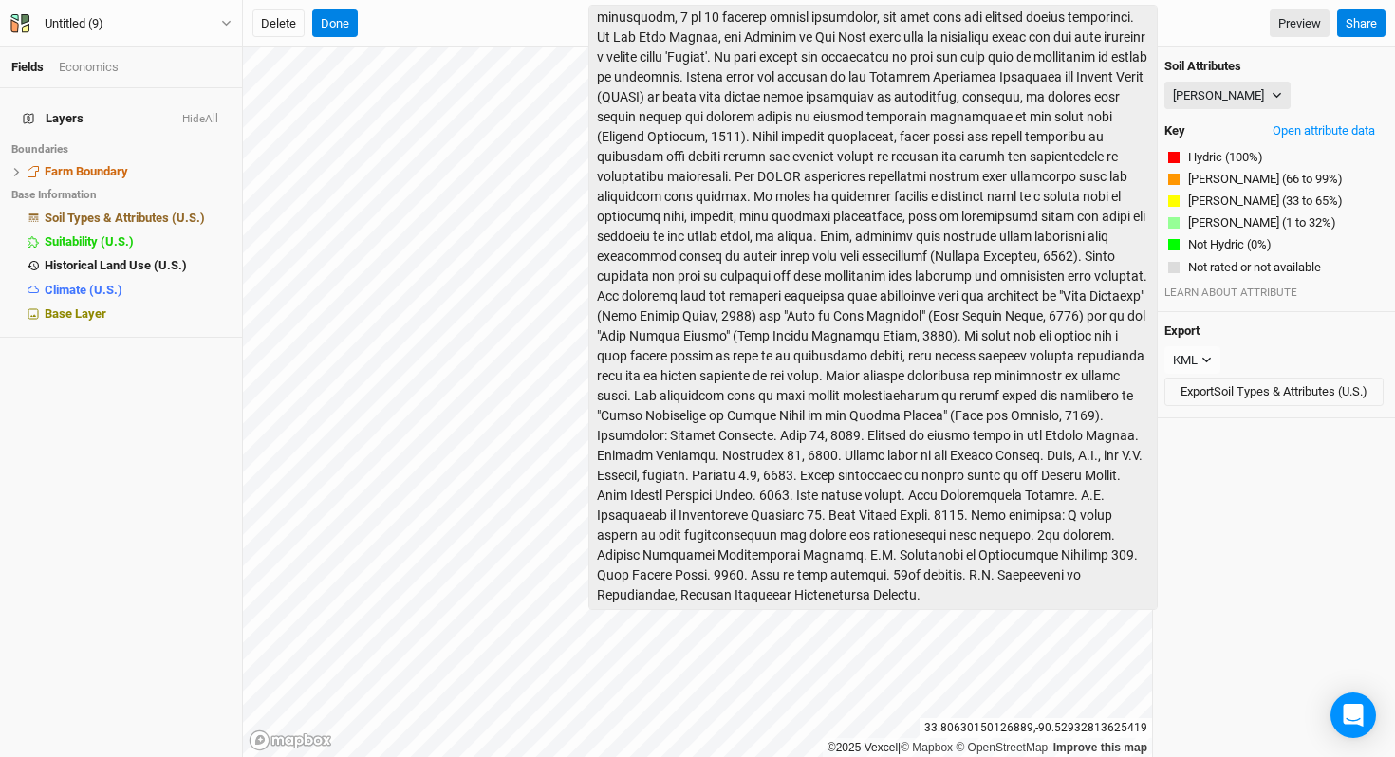
scroll to position [241, 0]
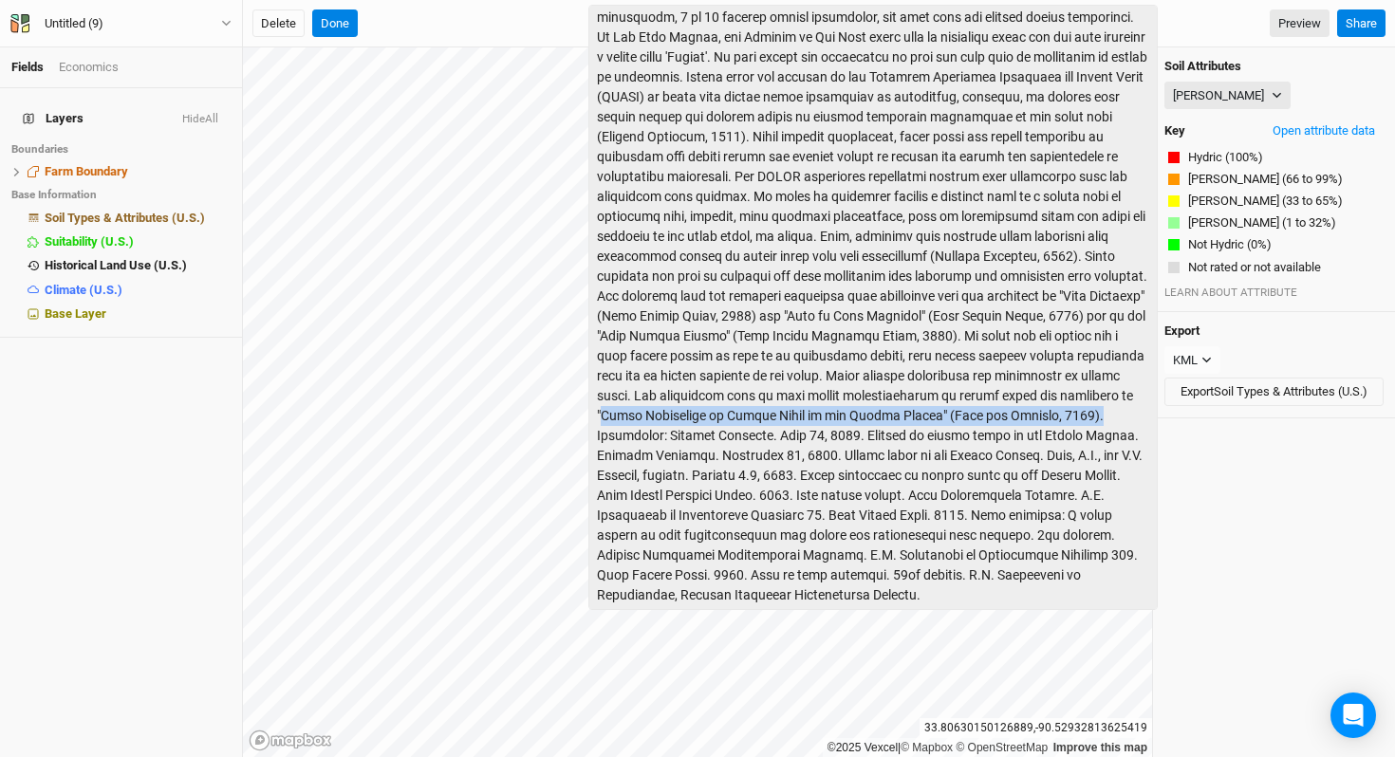
drag, startPoint x: 885, startPoint y: 397, endPoint x: 842, endPoint y: 419, distance: 48.0
click at [842, 419] on div at bounding box center [873, 308] width 570 height 606
copy div "Field Indicators of [PERSON_NAME] in the [GEOGRAPHIC_DATA]" ([PERSON_NAME] and …"
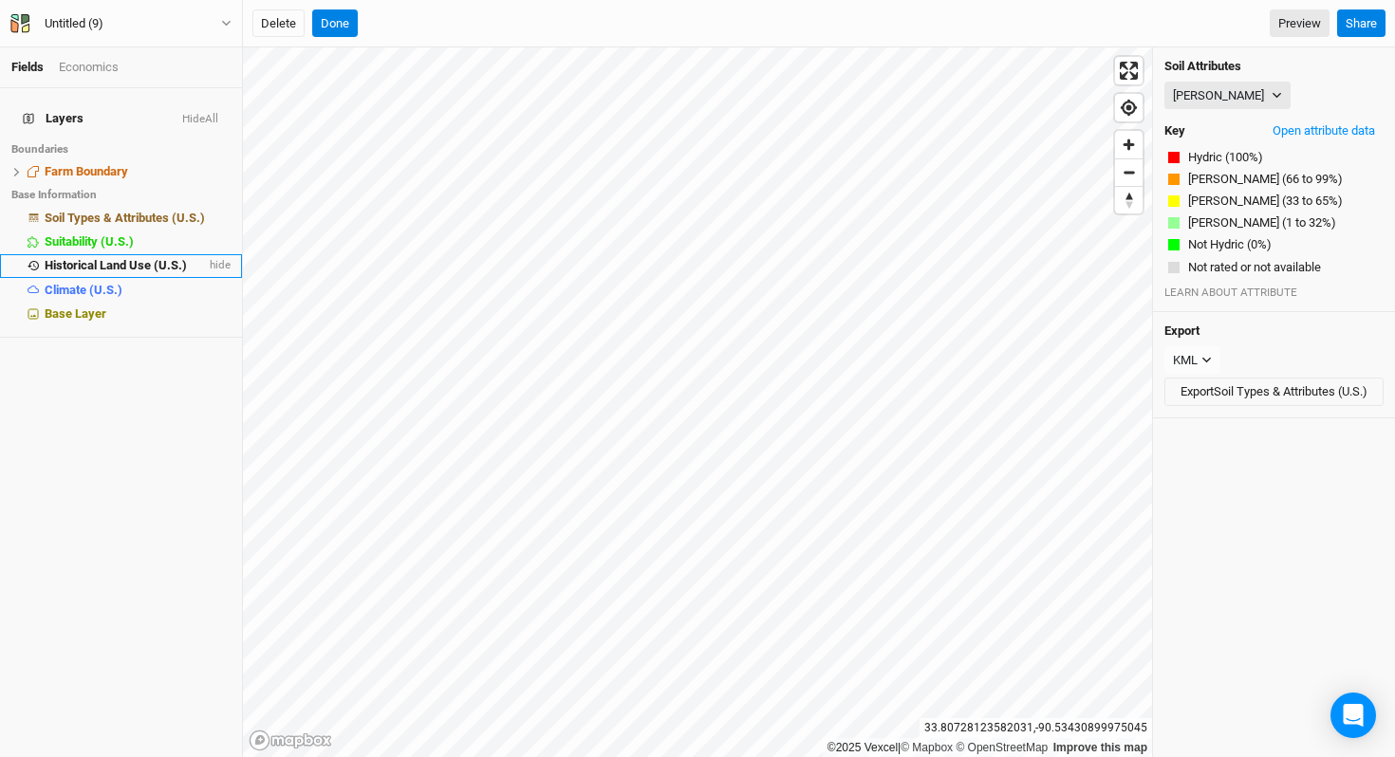
click at [145, 258] on span "Historical Land Use (U.S.)" at bounding box center [116, 265] width 142 height 14
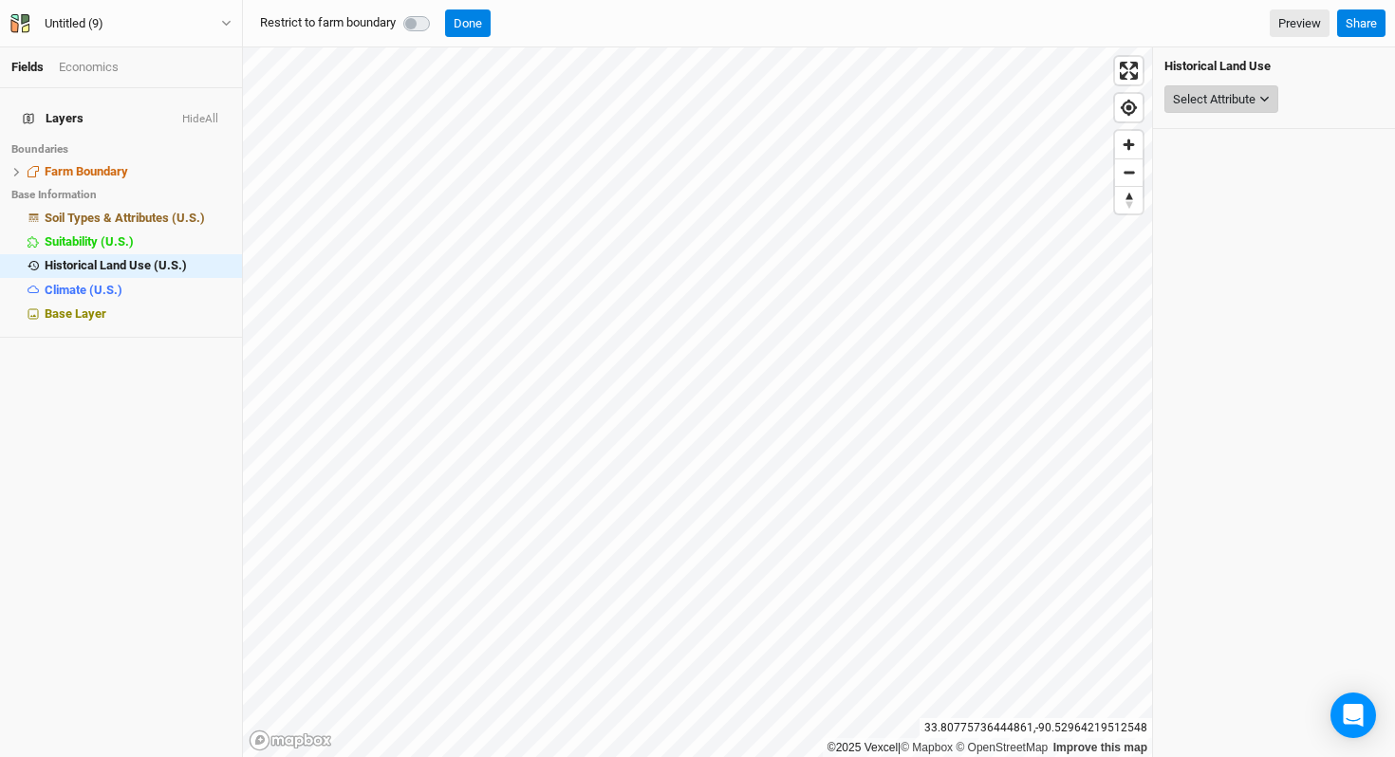
click at [1234, 95] on div "Select Attribute" at bounding box center [1214, 99] width 83 height 19
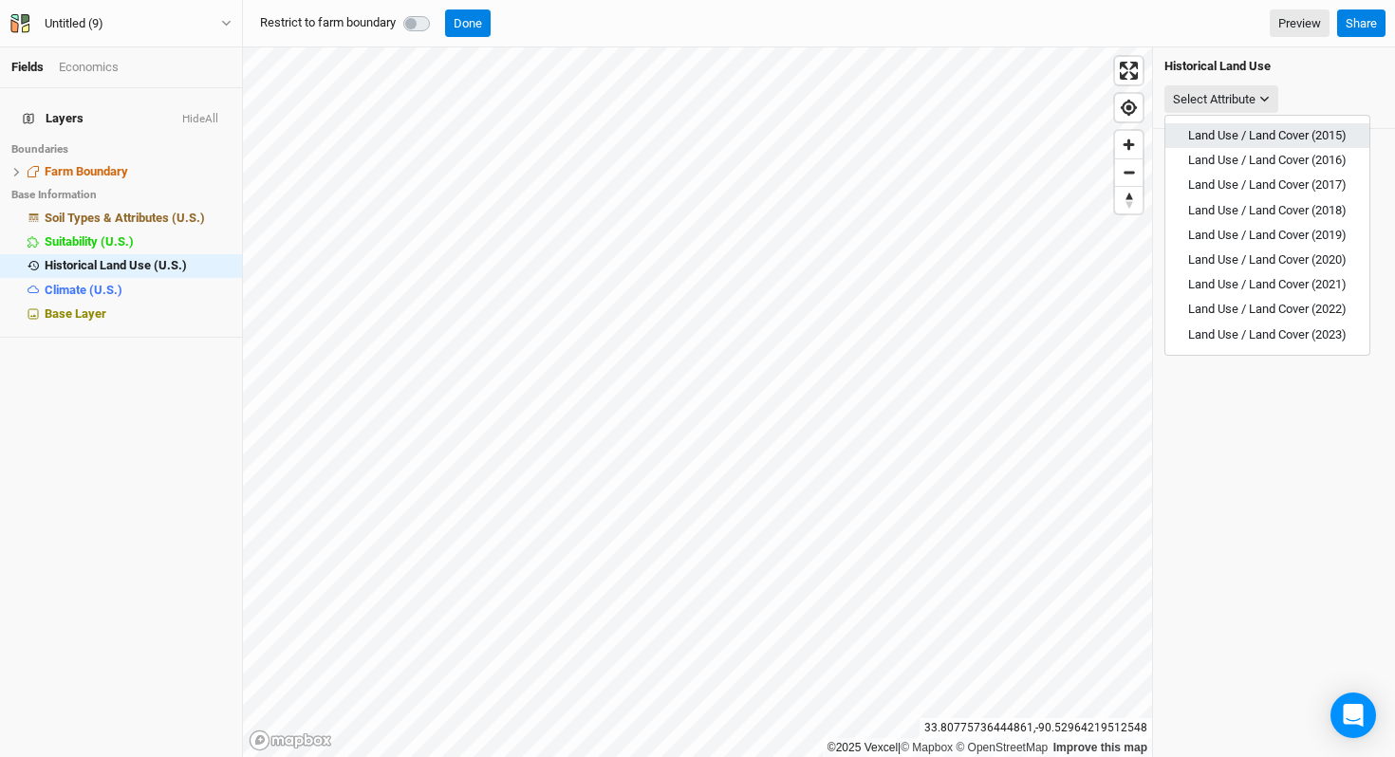
click at [1234, 128] on span "Land Use / Land Cover (2015)" at bounding box center [1267, 135] width 159 height 14
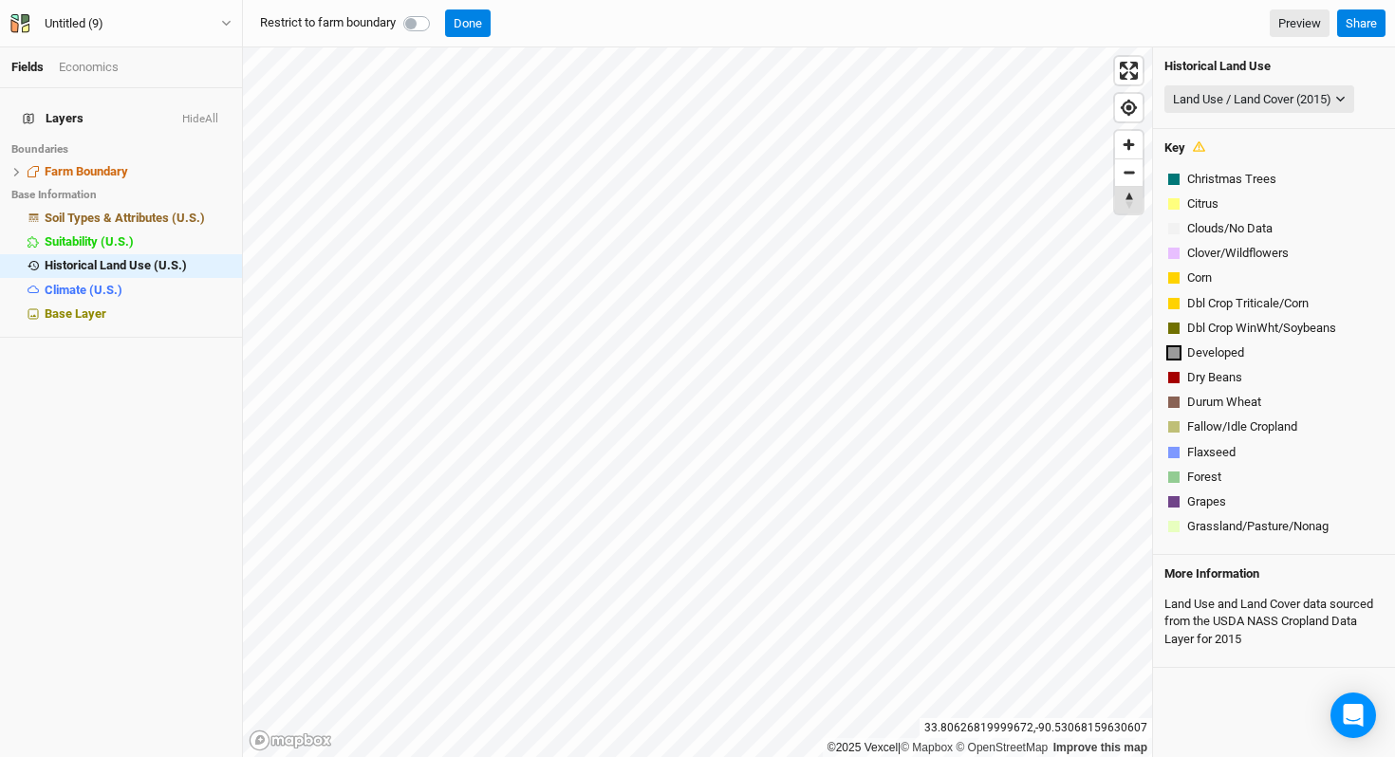
scroll to position [1087, 0]
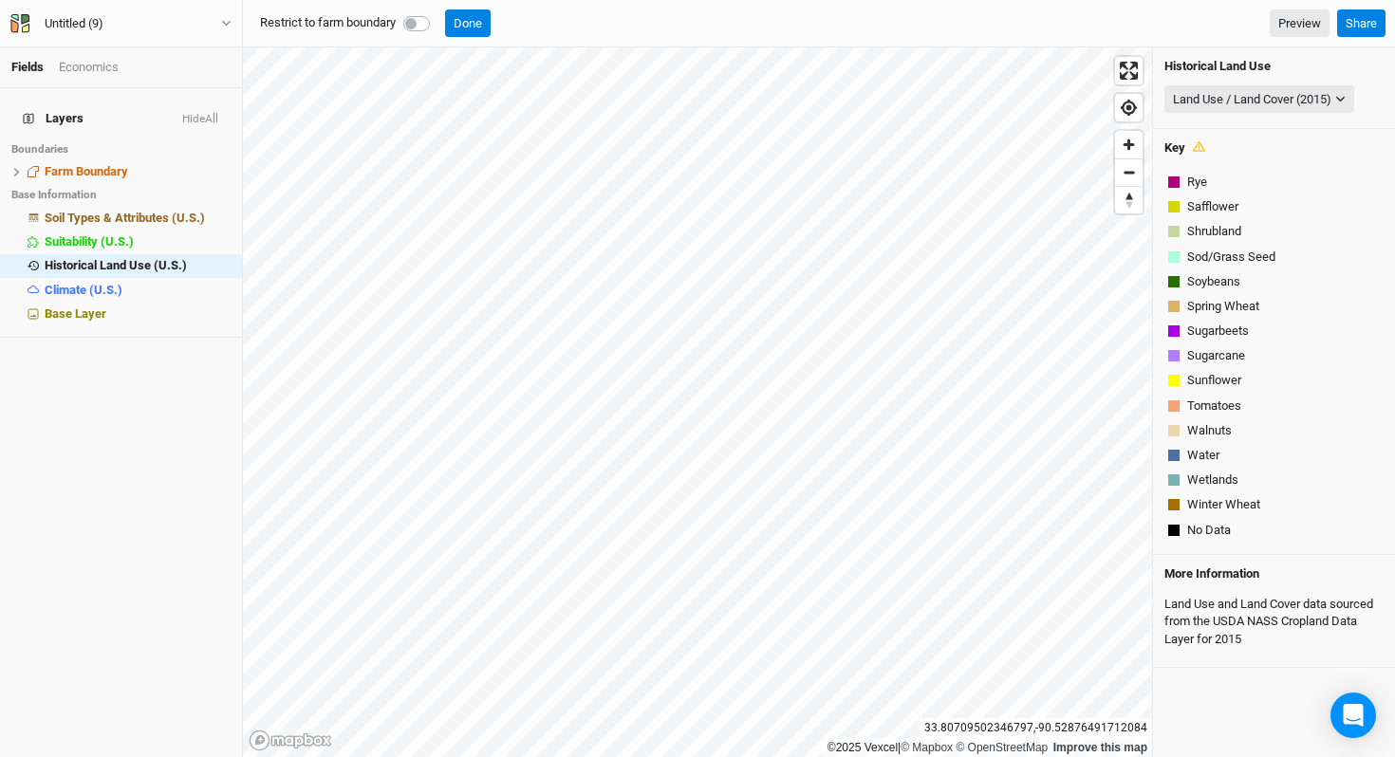
click at [1338, 74] on div "Historical Land Use Land Use / Land Cover (2015) None Land Use / Land Cover (20…" at bounding box center [1274, 88] width 242 height 82
click at [1318, 96] on div "Land Use / Land Cover (2015)" at bounding box center [1252, 99] width 159 height 19
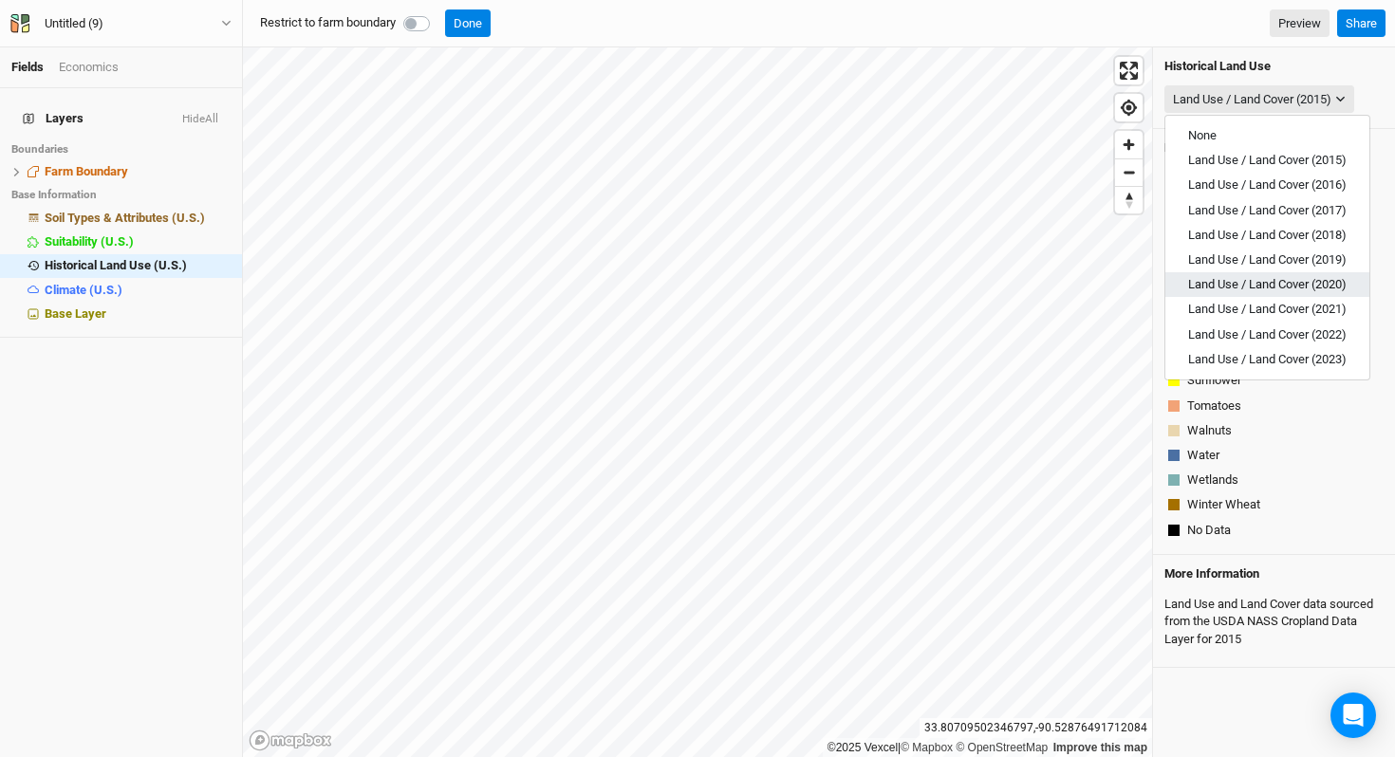
click at [1311, 291] on span "Land Use / Land Cover (2020)" at bounding box center [1267, 284] width 159 height 14
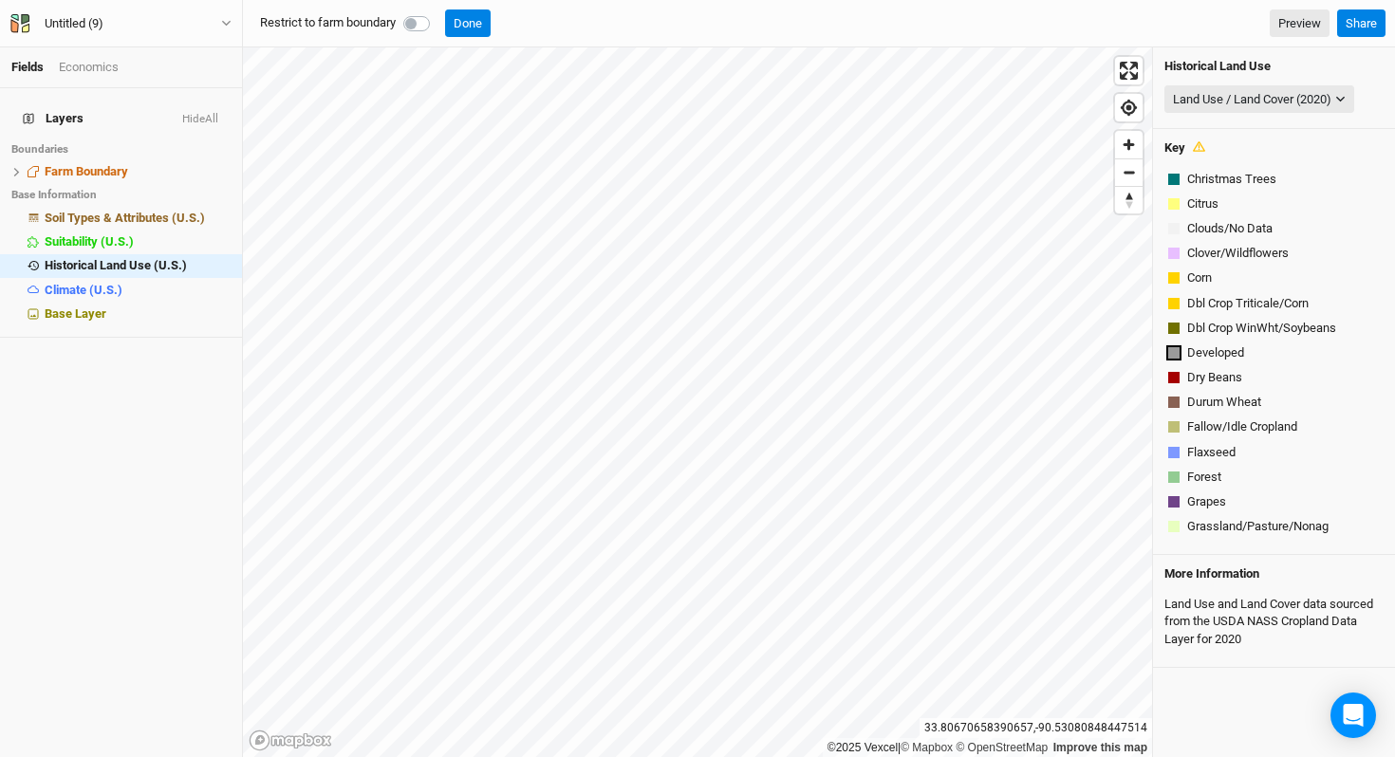
scroll to position [245, 0]
click at [1258, 99] on div "Land Use / Land Cover (2020)" at bounding box center [1252, 99] width 159 height 19
click at [465, 24] on button "Done" at bounding box center [468, 23] width 46 height 28
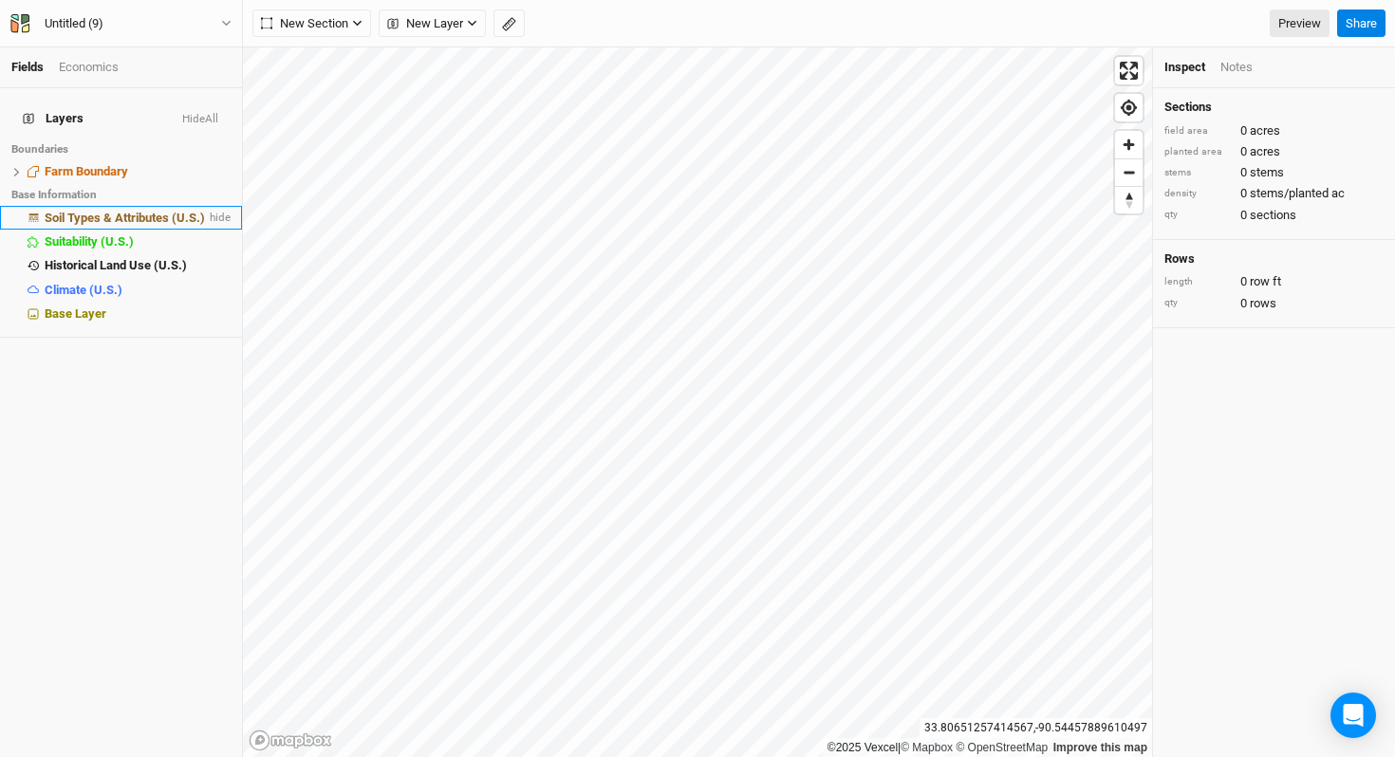
click at [156, 211] on span "Soil Types & Attributes (U.S.)" at bounding box center [125, 218] width 160 height 14
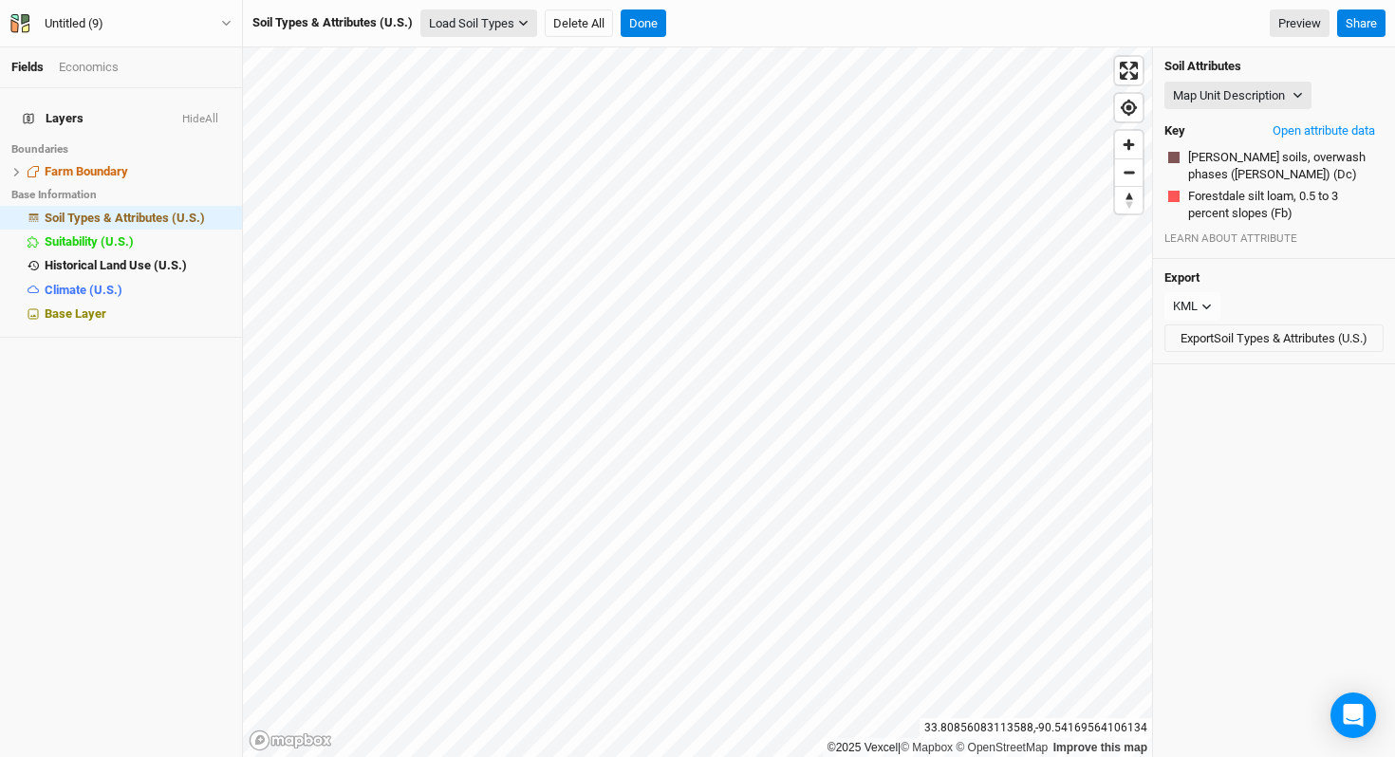
click at [460, 19] on button "Load Soil Types" at bounding box center [478, 23] width 117 height 28
click at [480, 87] on button "Load for Current View" at bounding box center [501, 80] width 159 height 25
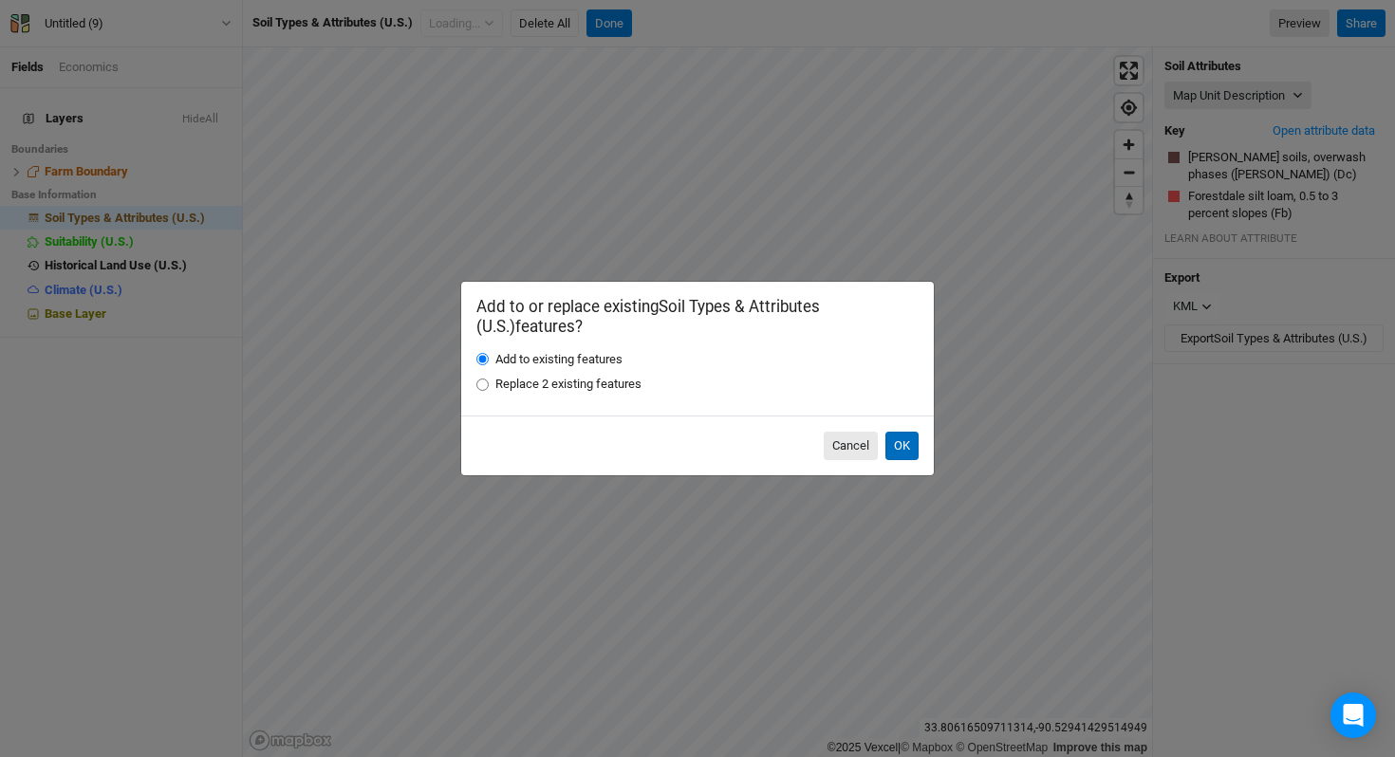
click at [895, 447] on button "OK" at bounding box center [902, 446] width 33 height 28
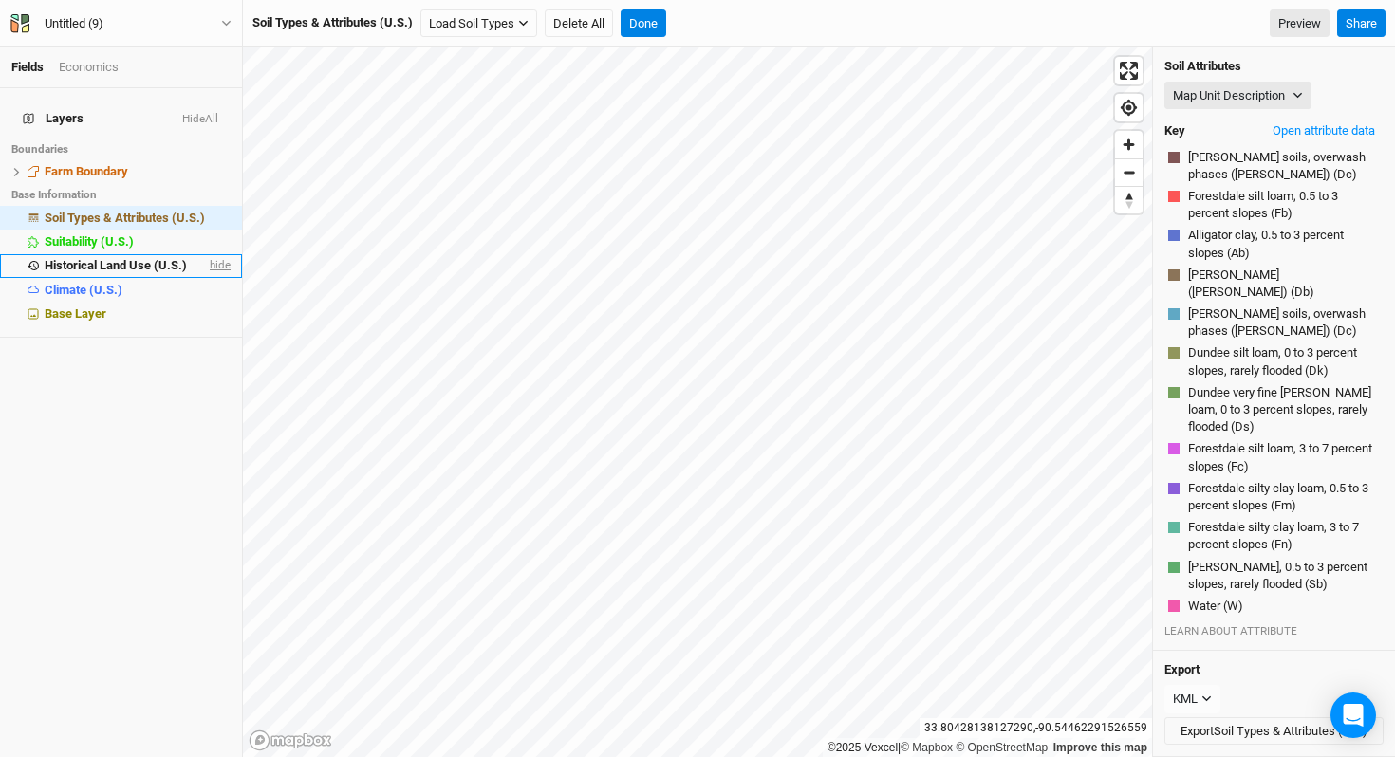
click at [206, 254] on span "hide" at bounding box center [218, 266] width 25 height 24
click at [572, 13] on button "Delete All" at bounding box center [579, 23] width 68 height 28
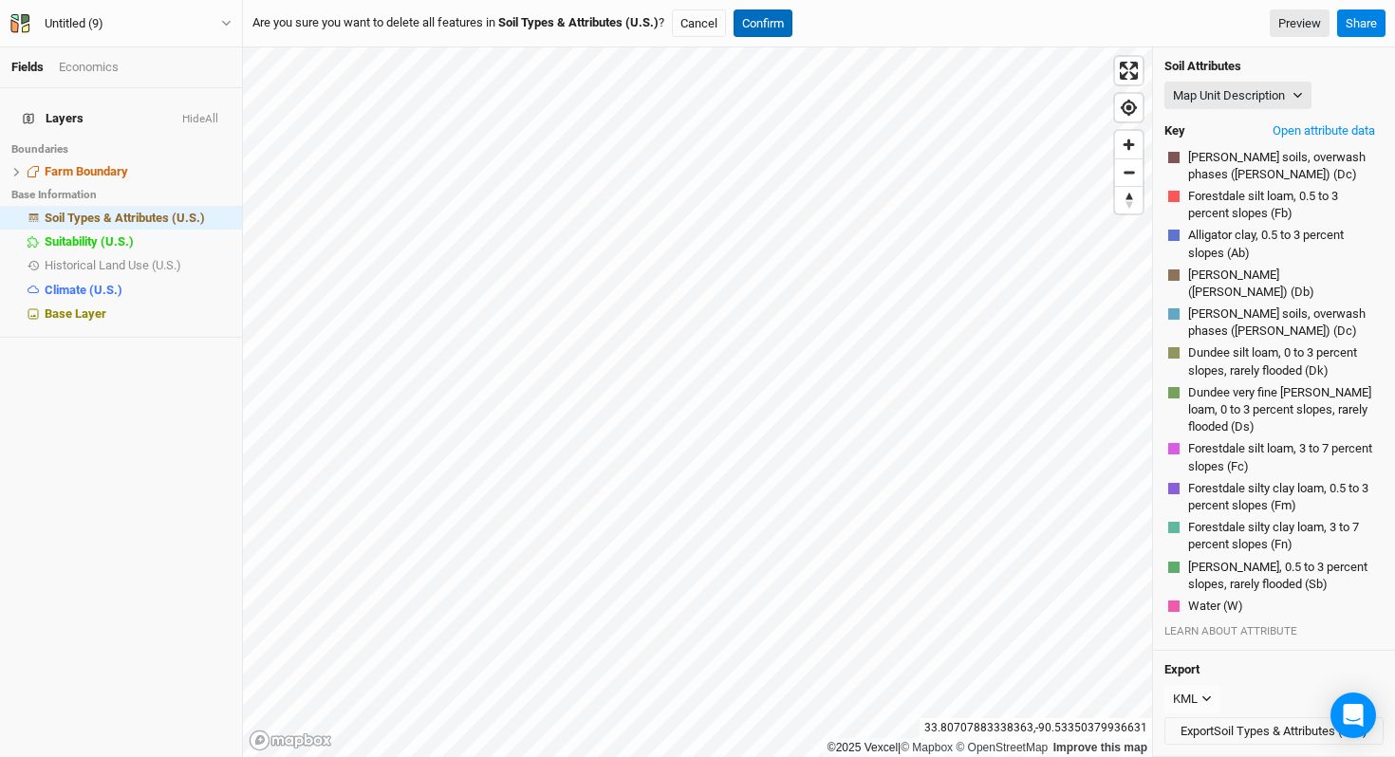
click at [779, 17] on button "Confirm" at bounding box center [763, 23] width 59 height 28
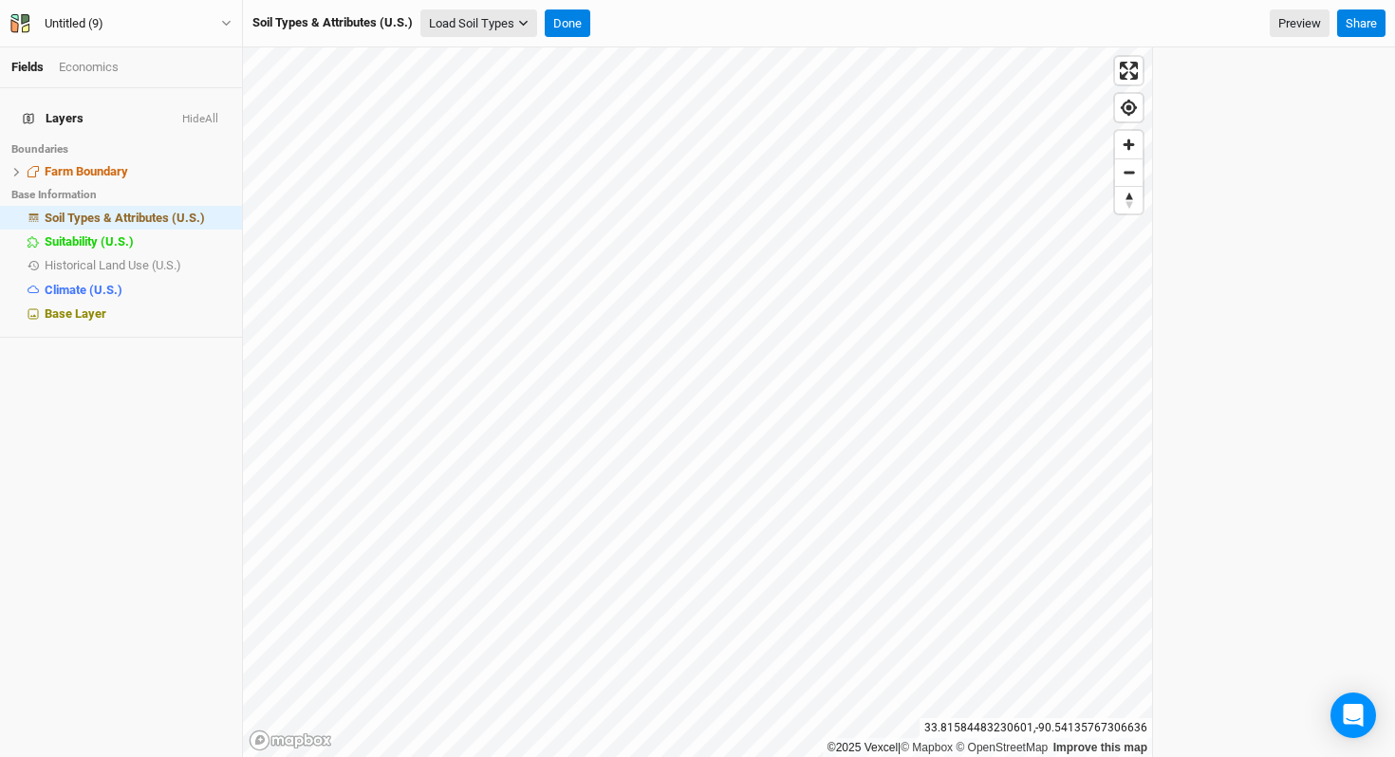
click at [487, 23] on button "Load Soil Types" at bounding box center [478, 23] width 117 height 28
click at [512, 79] on button "Load for Current View" at bounding box center [501, 80] width 159 height 25
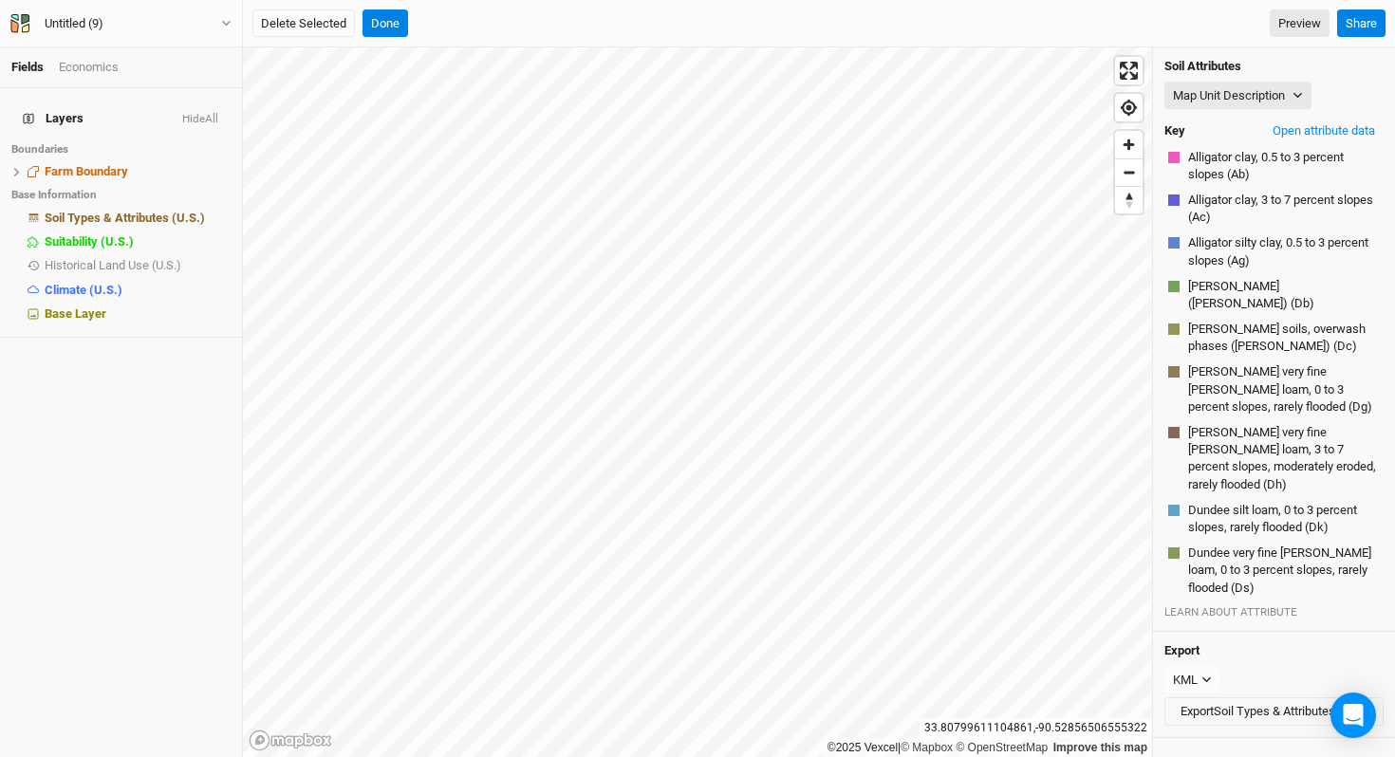
scroll to position [312, 0]
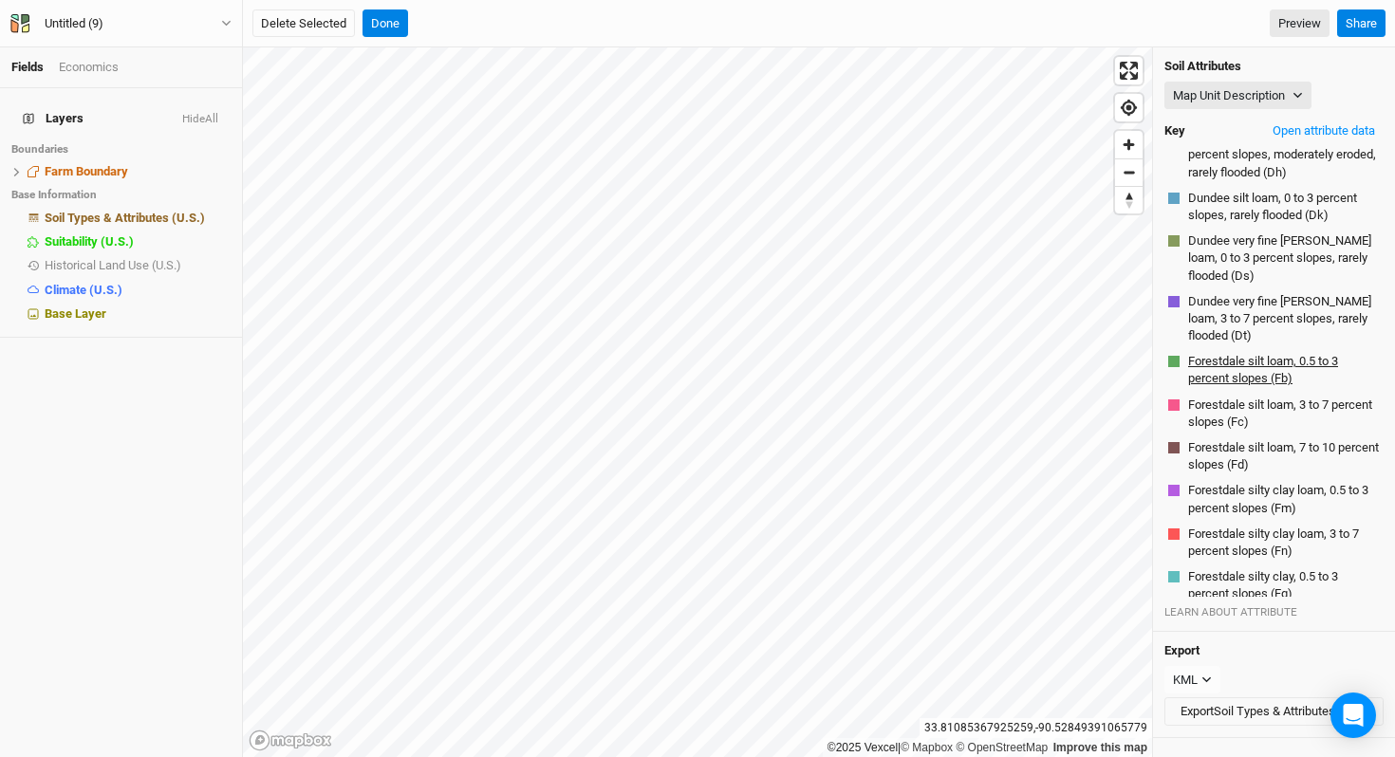
click at [1232, 365] on button "Forestdale silt loam, 0.5 to 3 percent slopes (Fb)" at bounding box center [1283, 370] width 193 height 36
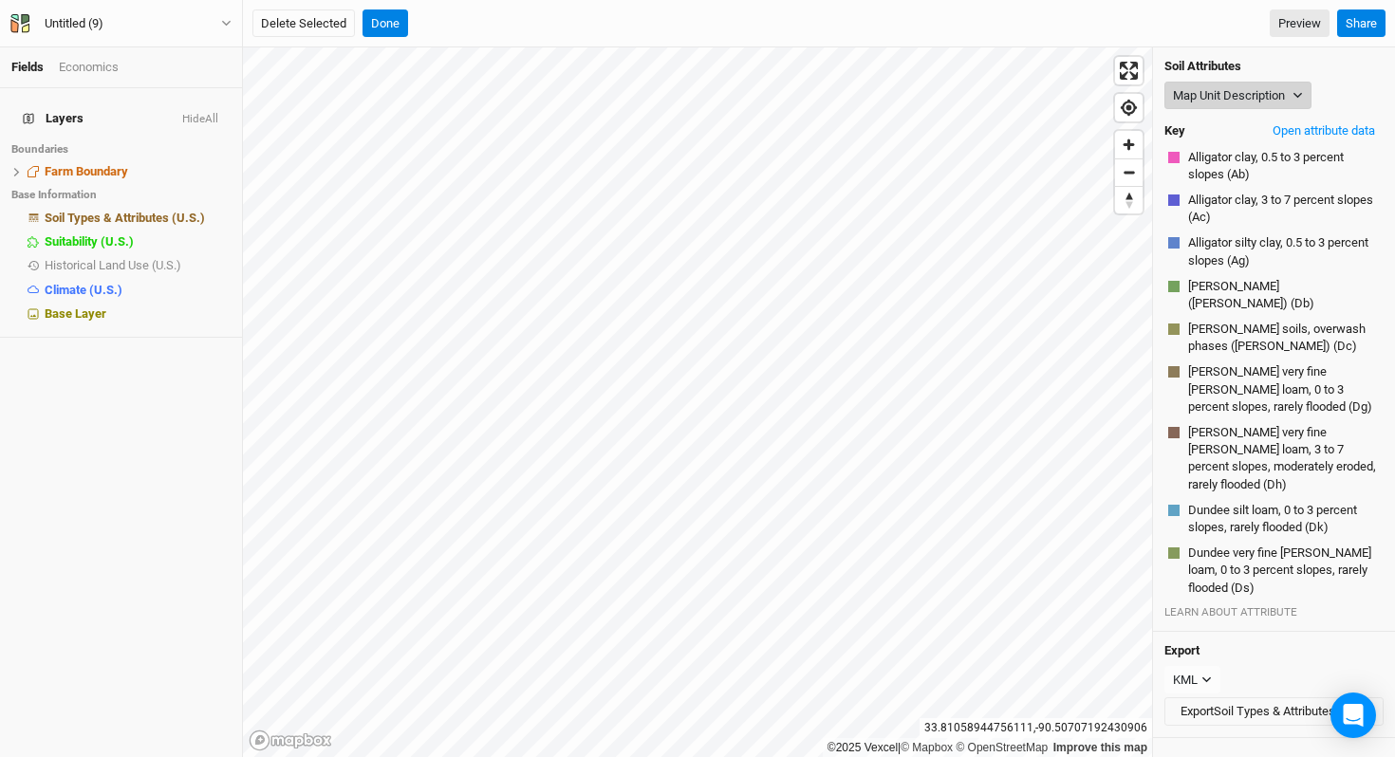
click at [1189, 97] on button "Map Unit Description" at bounding box center [1238, 96] width 147 height 28
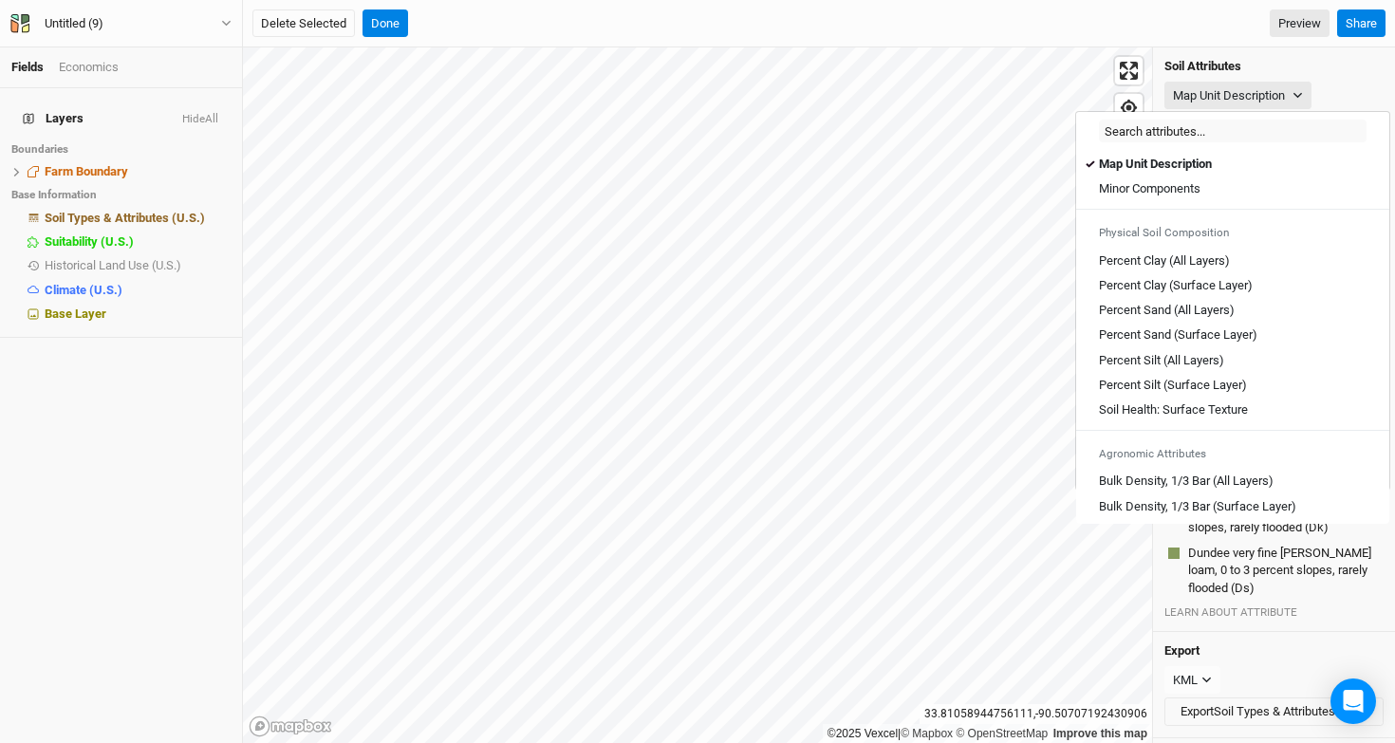
click at [1177, 109] on div "Soil Attributes Map Unit Description Key Open attribute data Alligator clay, 0.…" at bounding box center [1274, 339] width 242 height 585
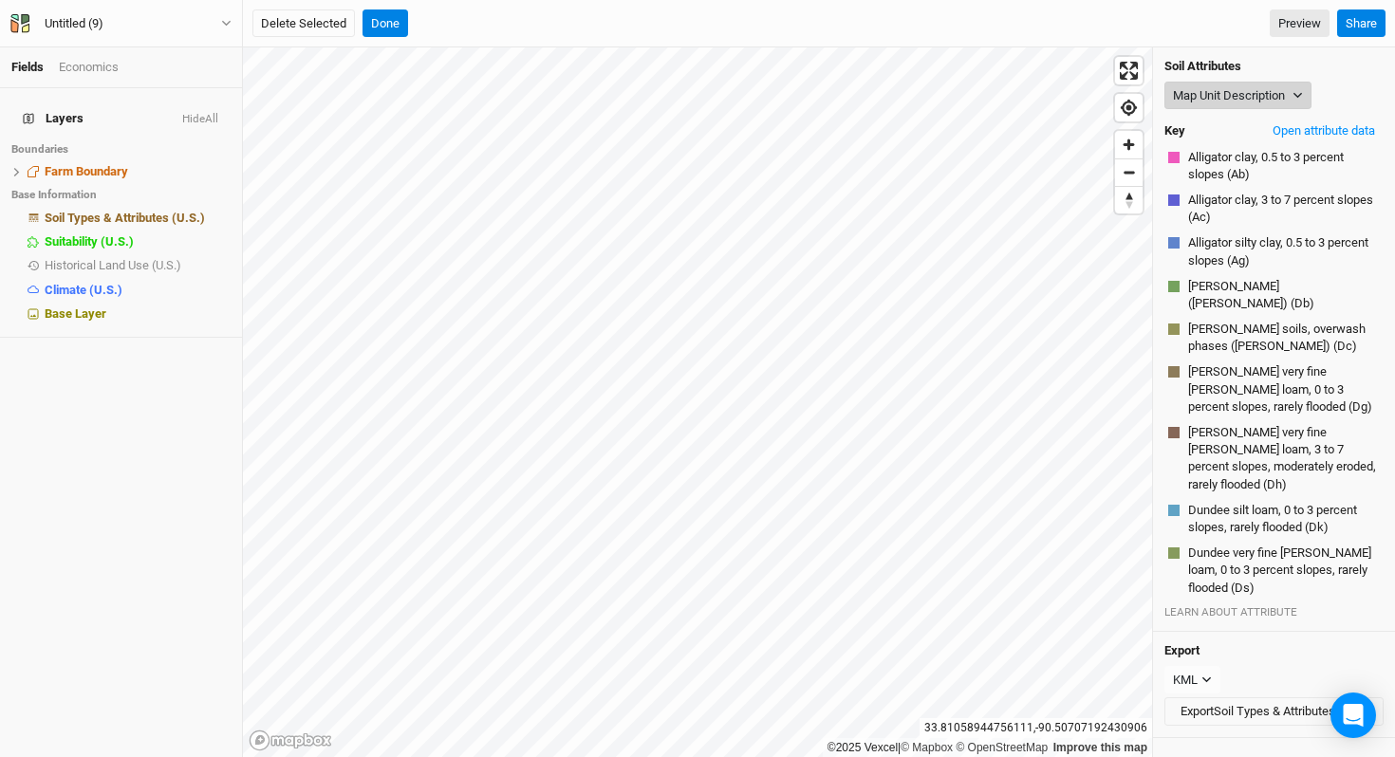
click at [1290, 93] on button "Map Unit Description" at bounding box center [1238, 96] width 147 height 28
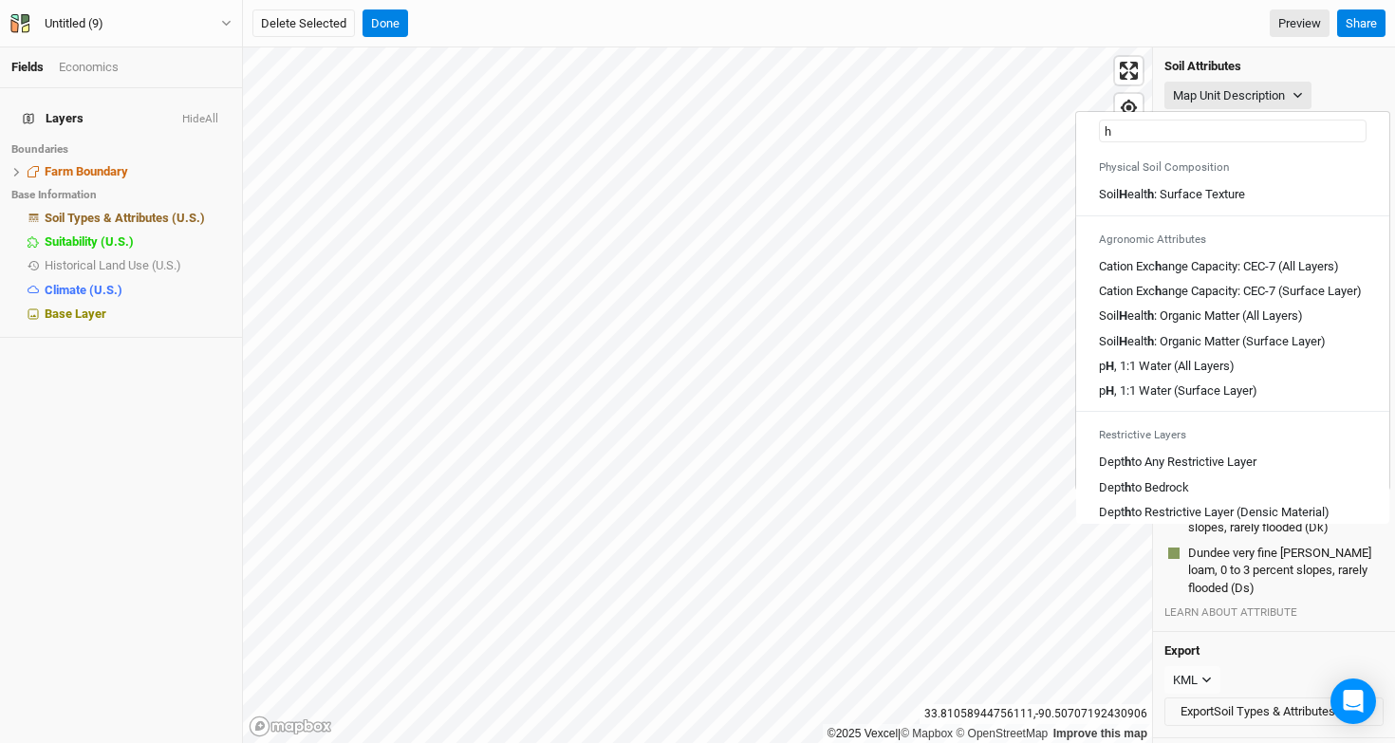
type input "hy"
type input "hydric Rating"
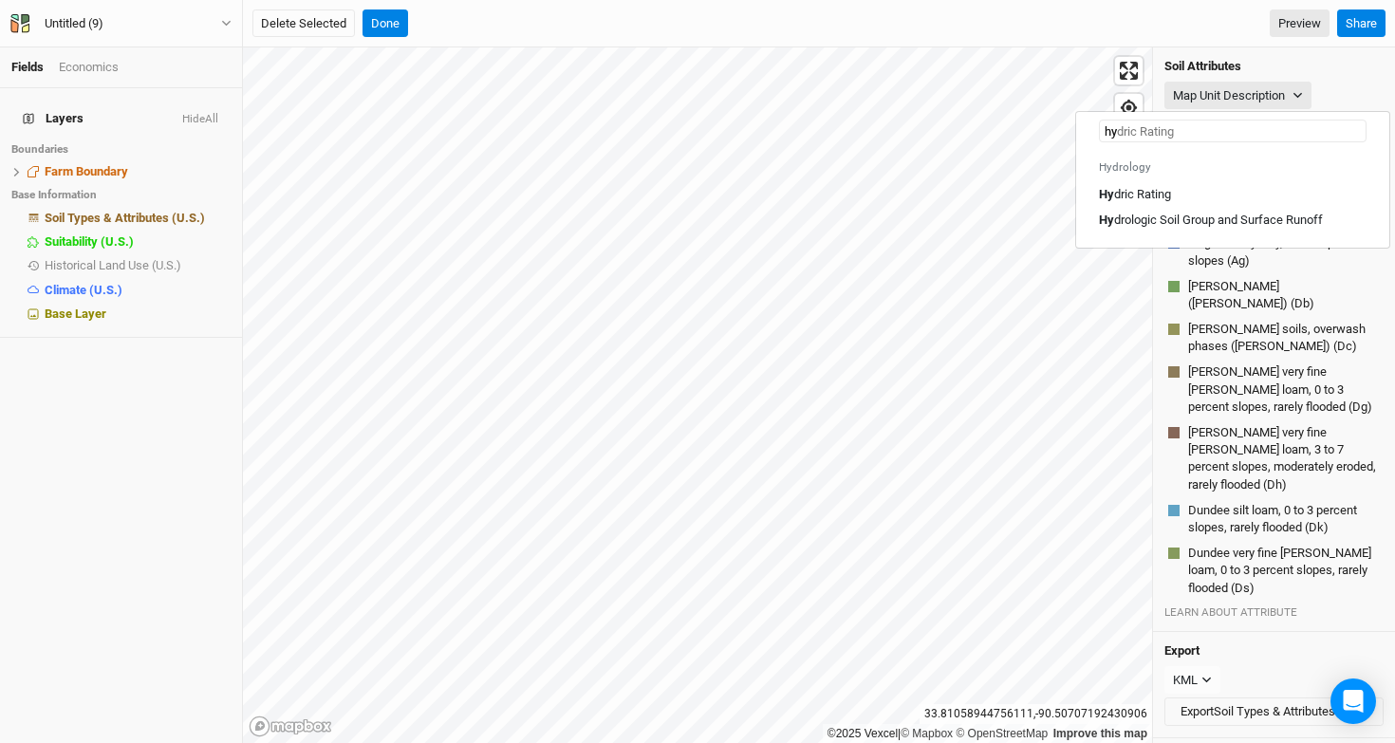
type input "hyd"
click at [1180, 184] on link "Hyd ric Rating" at bounding box center [1232, 194] width 313 height 25
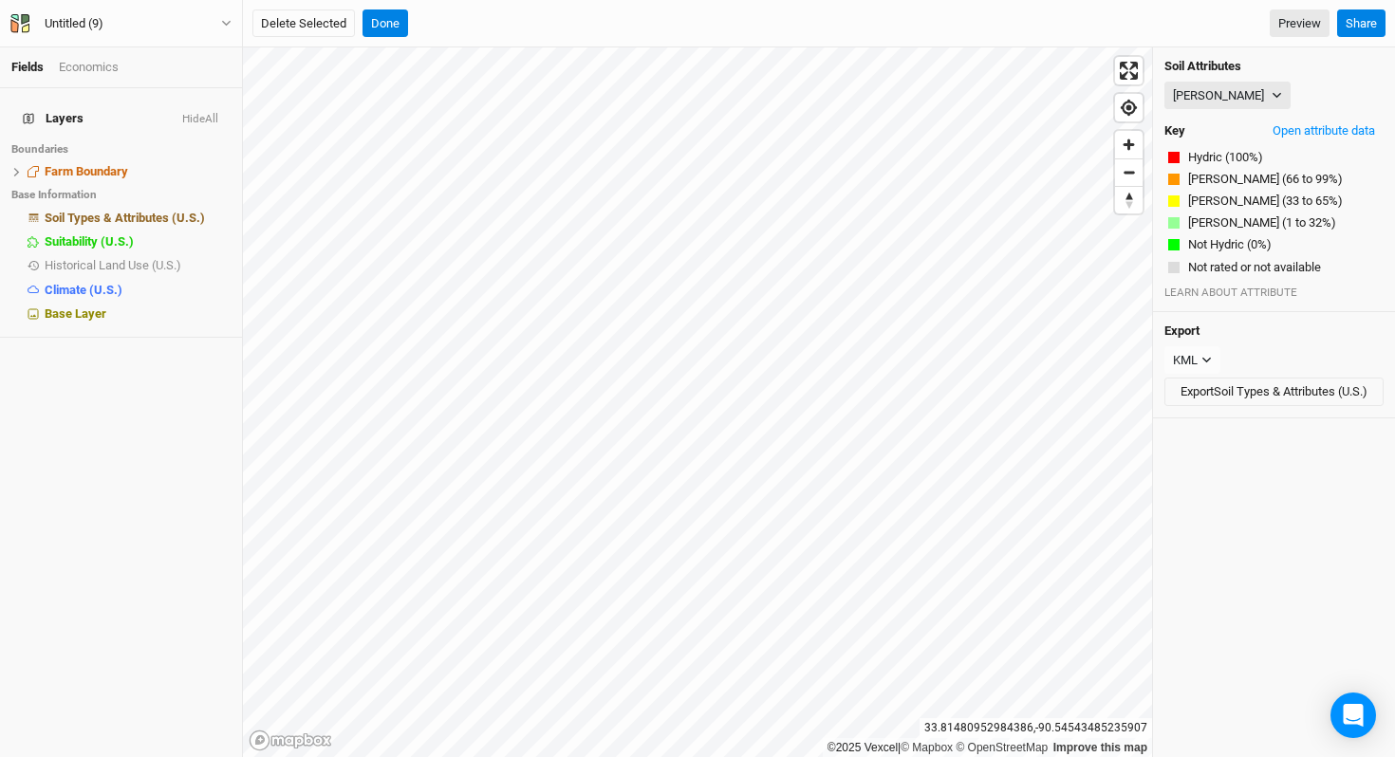
click at [380, 42] on div "Delete Selected Done Preview Share" at bounding box center [819, 23] width 1152 height 47
click at [409, 26] on div "Delete Selected Done Preview" at bounding box center [790, 23] width 1077 height 28
click at [390, 26] on button "Done" at bounding box center [386, 23] width 46 height 28
click at [1209, 101] on button "[PERSON_NAME]" at bounding box center [1228, 96] width 126 height 28
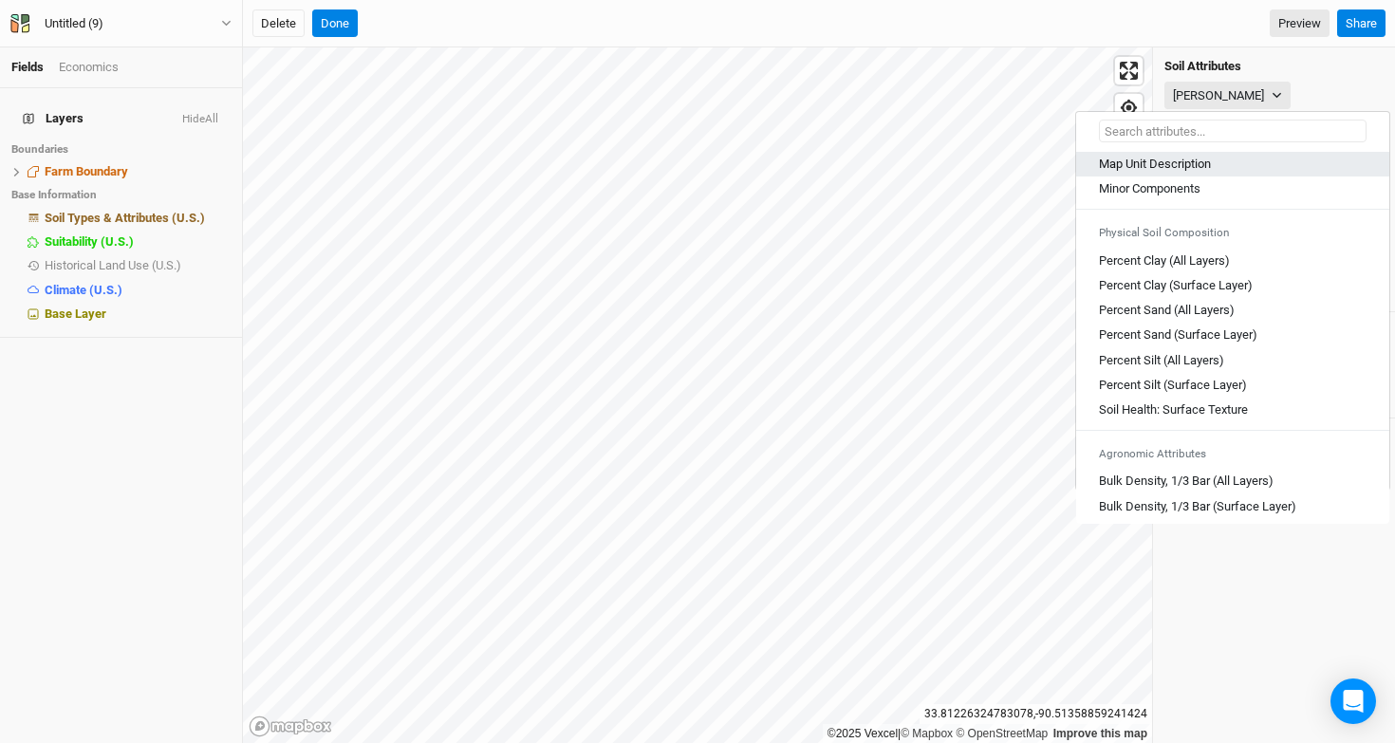
click at [1186, 176] on link "Map Unit Description" at bounding box center [1232, 164] width 313 height 25
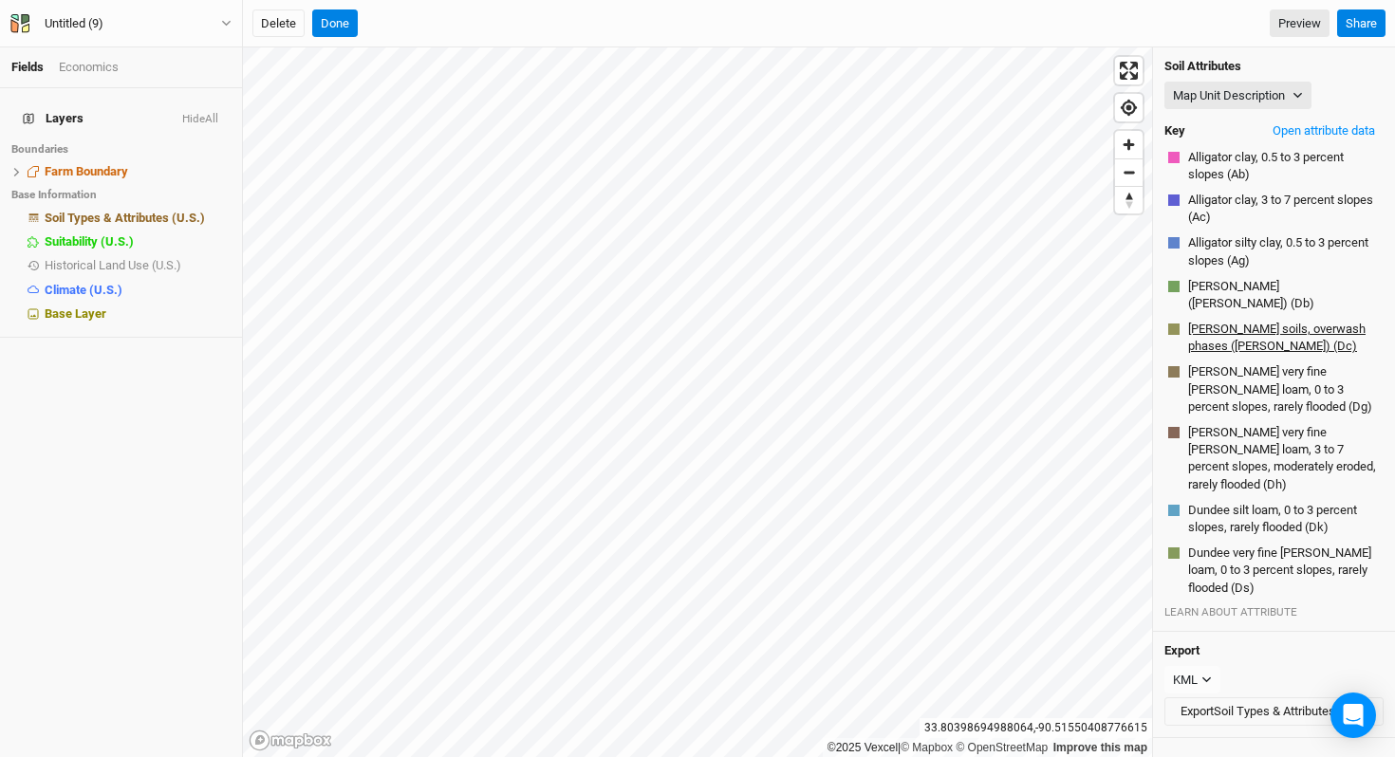
click at [1204, 320] on button "[PERSON_NAME] soils, overwash phases ([PERSON_NAME]) (Dc)" at bounding box center [1283, 338] width 193 height 36
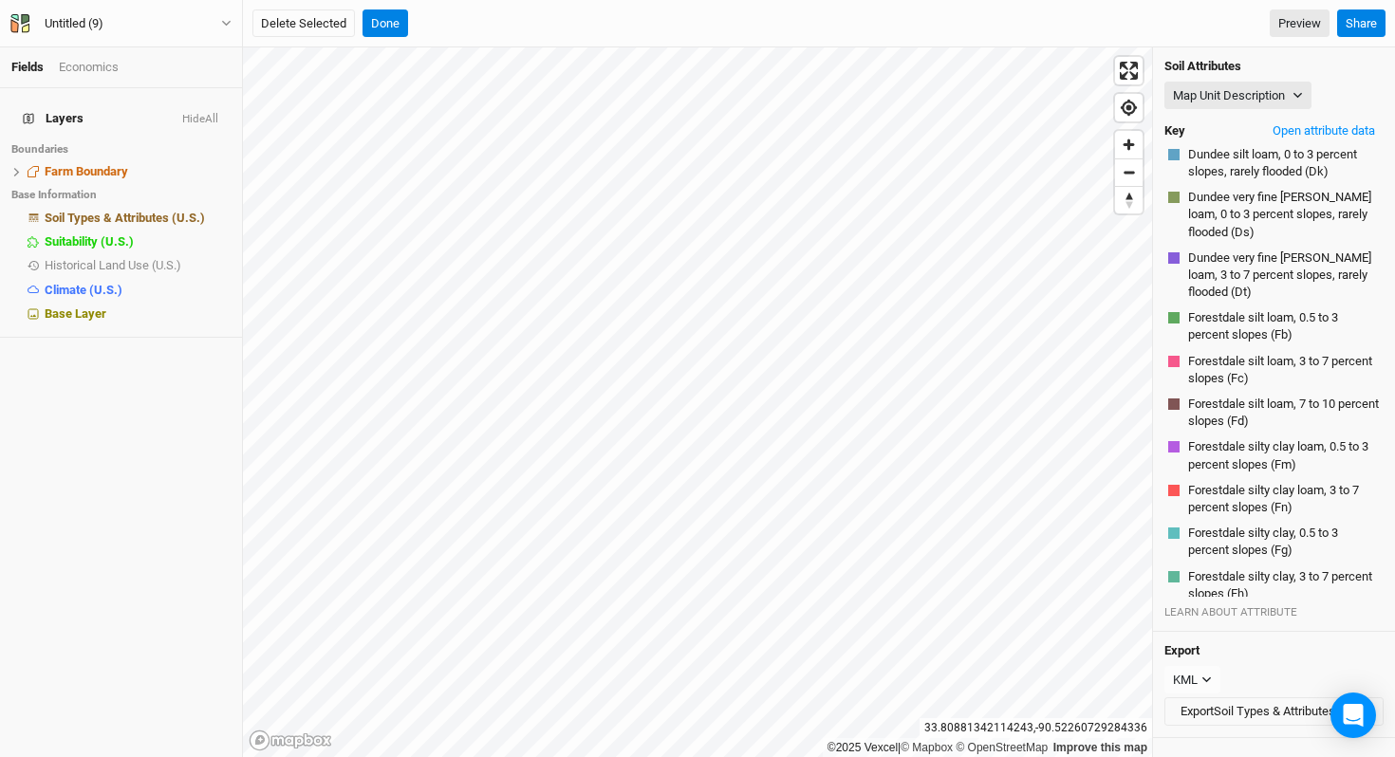
scroll to position [2, 0]
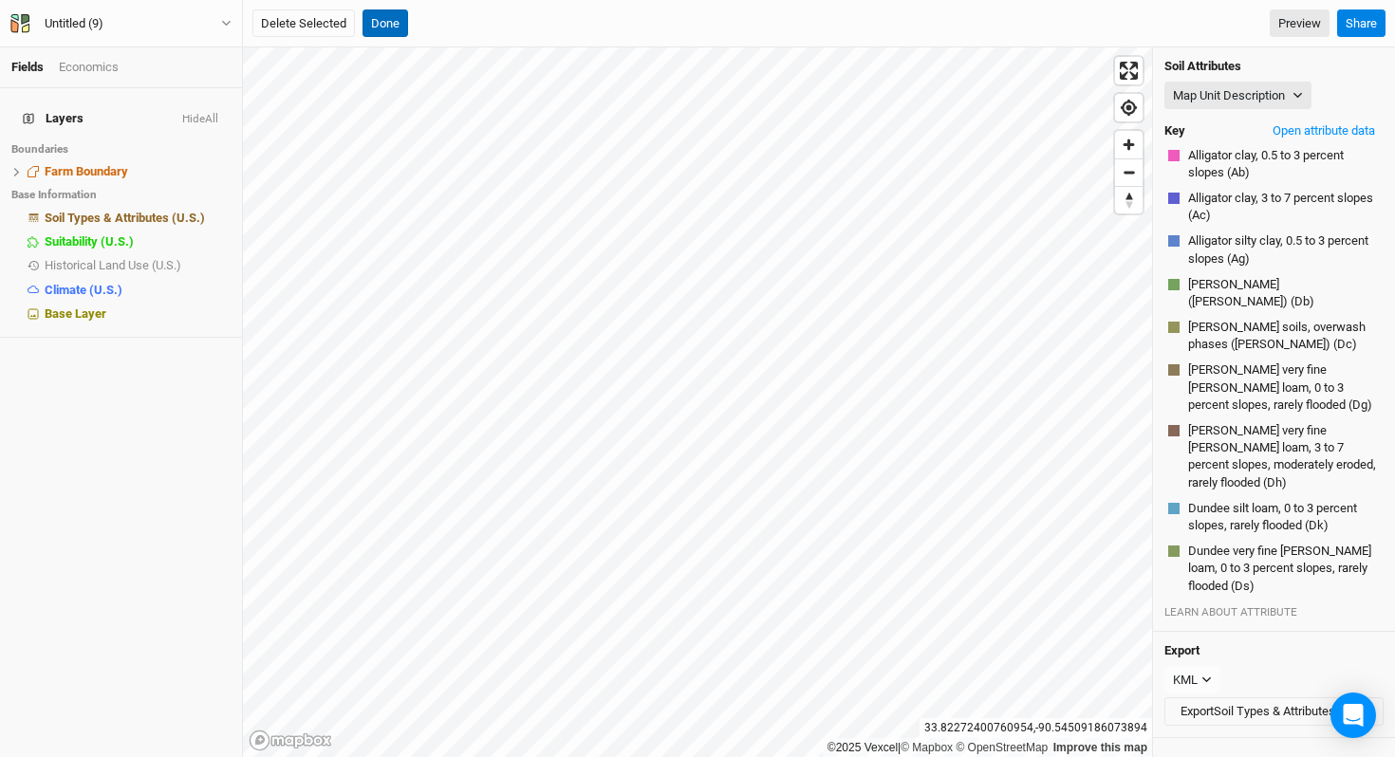
click at [390, 31] on button "Done" at bounding box center [386, 23] width 46 height 28
